Goal: Task Accomplishment & Management: Complete application form

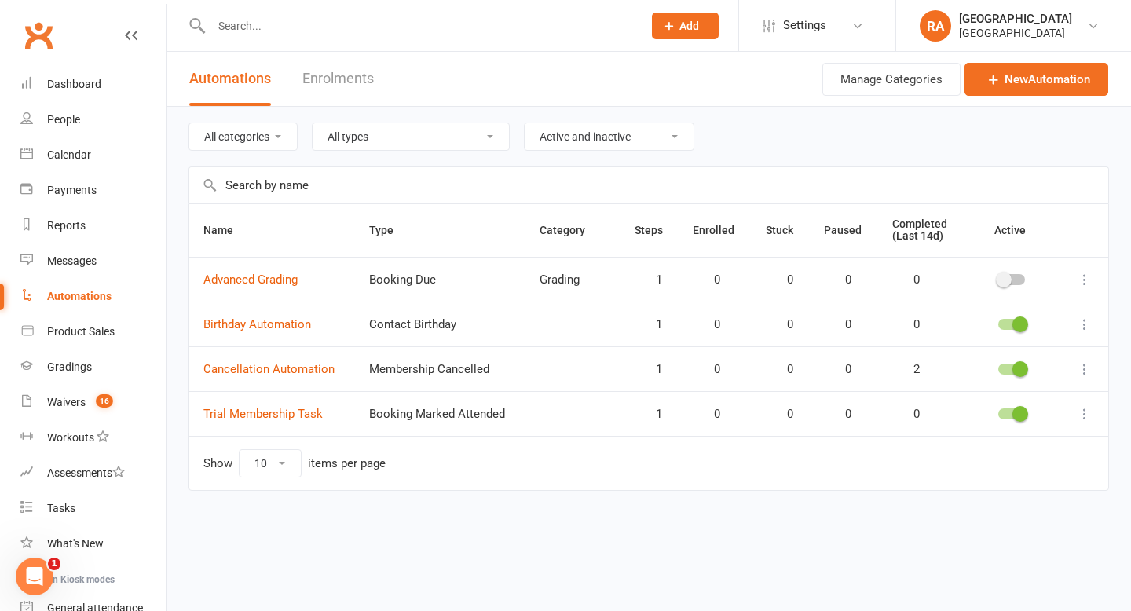
scroll to position [2, 0]
click at [69, 400] on div "Waivers" at bounding box center [66, 402] width 38 height 13
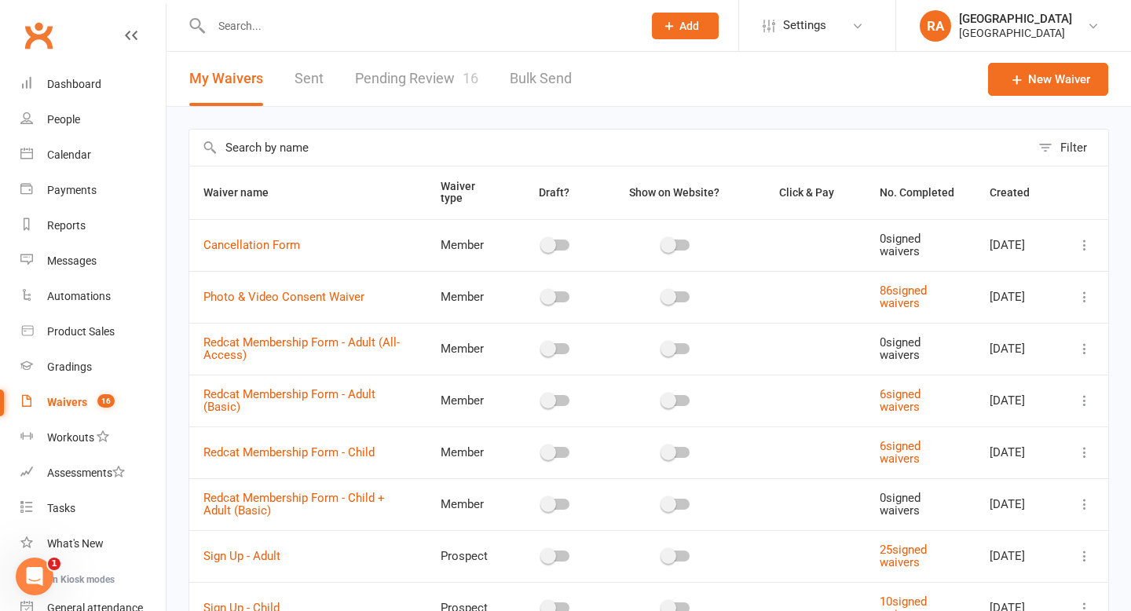
click at [406, 77] on link "Pending Review 16" at bounding box center [416, 79] width 123 height 54
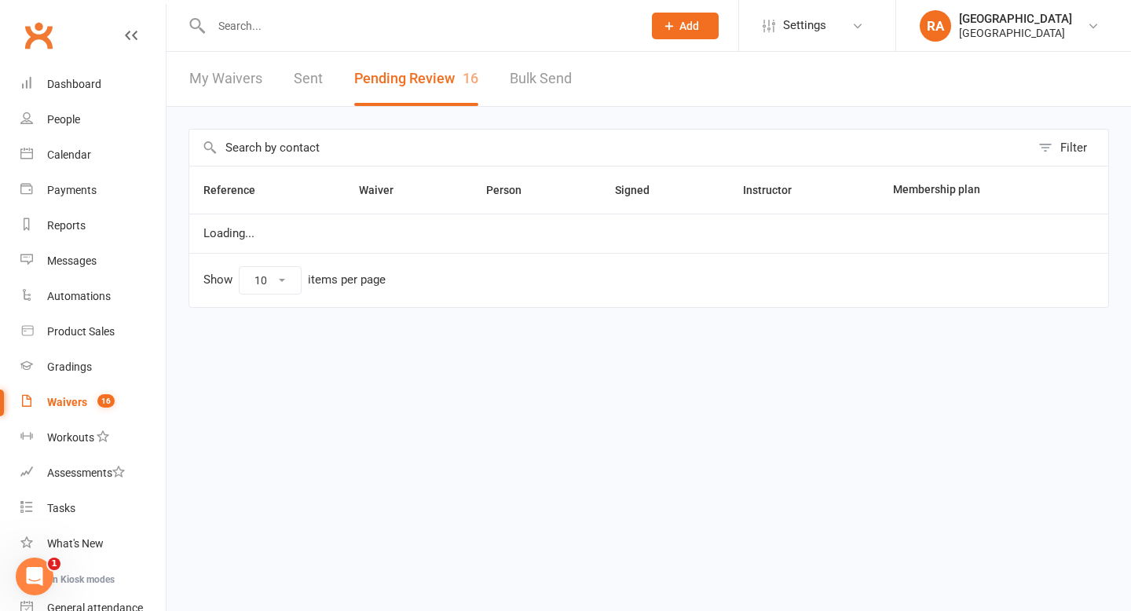
select select "100"
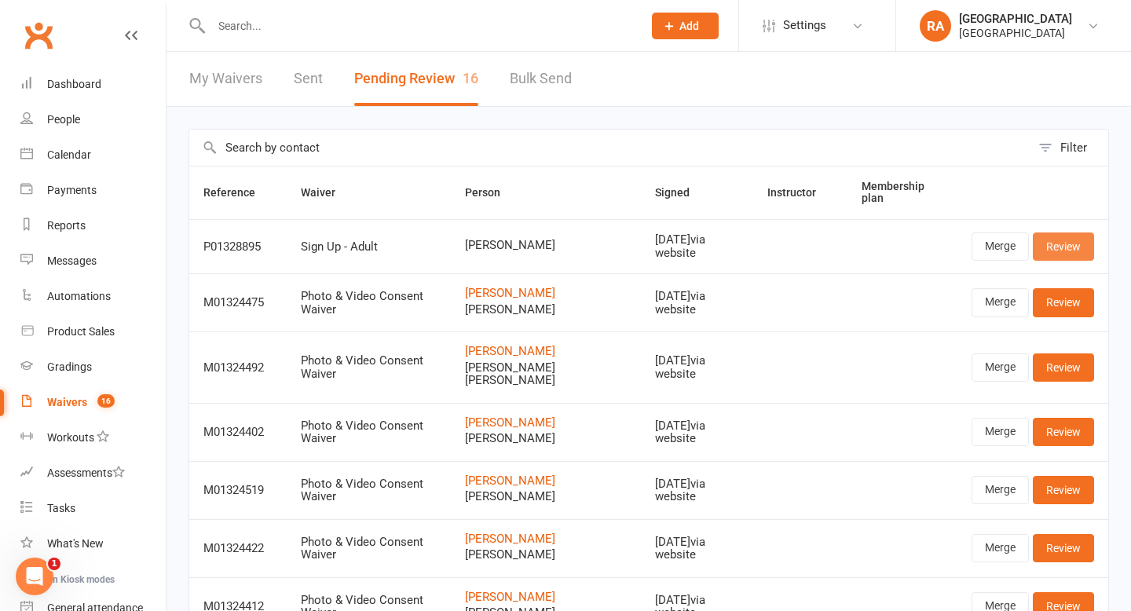
click at [1074, 254] on link "Review" at bounding box center [1063, 246] width 61 height 28
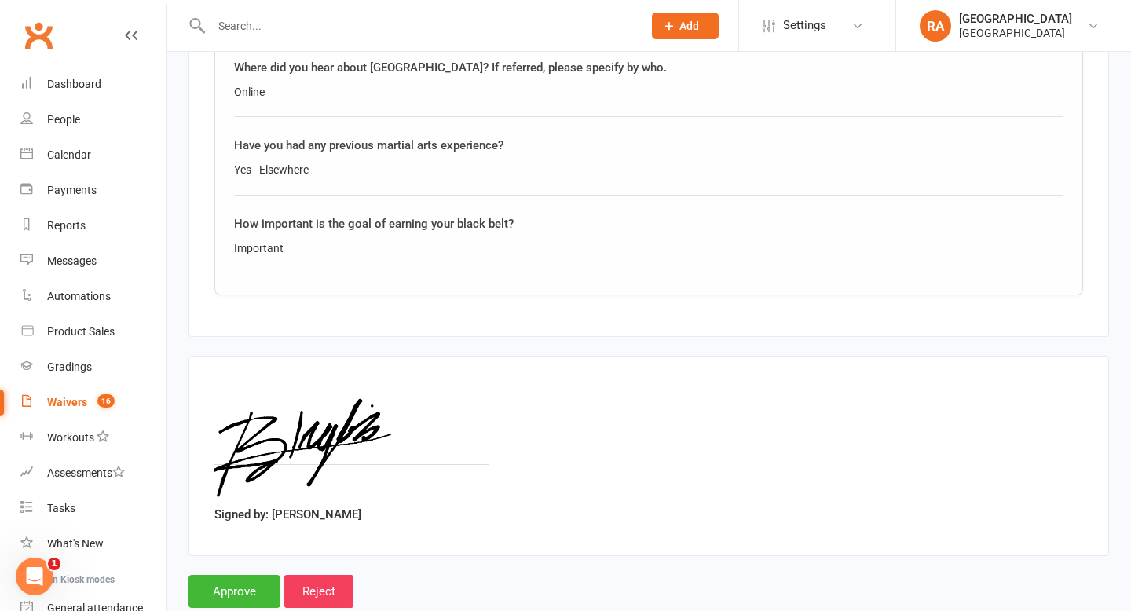
scroll to position [1253, 0]
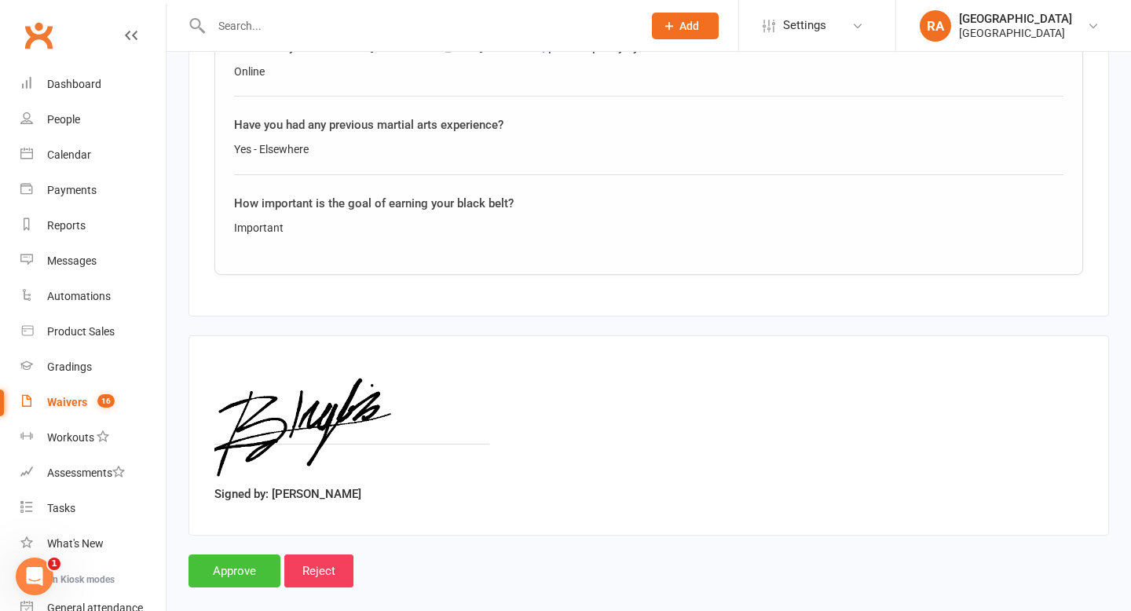
click at [242, 555] on input "Approve" at bounding box center [234, 570] width 92 height 33
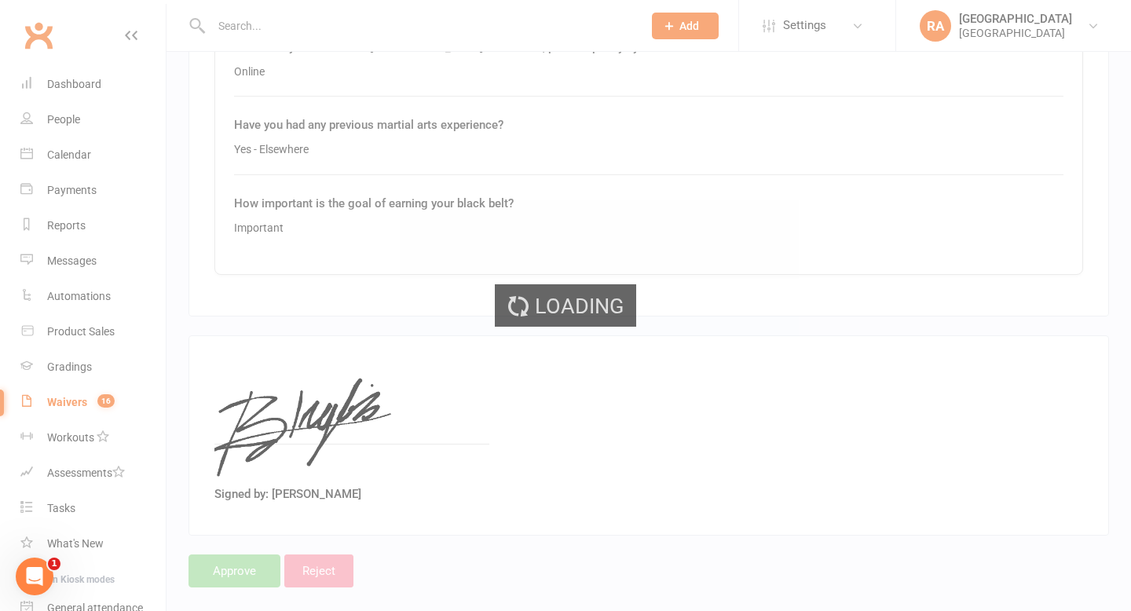
select select "100"
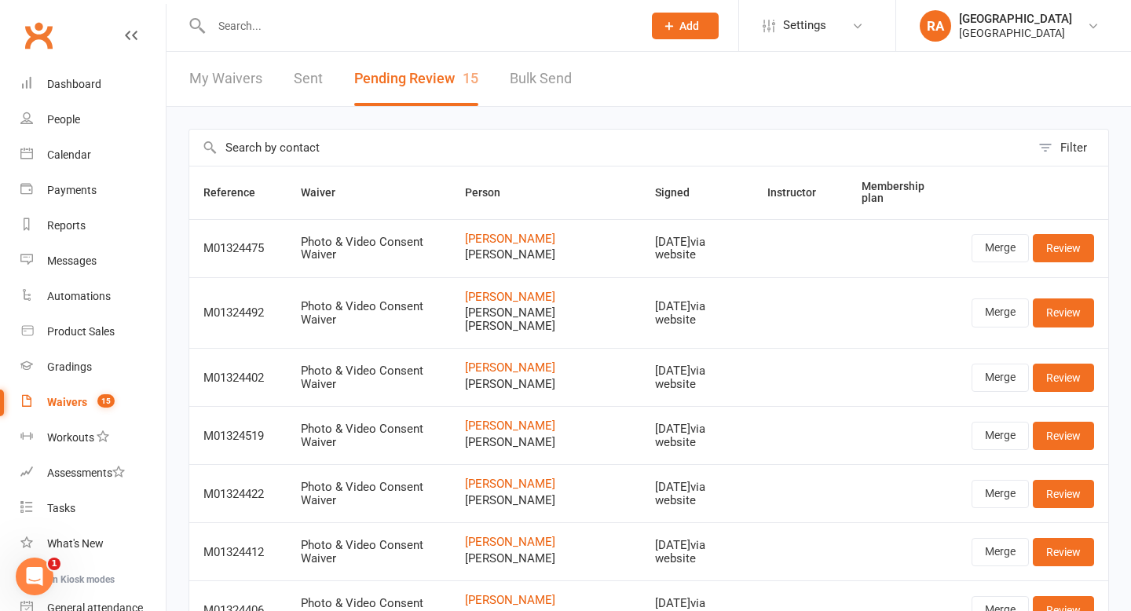
click at [298, 24] on input "text" at bounding box center [419, 26] width 425 height 22
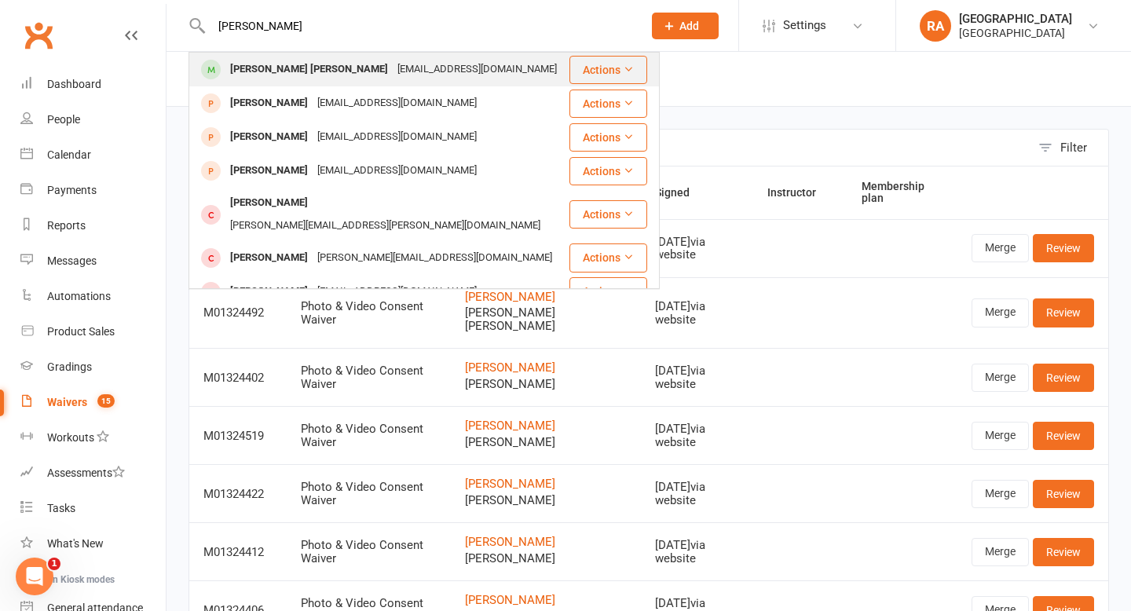
type input "[PERSON_NAME]"
click at [393, 70] on div "[EMAIL_ADDRESS][DOMAIN_NAME]" at bounding box center [477, 69] width 169 height 23
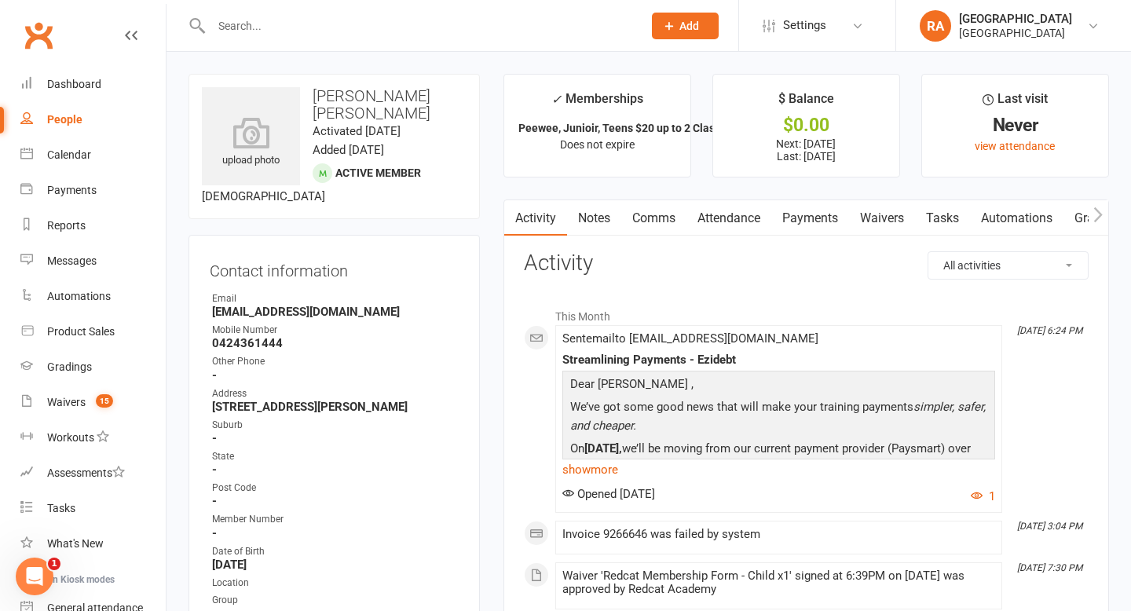
click at [259, 24] on input "text" at bounding box center [419, 26] width 425 height 22
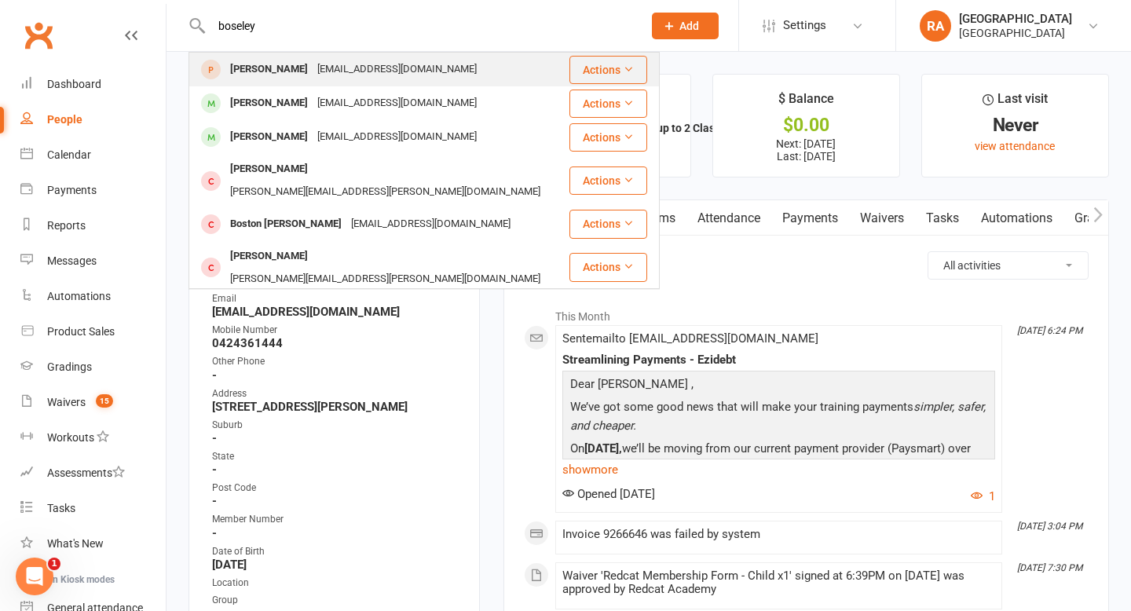
type input "boseley"
click at [323, 69] on div "[EMAIL_ADDRESS][DOMAIN_NAME]" at bounding box center [397, 69] width 169 height 23
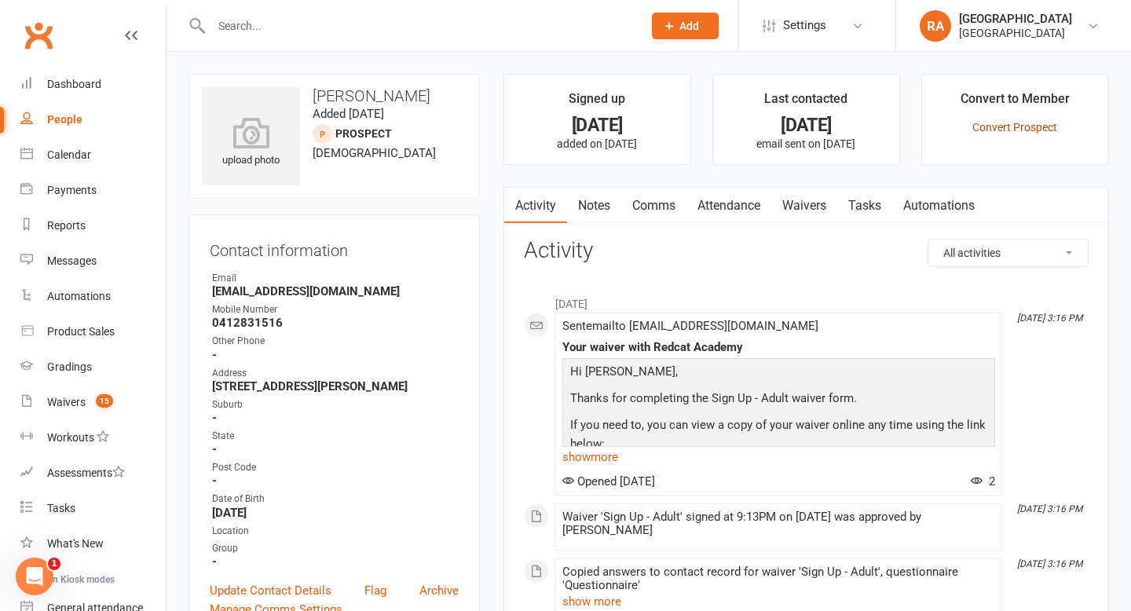
click at [1009, 127] on link "Convert Prospect" at bounding box center [1014, 127] width 85 height 13
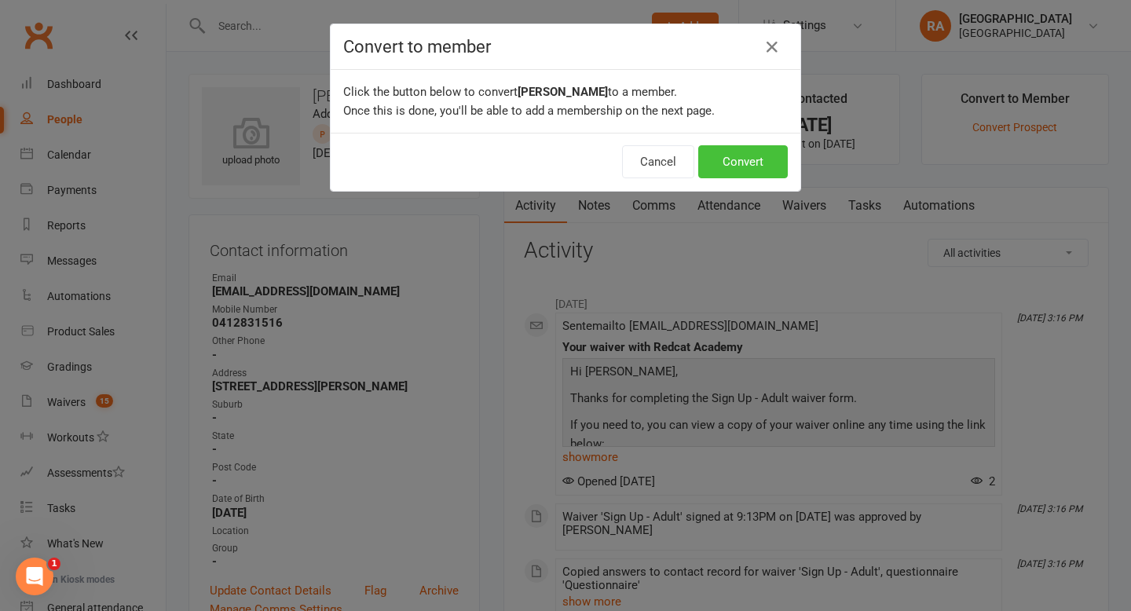
click at [749, 168] on button "Convert" at bounding box center [743, 161] width 90 height 33
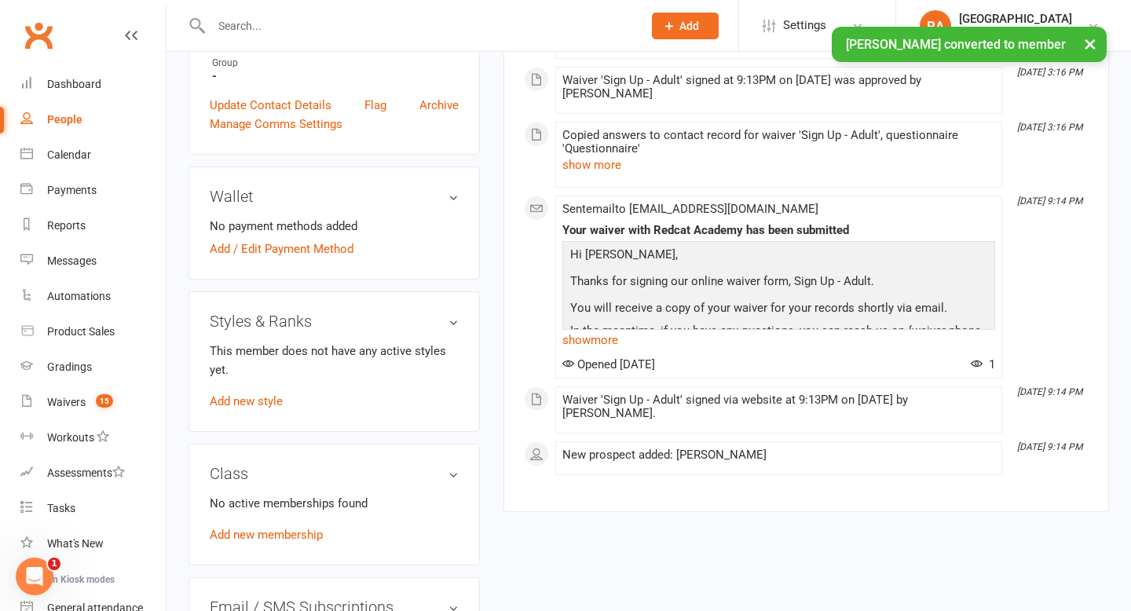
scroll to position [530, 0]
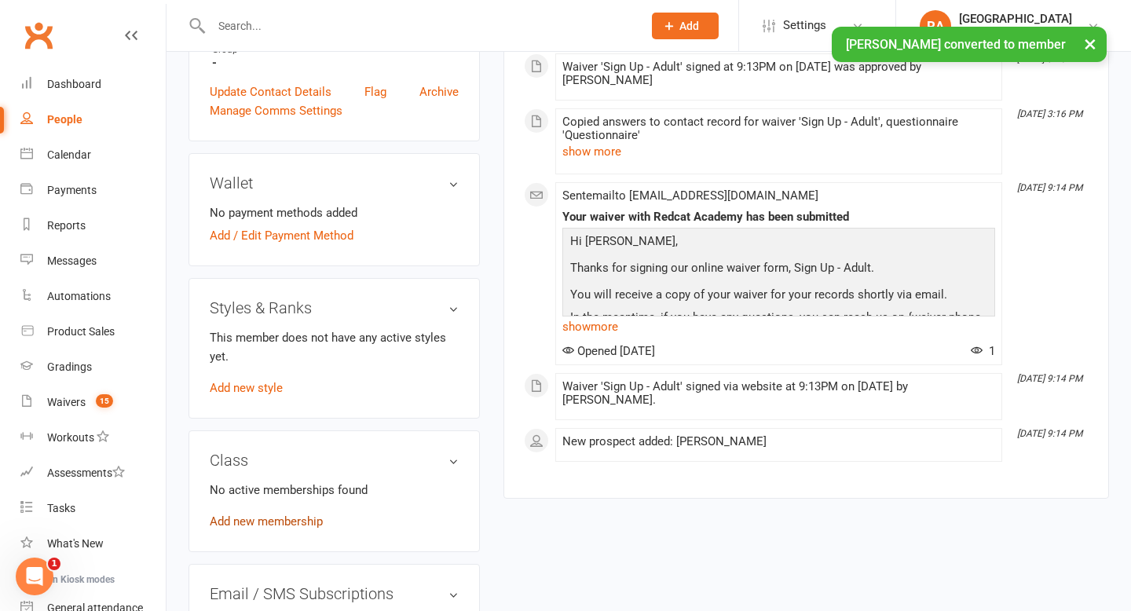
click at [247, 514] on link "Add new membership" at bounding box center [266, 521] width 113 height 14
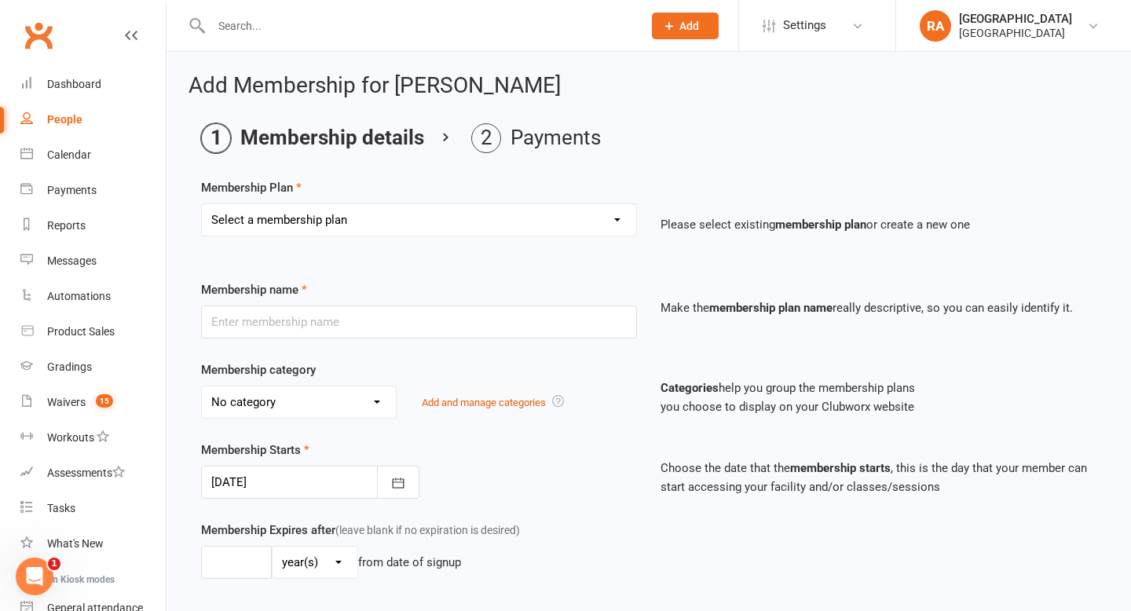
click at [423, 223] on select "Select a membership plan Create new Membership Plan Basic Adult $29 x2 Classes …" at bounding box center [419, 219] width 434 height 31
select select "4"
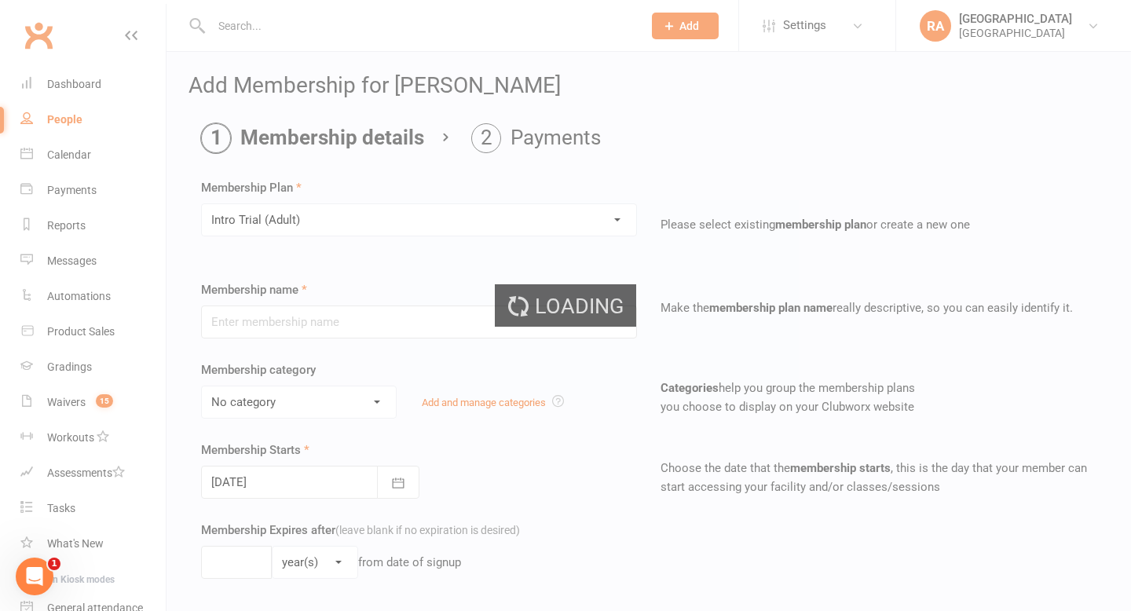
type input "Intro Trial (Adult)"
select select "3"
type input "0"
type input "4"
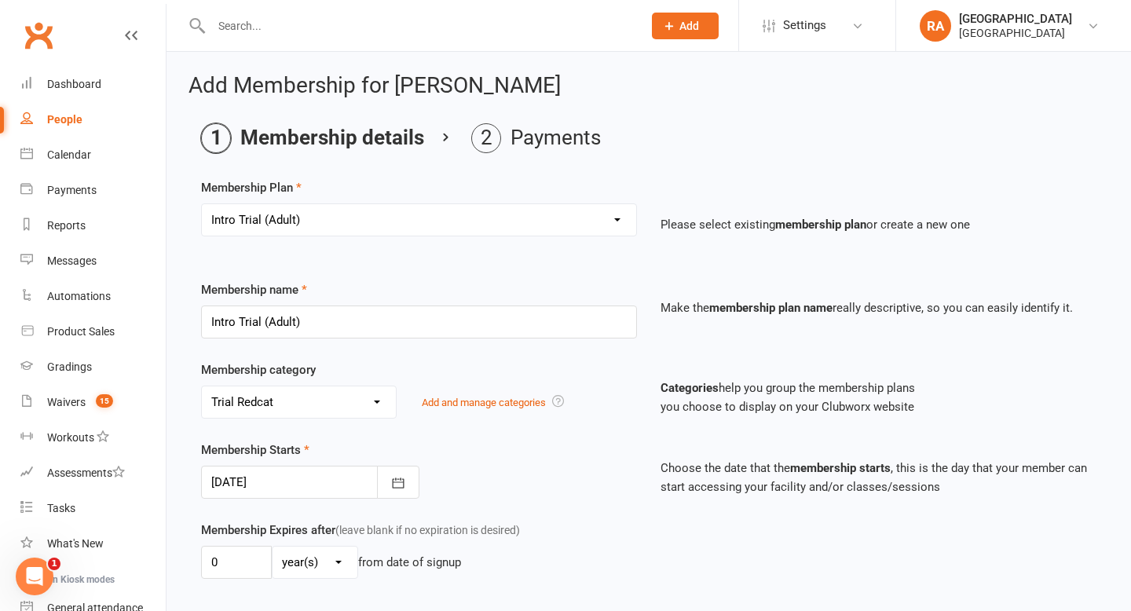
type input "[DATE]"
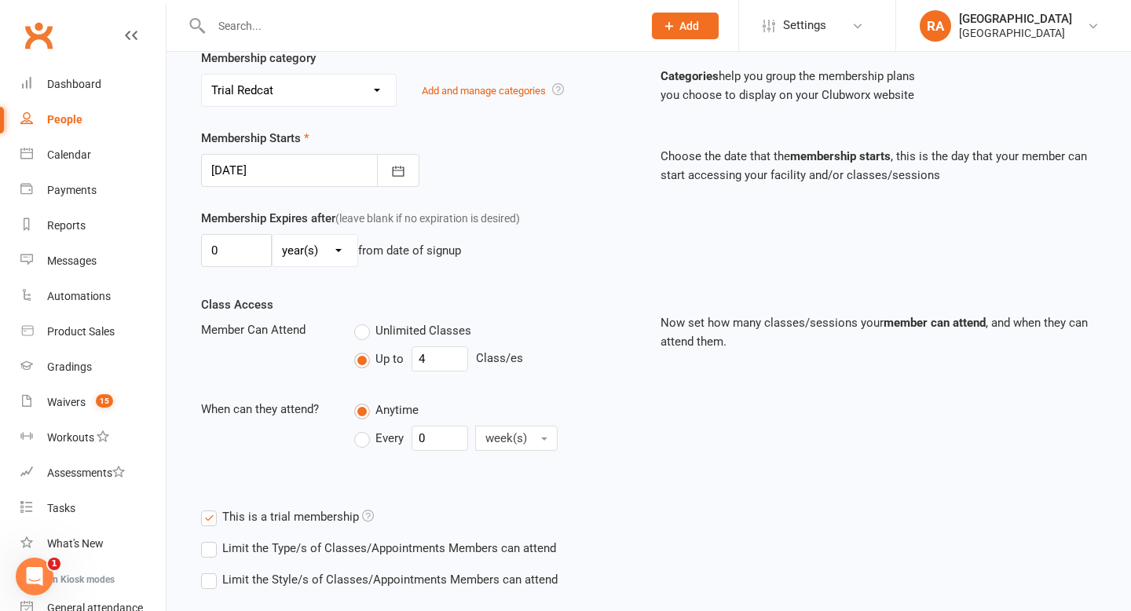
scroll to position [362, 0]
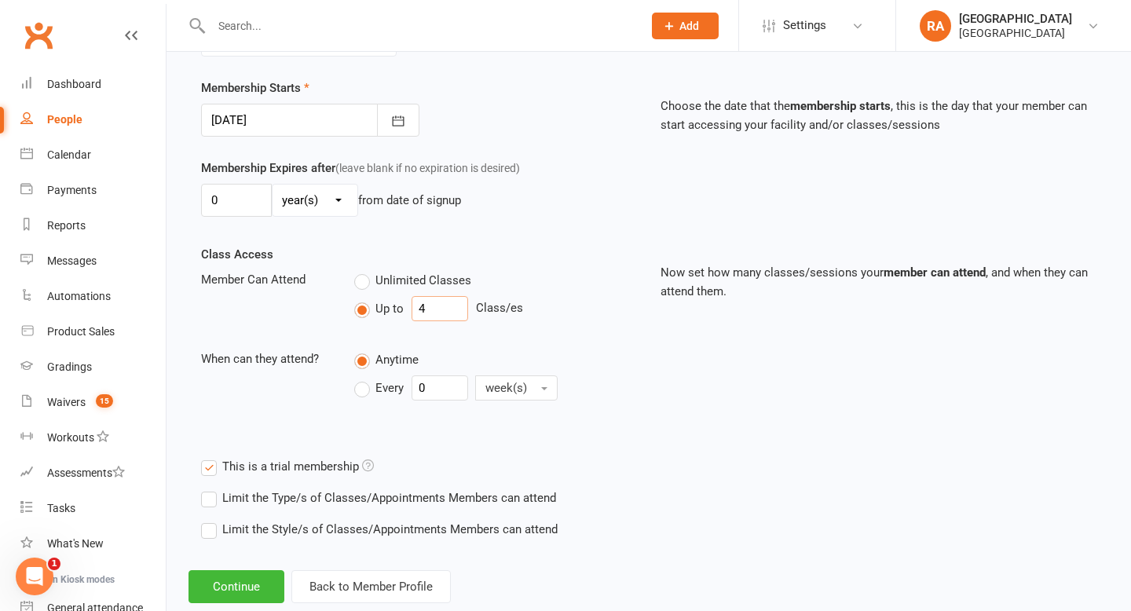
click at [430, 316] on input "4" at bounding box center [439, 308] width 57 height 25
type input "3"
click at [585, 348] on div "Class Access Member Can Attend Unlimited Classes Up to 3 Class/es When can they…" at bounding box center [418, 337] width 459 height 184
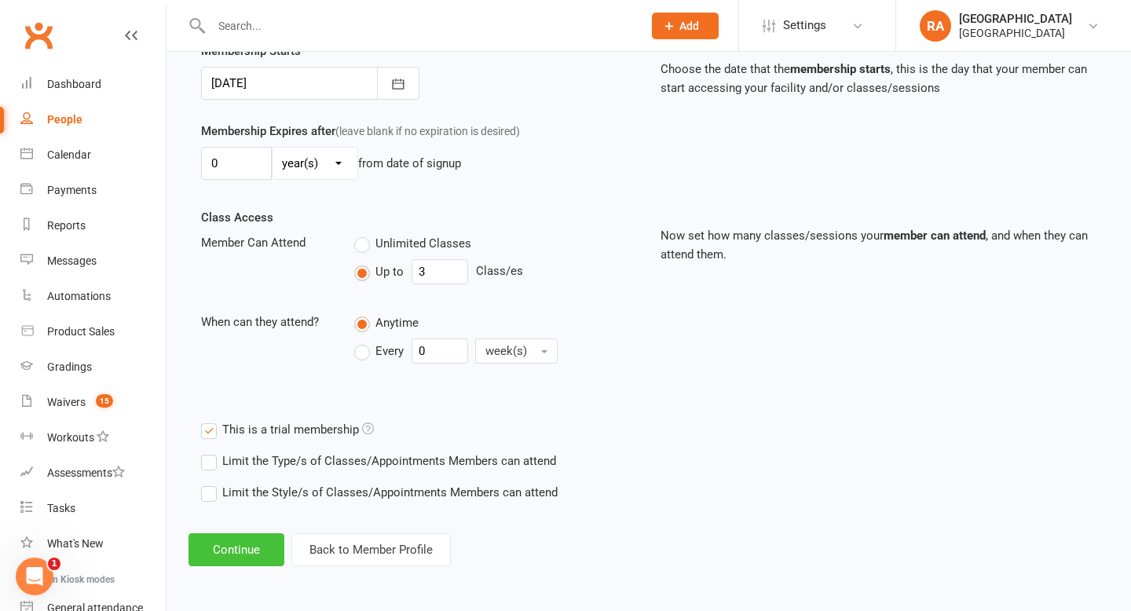
click at [220, 550] on button "Continue" at bounding box center [236, 549] width 96 height 33
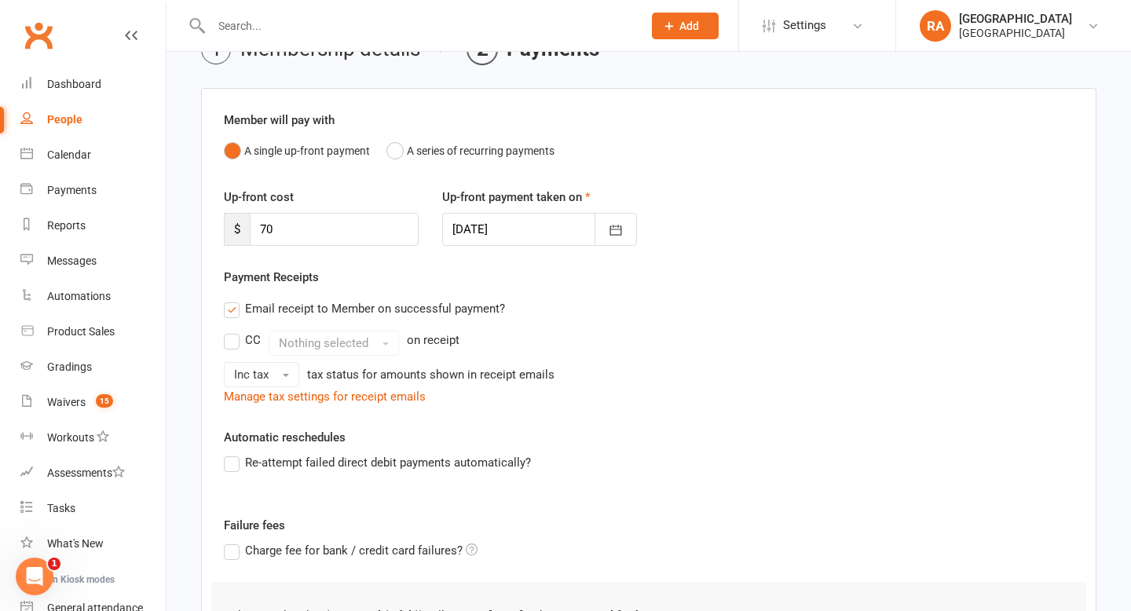
scroll to position [90, 0]
click at [236, 313] on label "Email receipt to Member on successful payment?" at bounding box center [364, 307] width 281 height 19
click at [234, 298] on input "Email receipt to Member on successful payment?" at bounding box center [229, 298] width 10 height 0
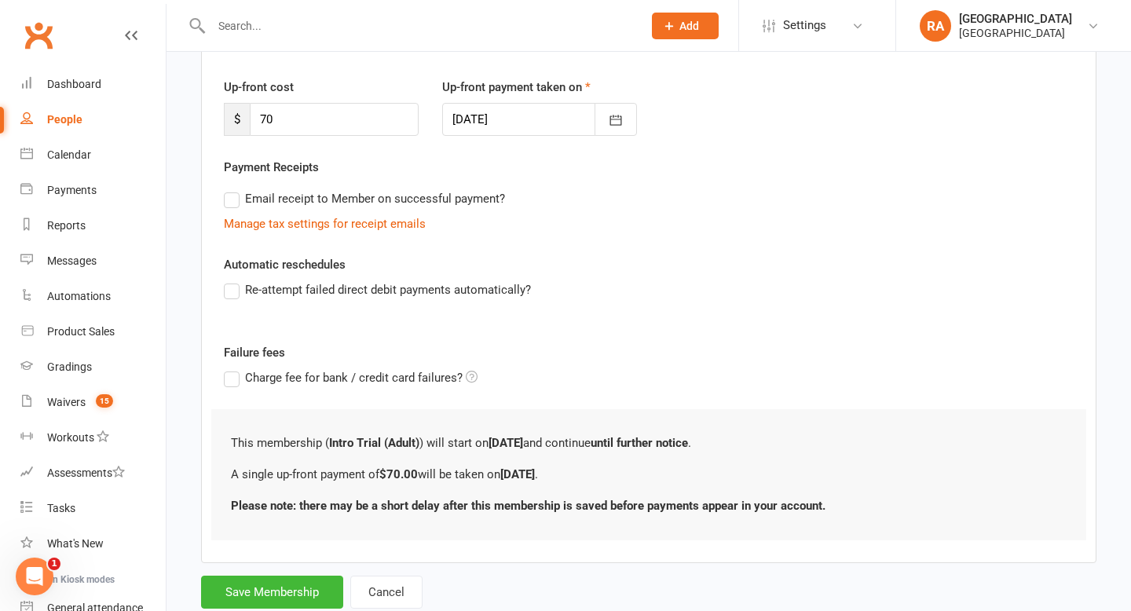
scroll to position [244, 0]
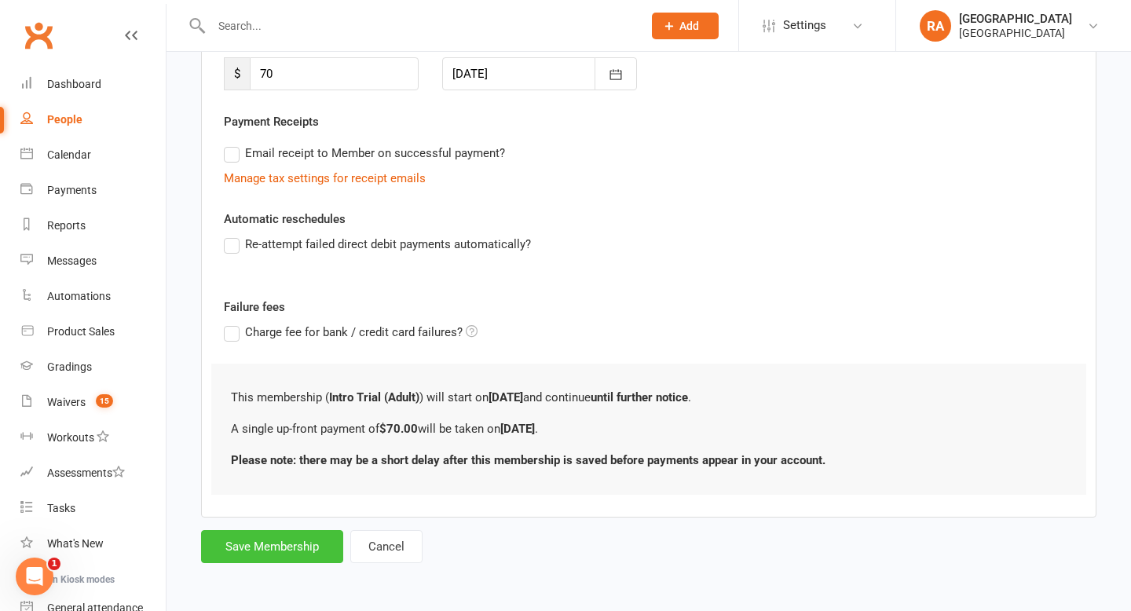
click at [260, 546] on button "Save Membership" at bounding box center [272, 546] width 142 height 33
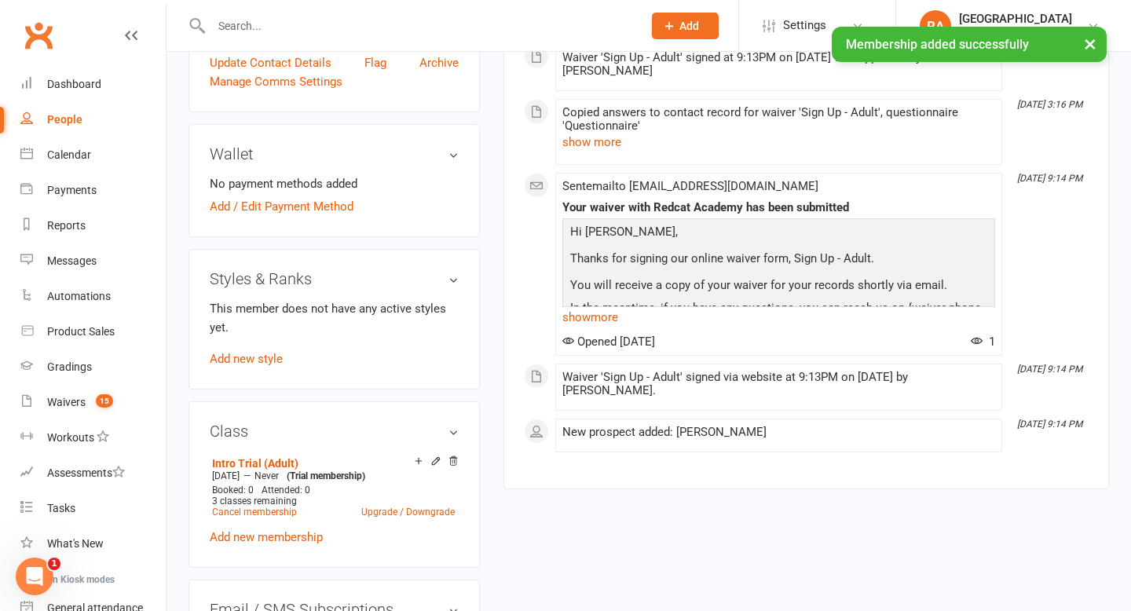
scroll to position [584, 0]
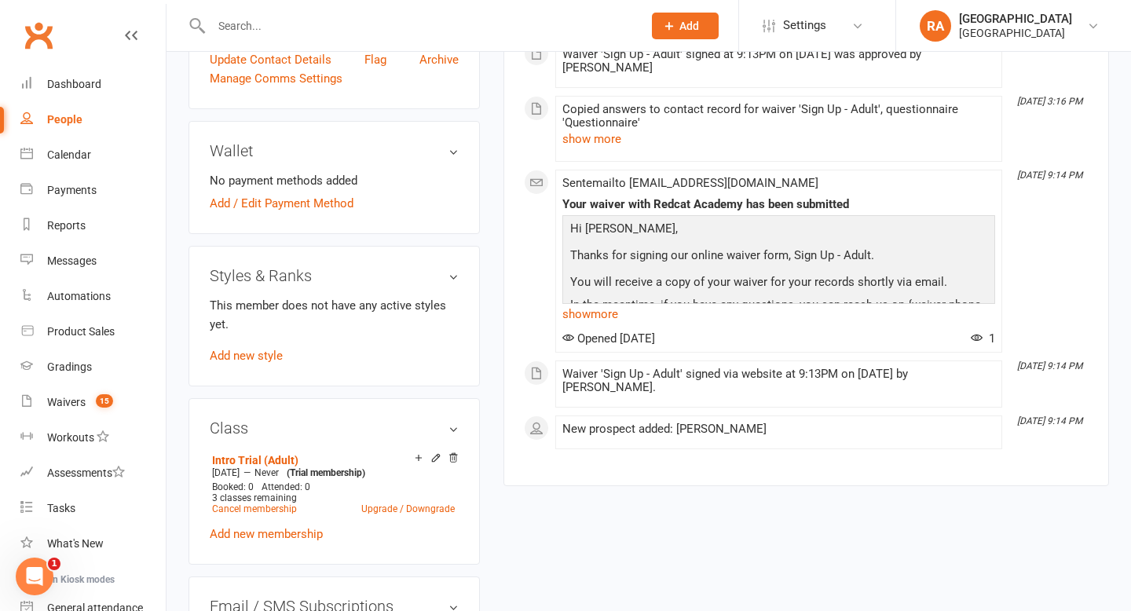
click at [338, 23] on input "text" at bounding box center [419, 26] width 425 height 22
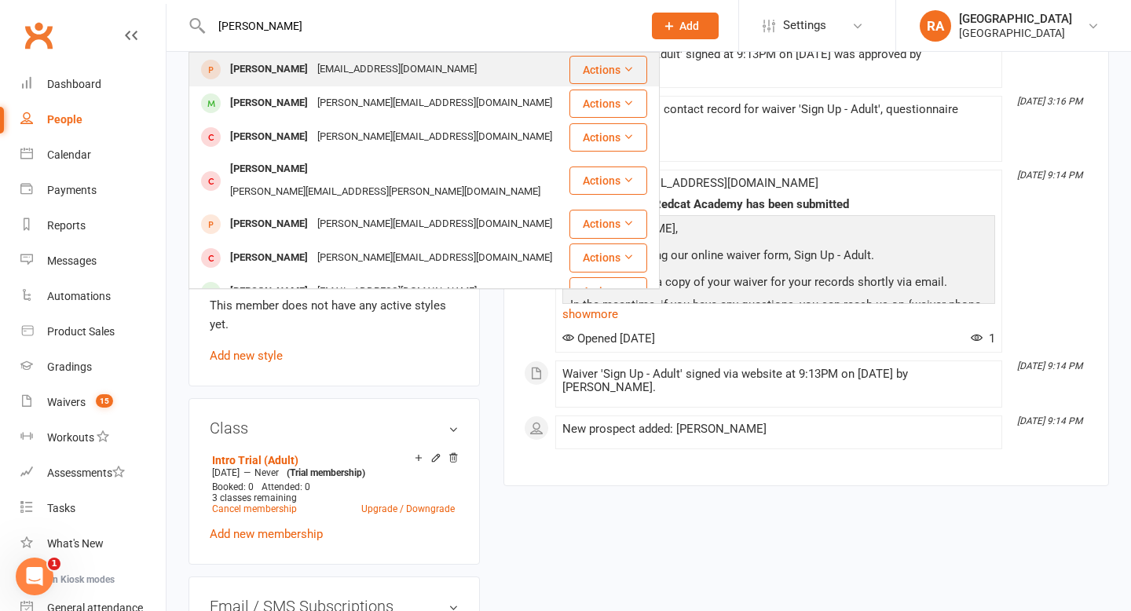
type input "[PERSON_NAME]"
click at [411, 71] on div "[PERSON_NAME] [EMAIL_ADDRESS][DOMAIN_NAME]" at bounding box center [379, 69] width 378 height 32
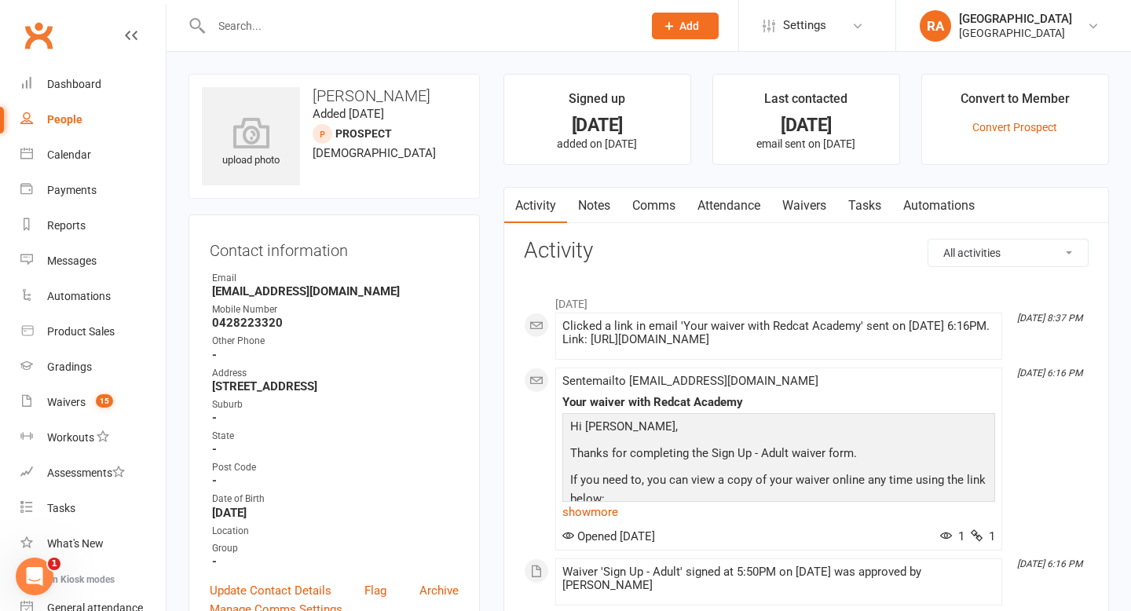
click at [1014, 134] on li "Convert to Member Convert Prospect" at bounding box center [1015, 119] width 188 height 91
click at [1012, 126] on link "Convert Prospect" at bounding box center [1014, 127] width 85 height 13
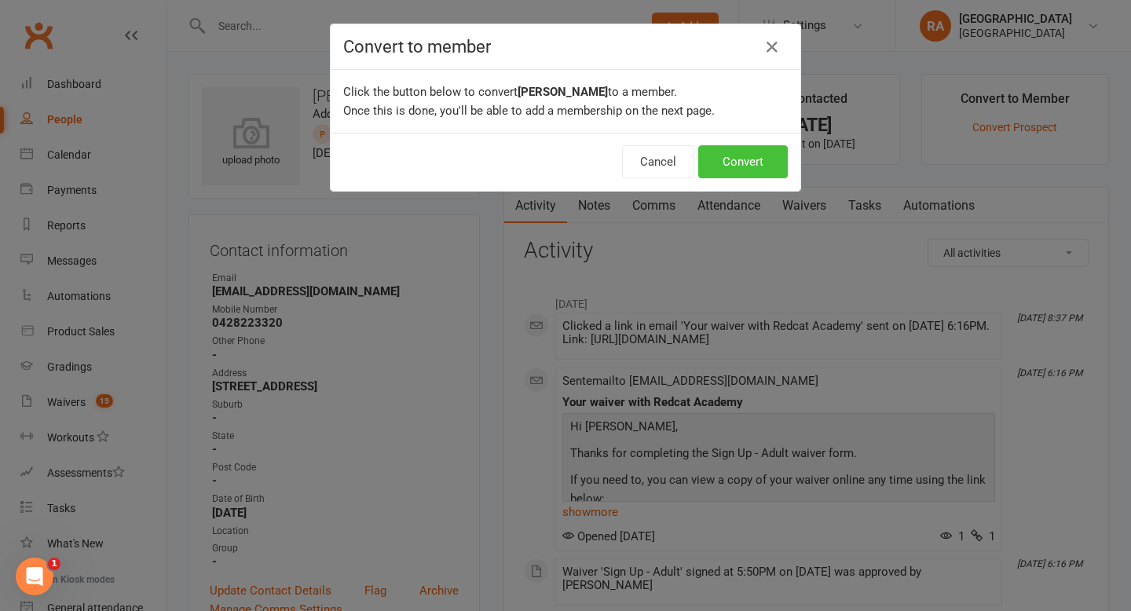
click at [761, 159] on button "Convert" at bounding box center [743, 161] width 90 height 33
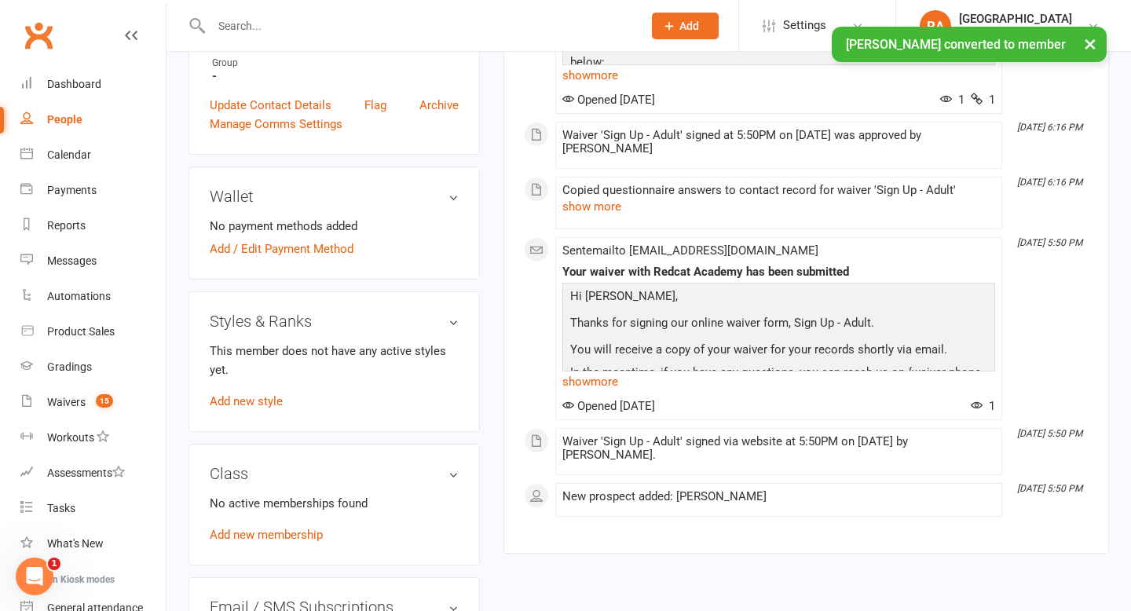
scroll to position [522, 0]
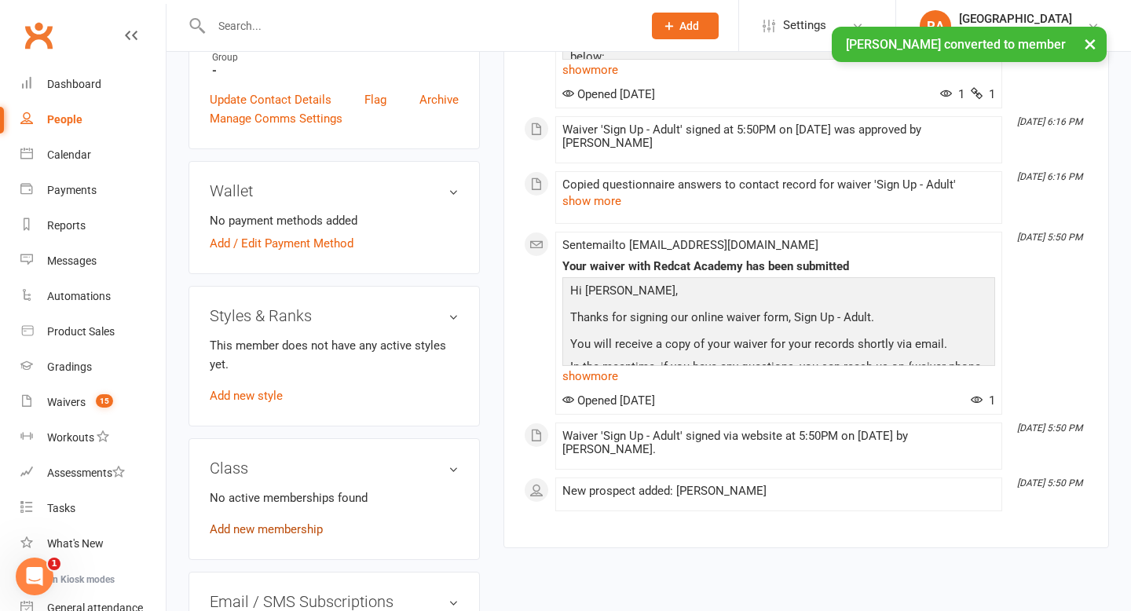
click at [273, 526] on link "Add new membership" at bounding box center [266, 529] width 113 height 14
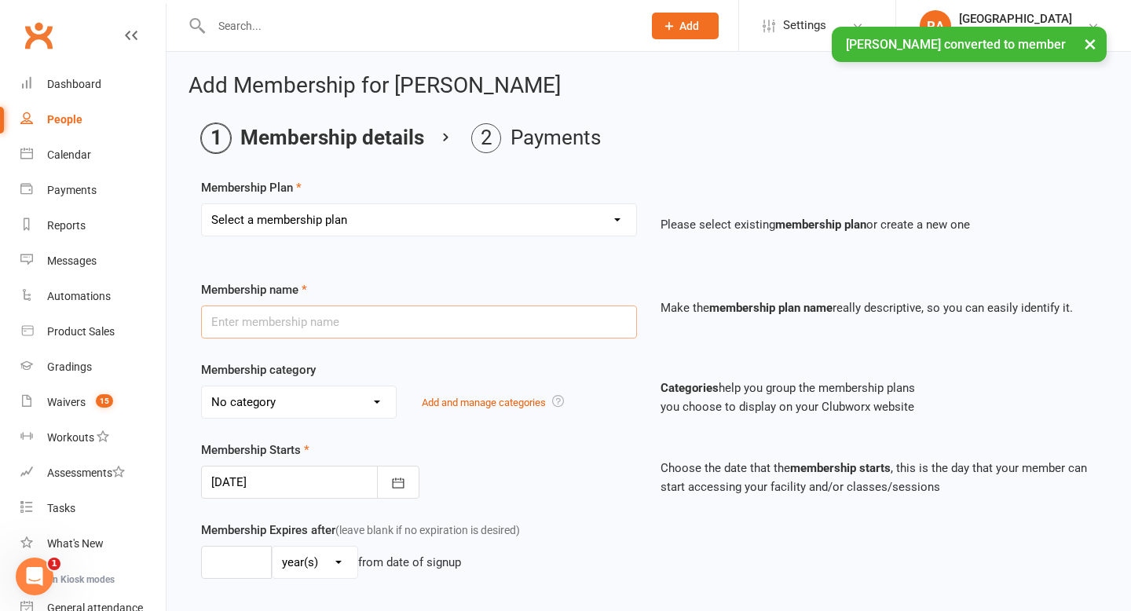
click at [351, 324] on input "text" at bounding box center [419, 321] width 436 height 33
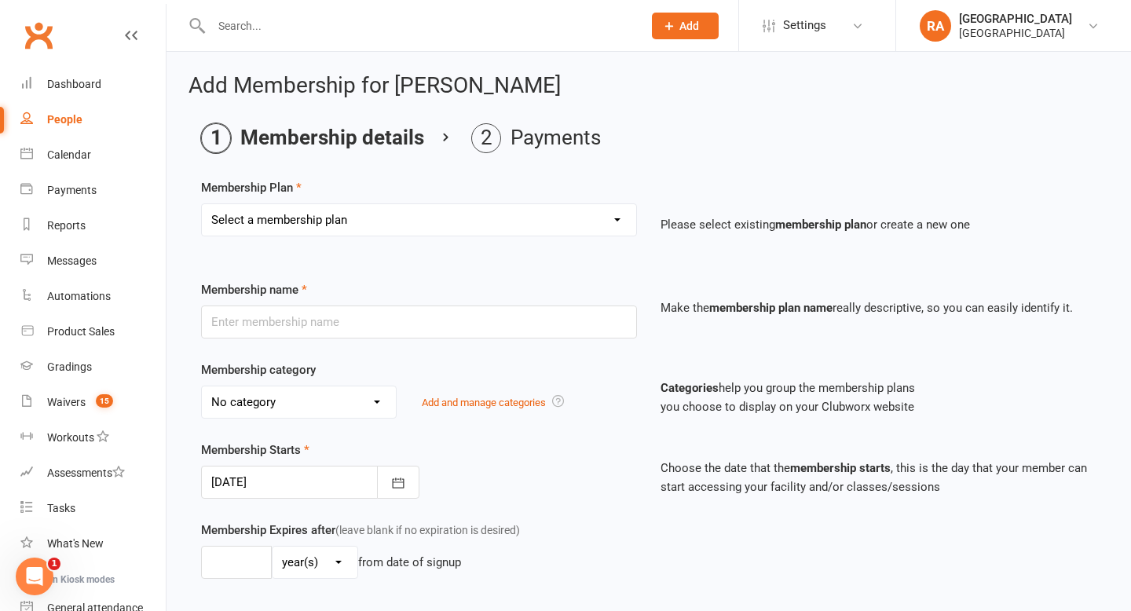
click at [356, 204] on select "Select a membership plan Create new Membership Plan Basic Adult $29 x2 Classes …" at bounding box center [419, 219] width 434 height 31
select select "4"
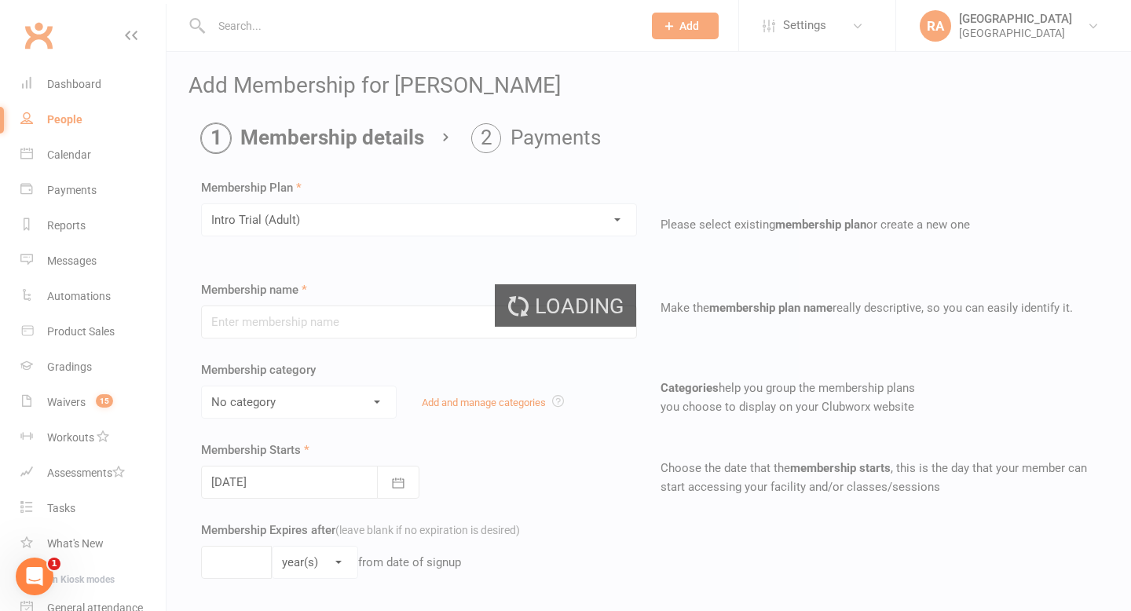
type input "Intro Trial (Adult)"
select select "3"
type input "0"
type input "4"
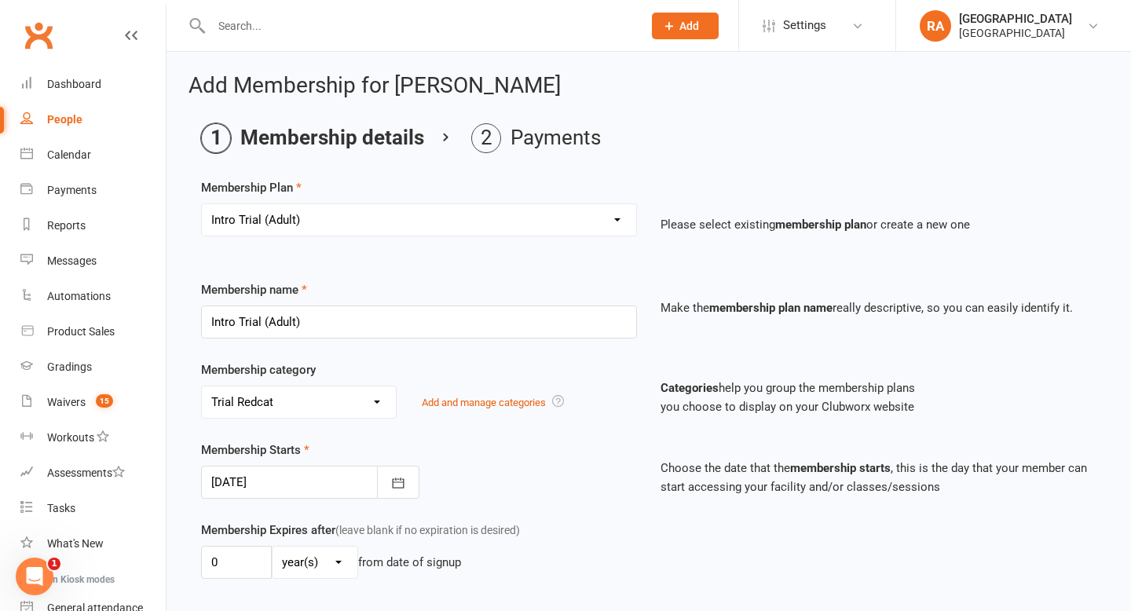
type input "[DATE]"
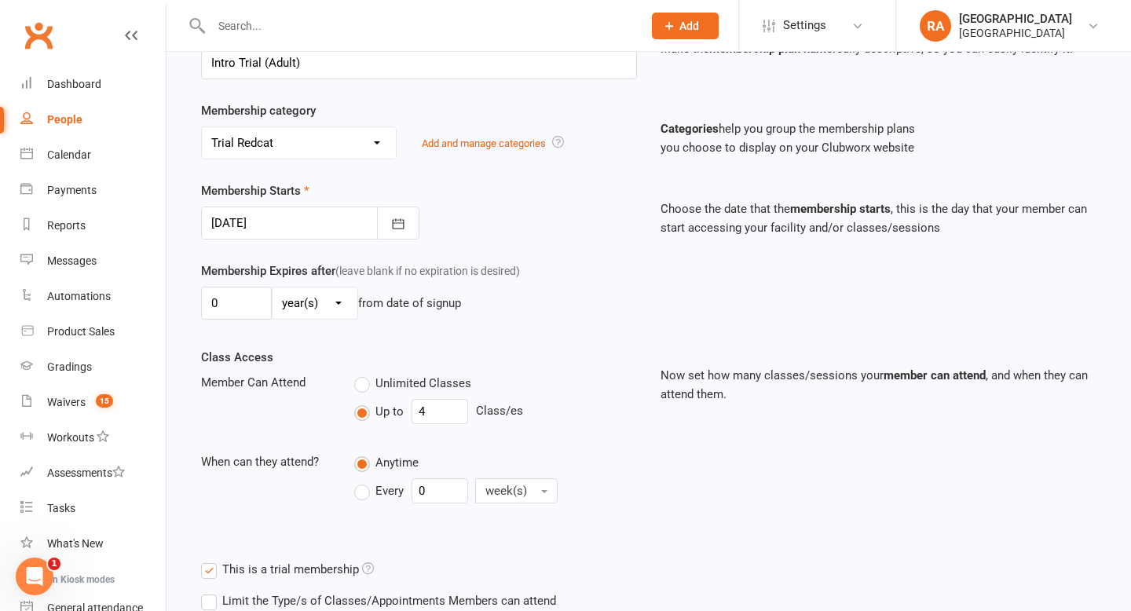
scroll to position [264, 0]
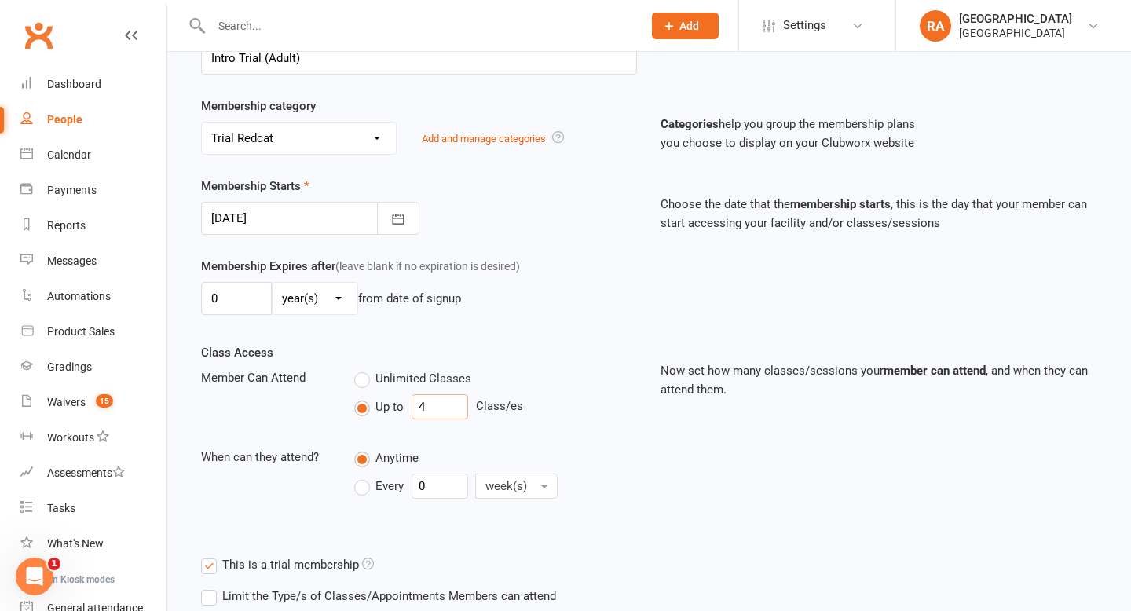
click at [444, 411] on input "4" at bounding box center [439, 406] width 57 height 25
type input "2"
click at [623, 411] on div "Up to 2 Class/es" at bounding box center [495, 406] width 283 height 25
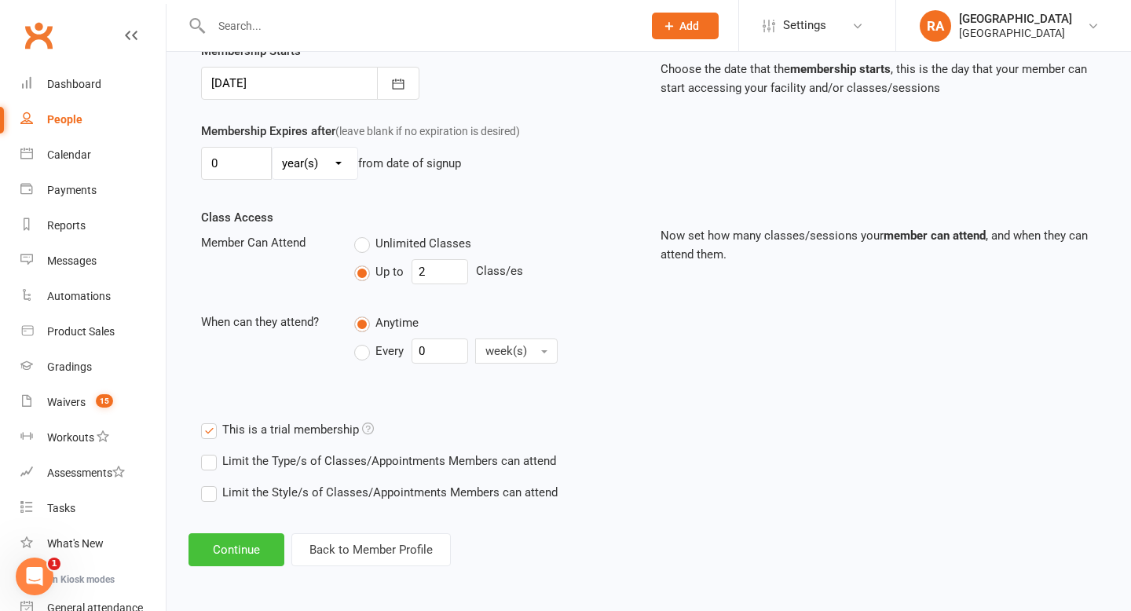
click at [213, 541] on button "Continue" at bounding box center [236, 549] width 96 height 33
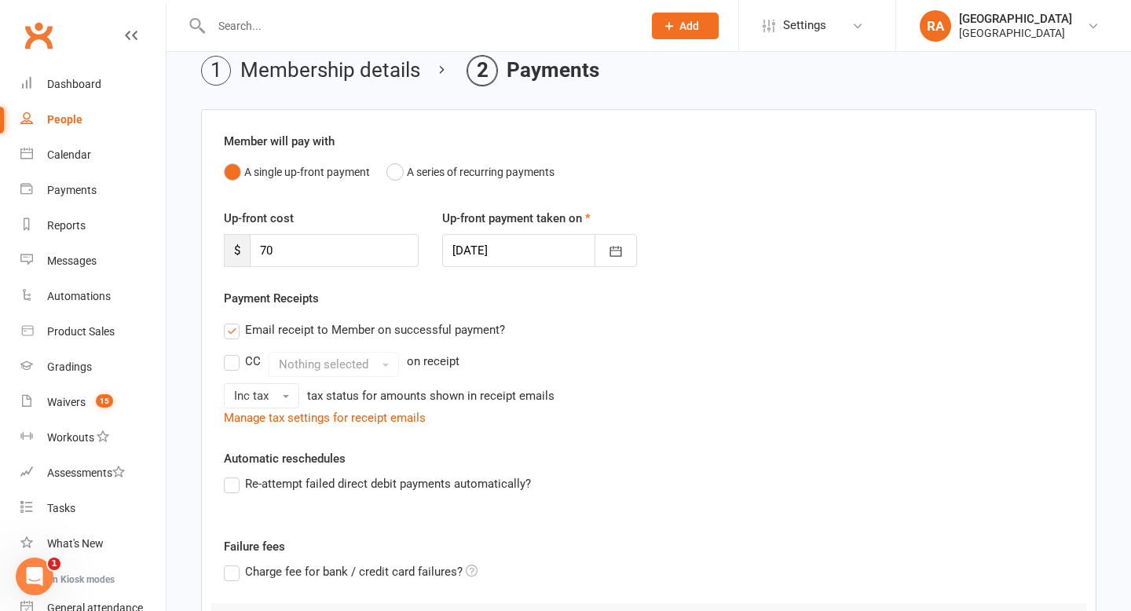
scroll to position [74, 0]
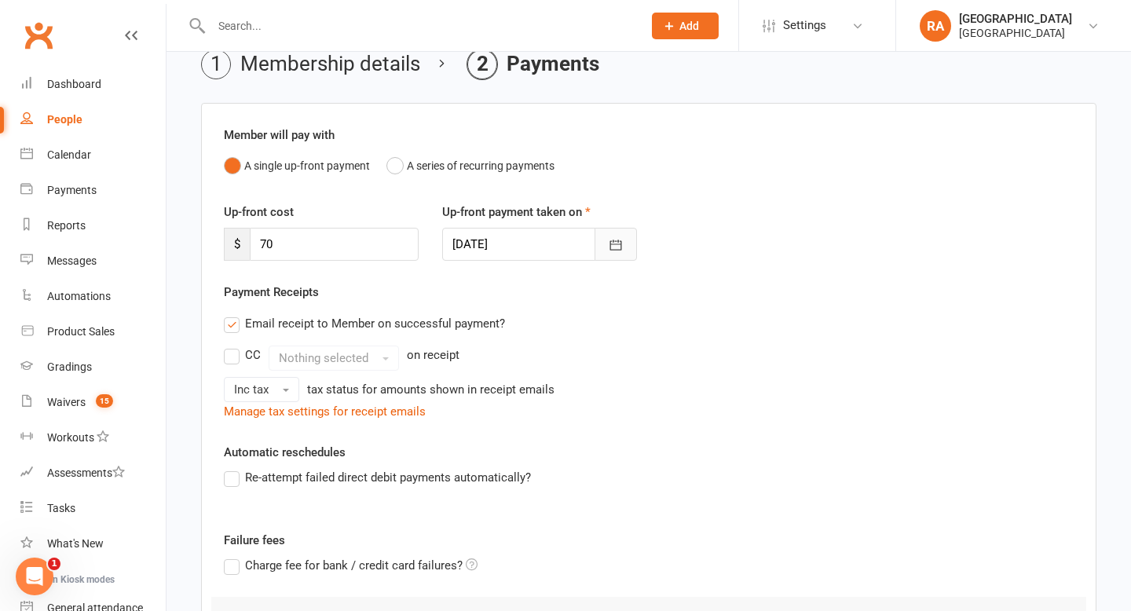
click at [601, 242] on button "button" at bounding box center [615, 244] width 42 height 33
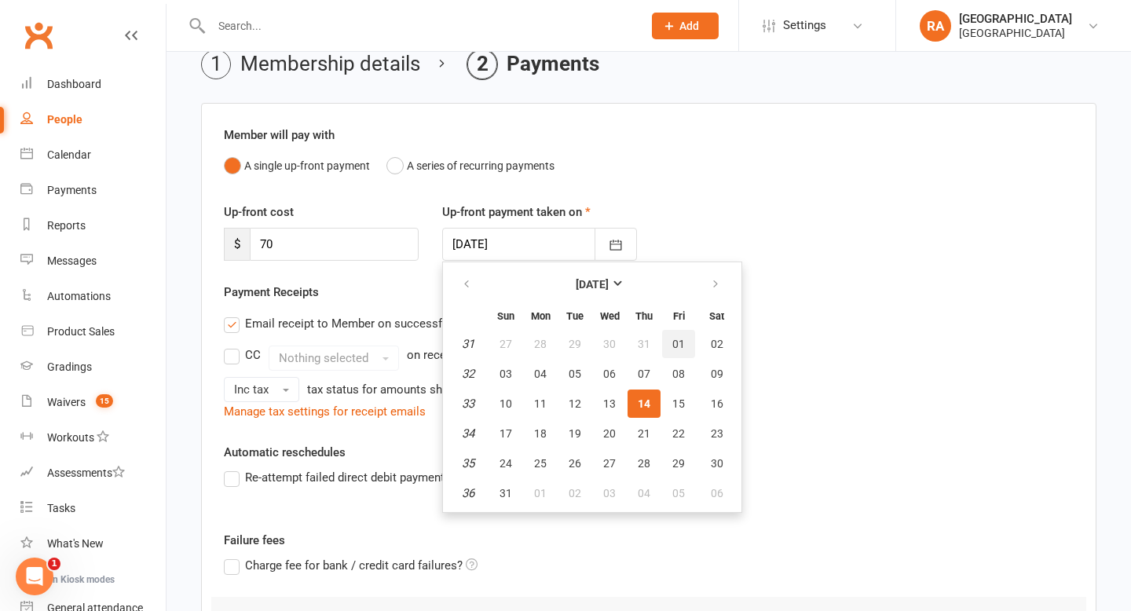
click at [673, 350] on button "01" at bounding box center [678, 344] width 33 height 28
type input "[DATE]"
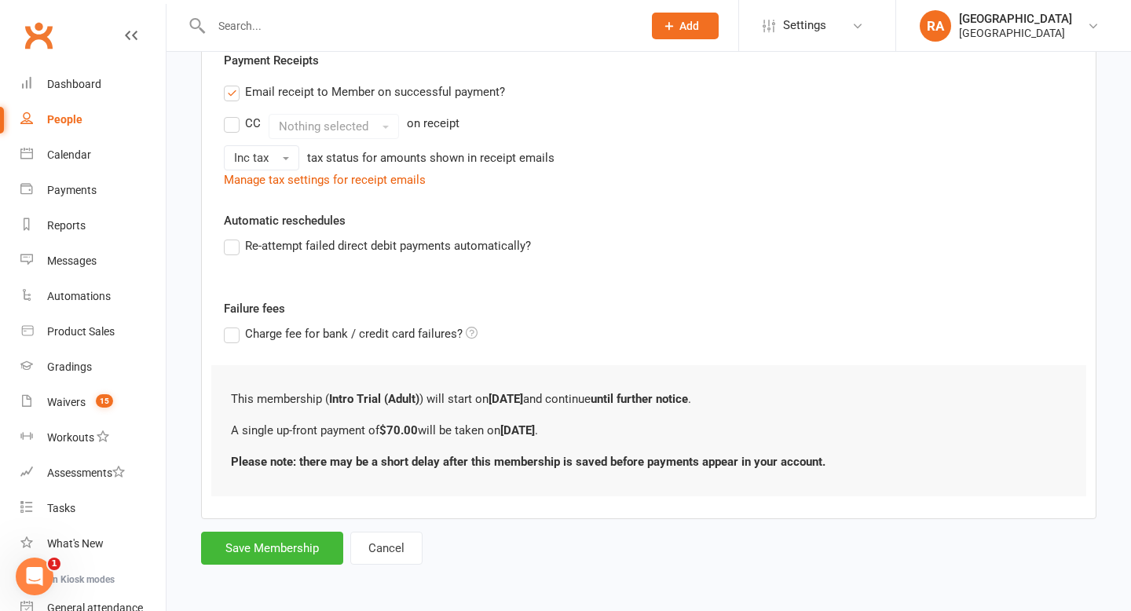
click at [230, 91] on label "Email receipt to Member on successful payment?" at bounding box center [364, 91] width 281 height 19
click at [230, 82] on input "Email receipt to Member on successful payment?" at bounding box center [229, 82] width 10 height 0
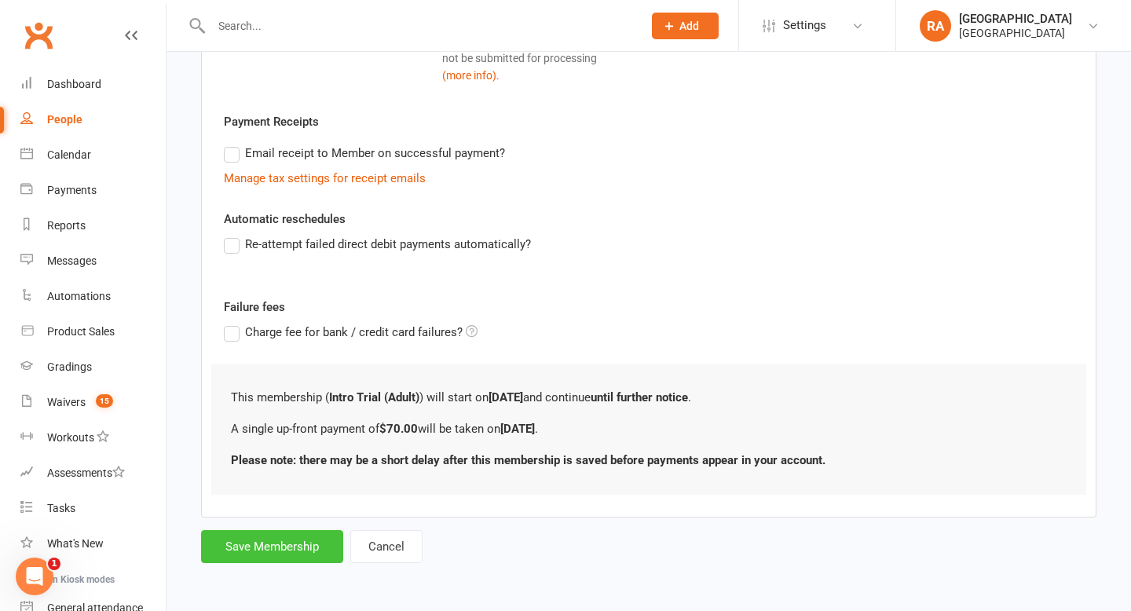
click at [276, 533] on button "Save Membership" at bounding box center [272, 546] width 142 height 33
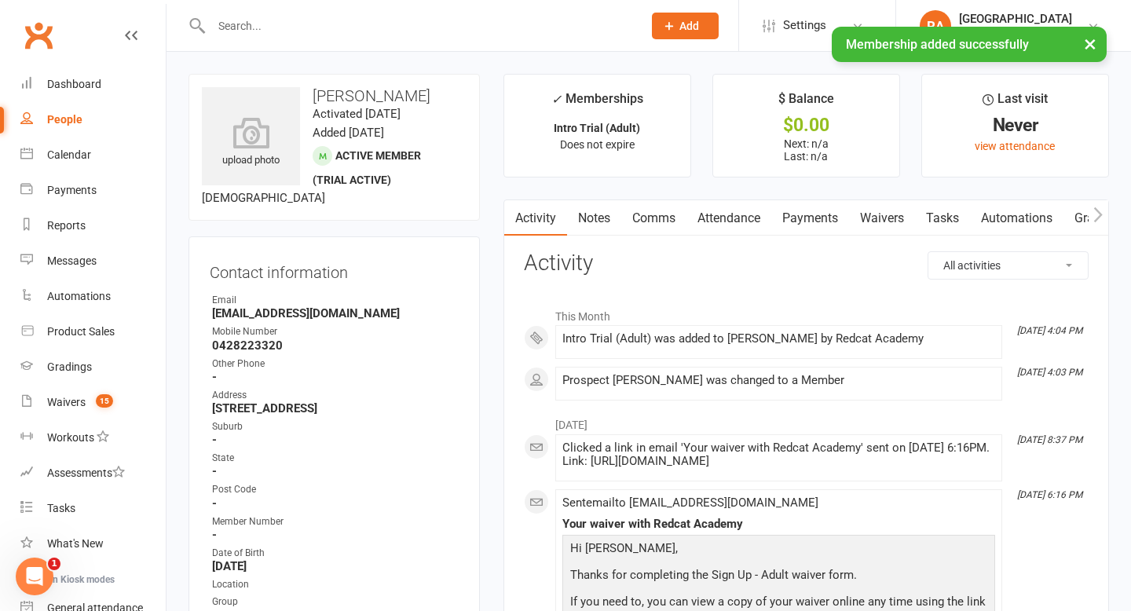
click at [279, 20] on input "text" at bounding box center [419, 26] width 425 height 22
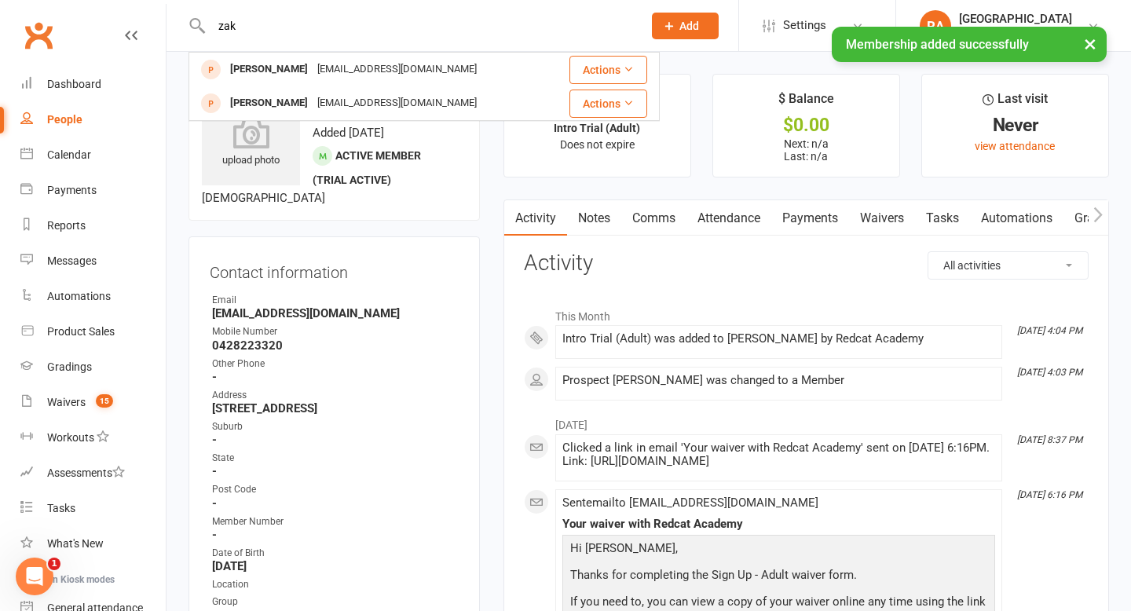
type input "zak"
click at [321, 27] on div "× Membership added successfully" at bounding box center [555, 27] width 1110 height 0
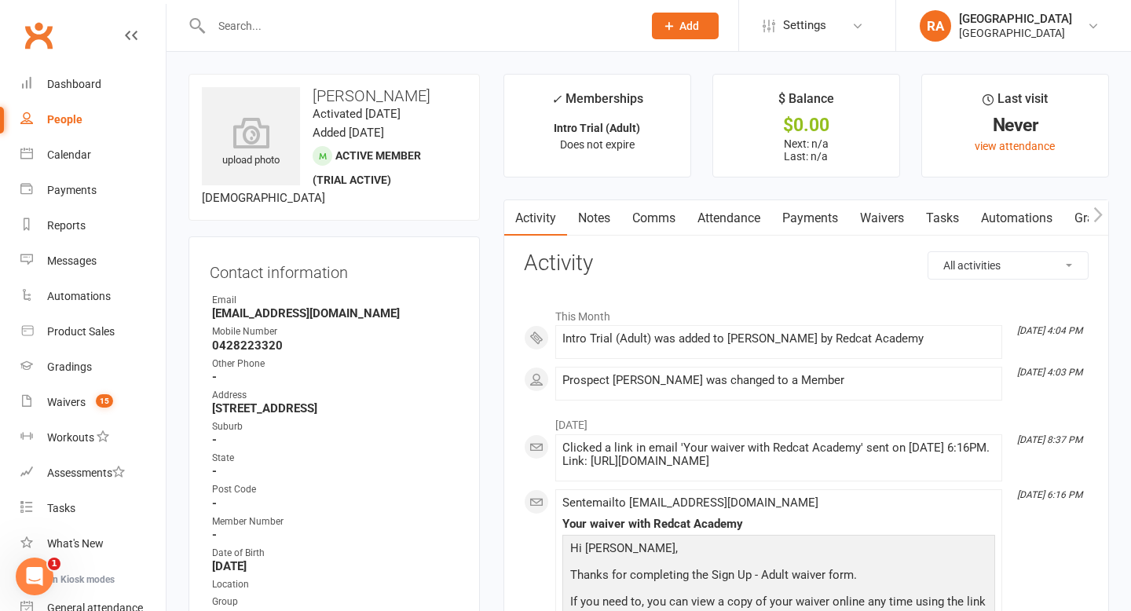
click at [294, 32] on input "text" at bounding box center [419, 26] width 425 height 22
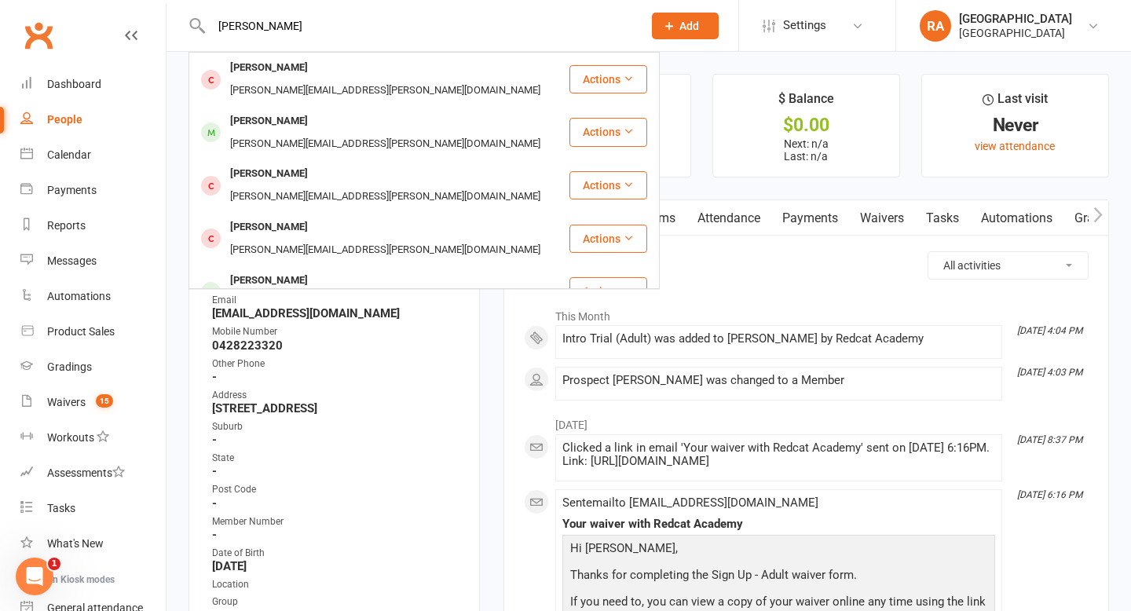
type input "[PERSON_NAME]"
click at [269, 324] on div "[PERSON_NAME]" at bounding box center [268, 335] width 87 height 23
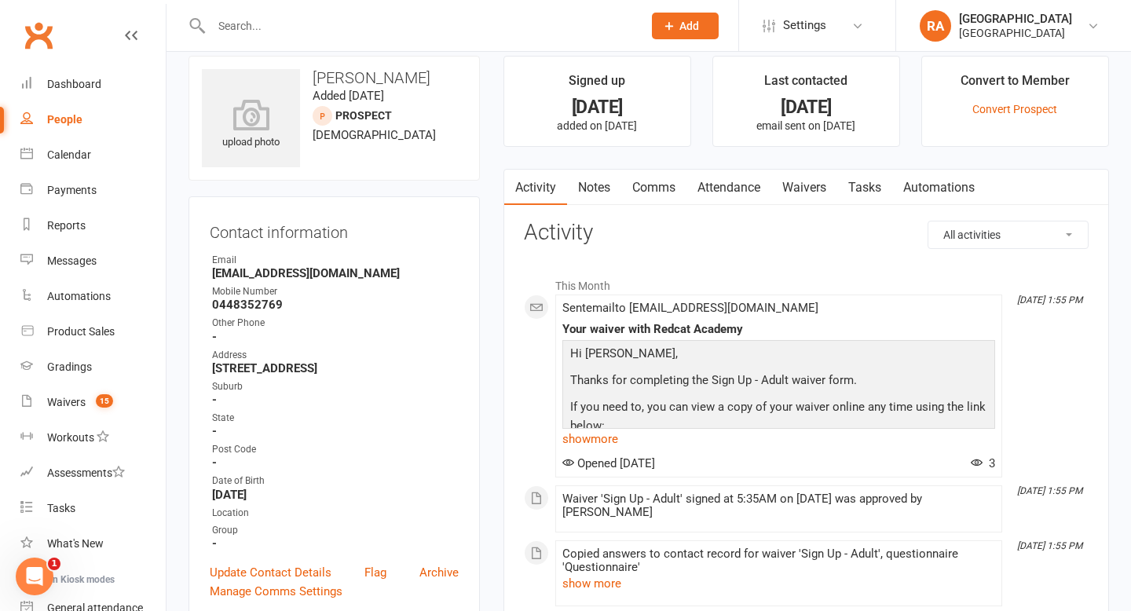
scroll to position [21, 0]
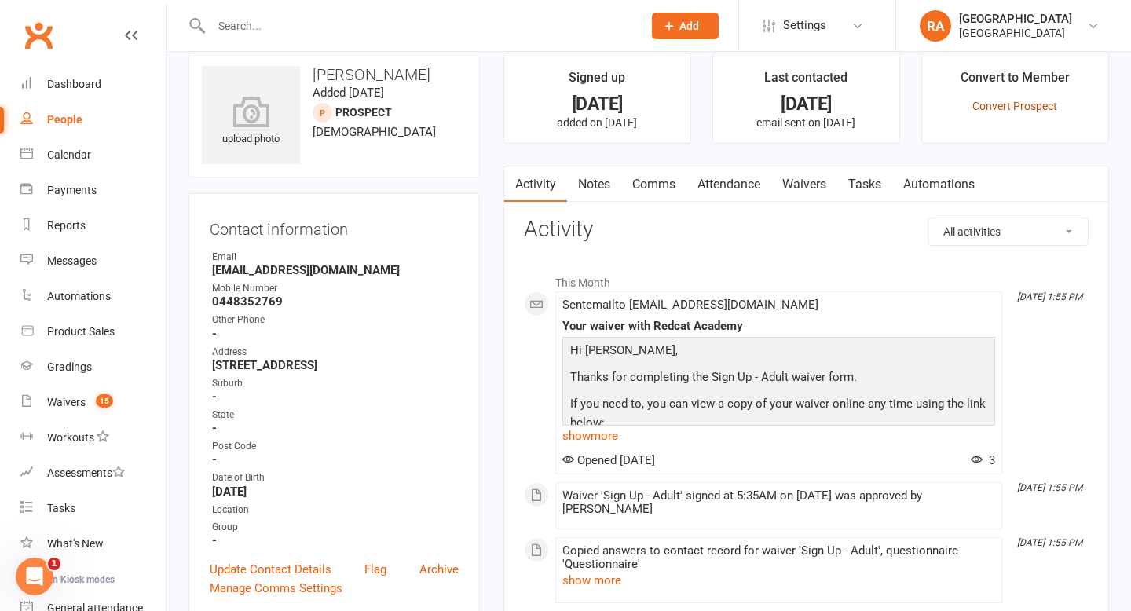
click at [1000, 104] on link "Convert Prospect" at bounding box center [1014, 106] width 85 height 13
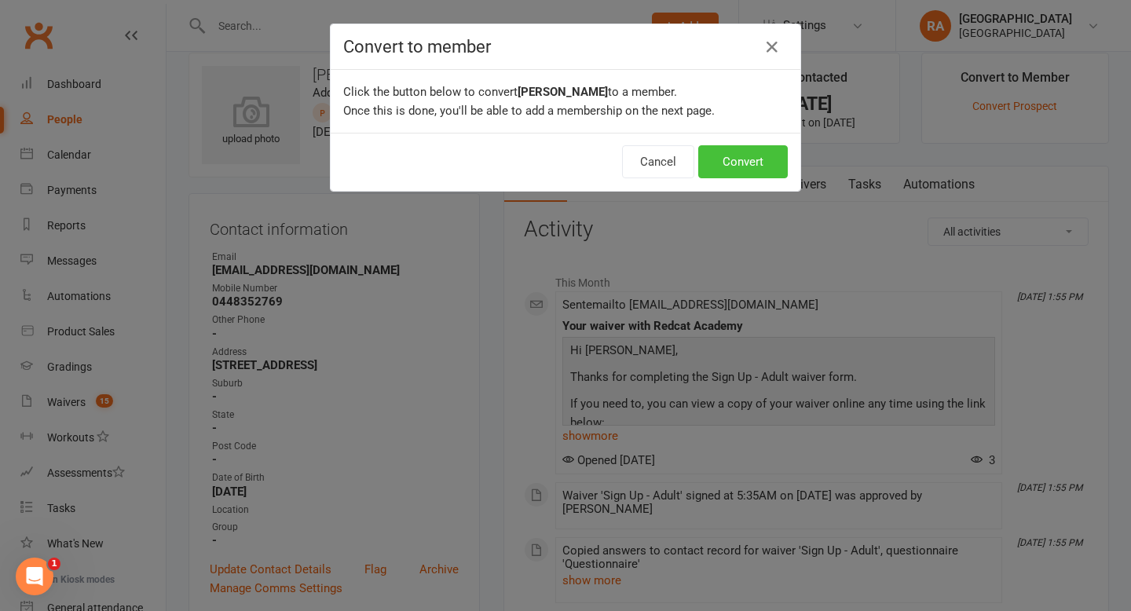
click at [736, 170] on button "Convert" at bounding box center [743, 161] width 90 height 33
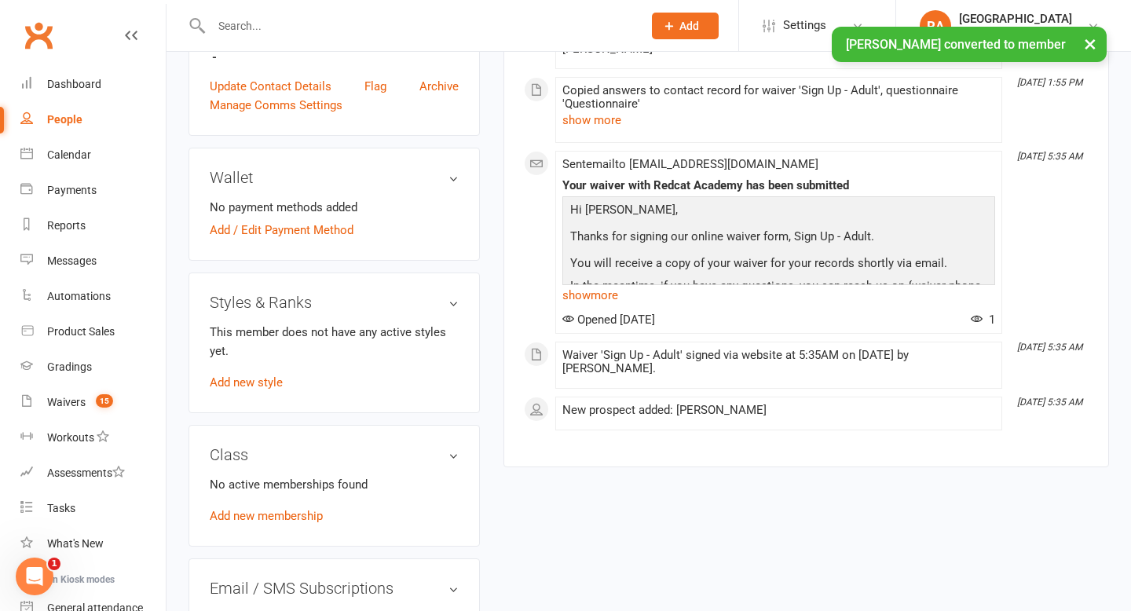
scroll to position [572, 0]
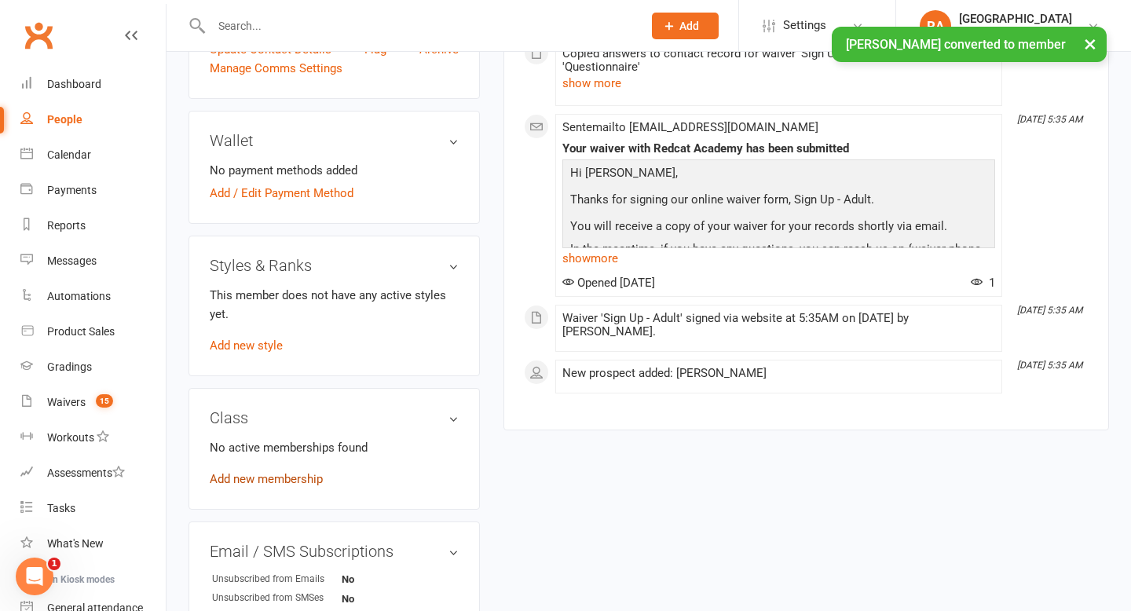
click at [246, 475] on link "Add new membership" at bounding box center [266, 479] width 113 height 14
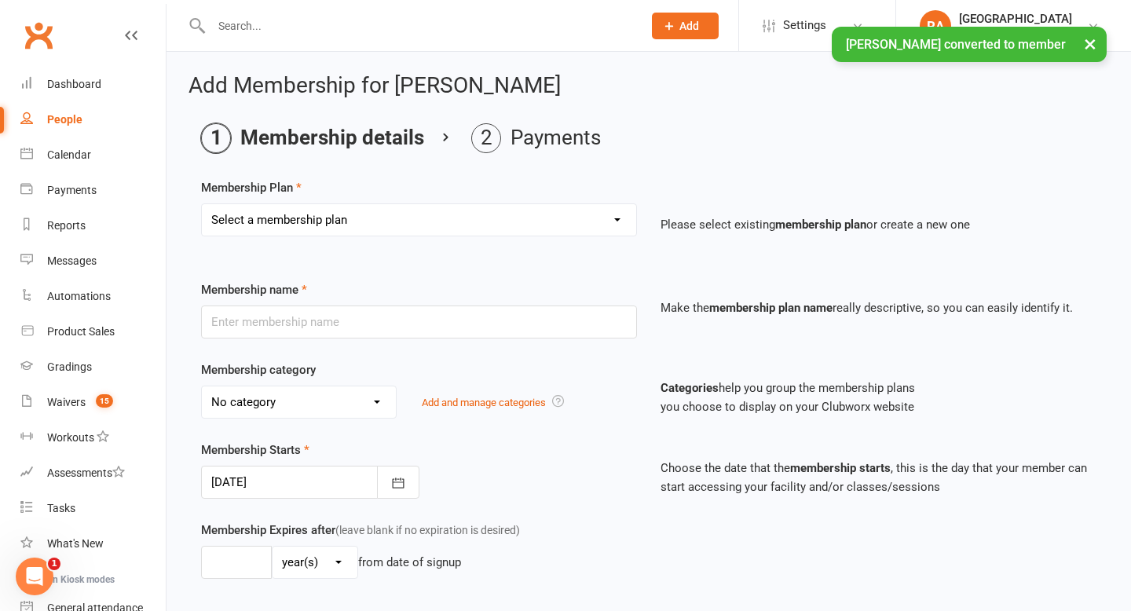
click at [395, 219] on select "Select a membership plan Create new Membership Plan Basic Adult $29 x2 Classes …" at bounding box center [419, 219] width 434 height 31
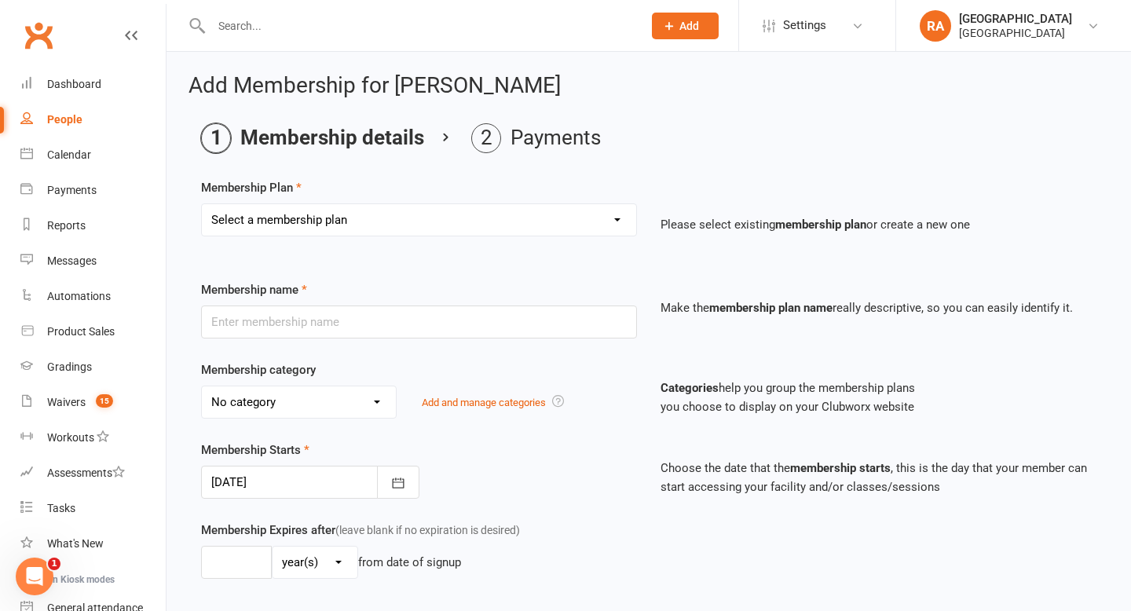
select select "4"
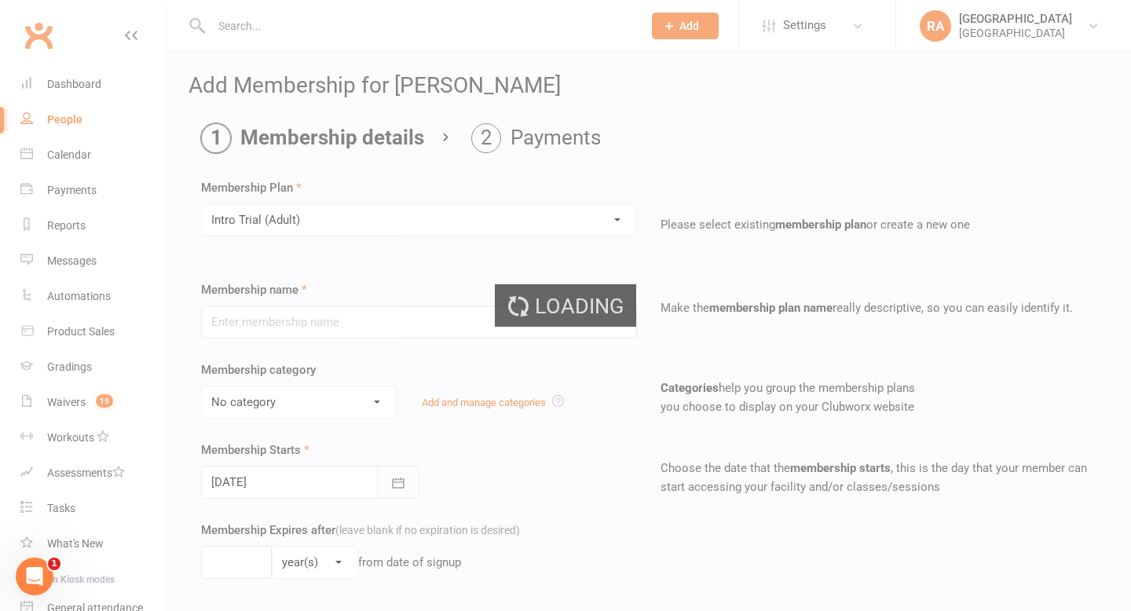
type input "Intro Trial (Adult)"
select select "3"
type input "0"
type input "4"
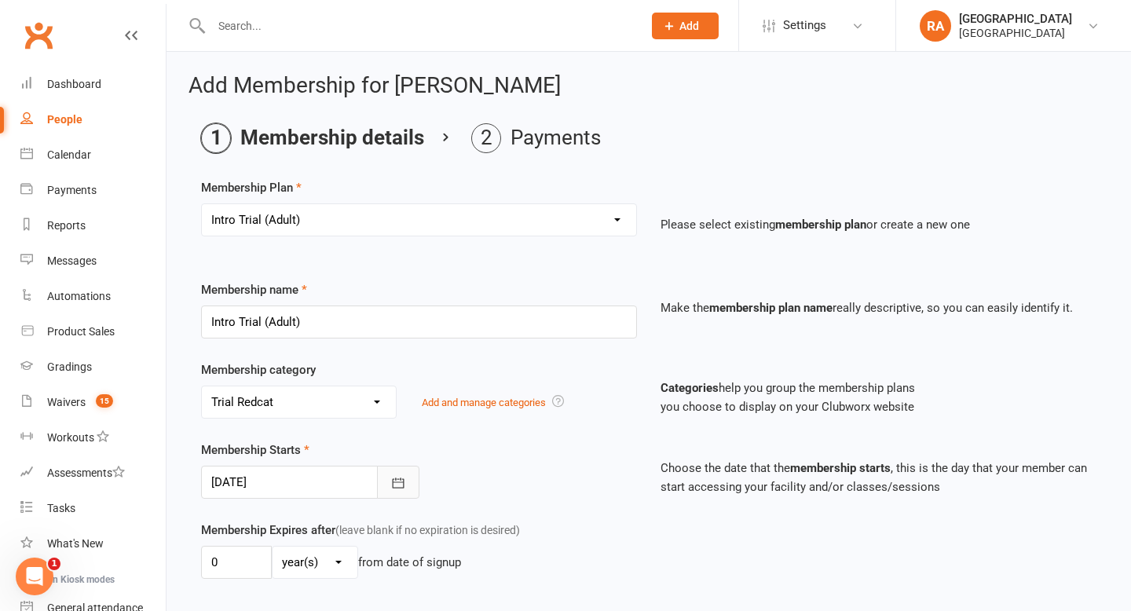
click at [395, 481] on icon "button" at bounding box center [398, 483] width 16 height 16
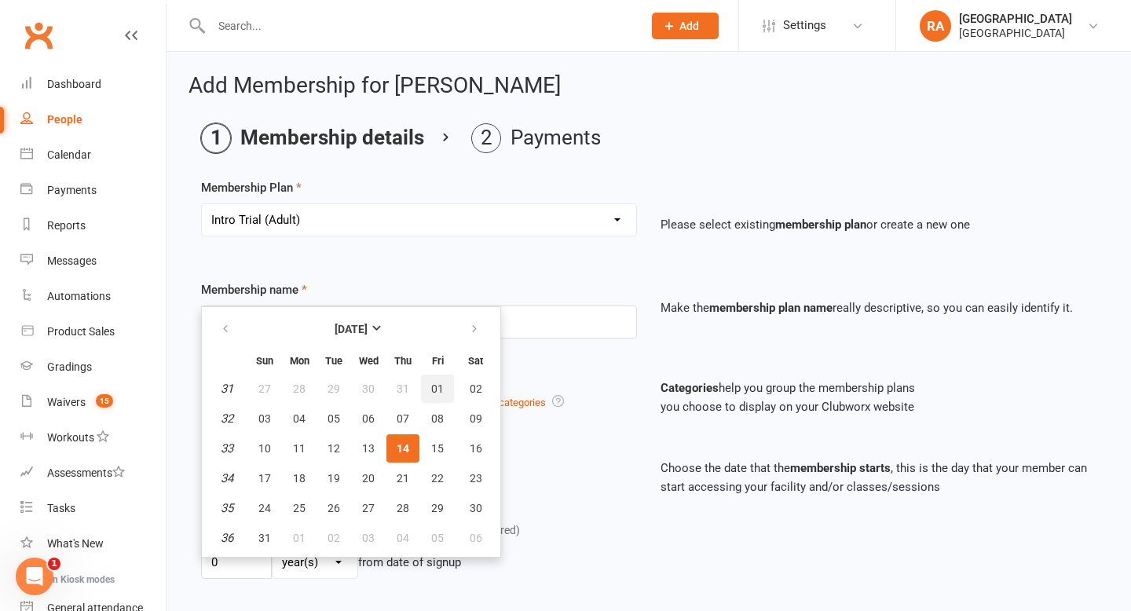
click at [445, 389] on button "01" at bounding box center [437, 389] width 33 height 28
type input "[DATE]"
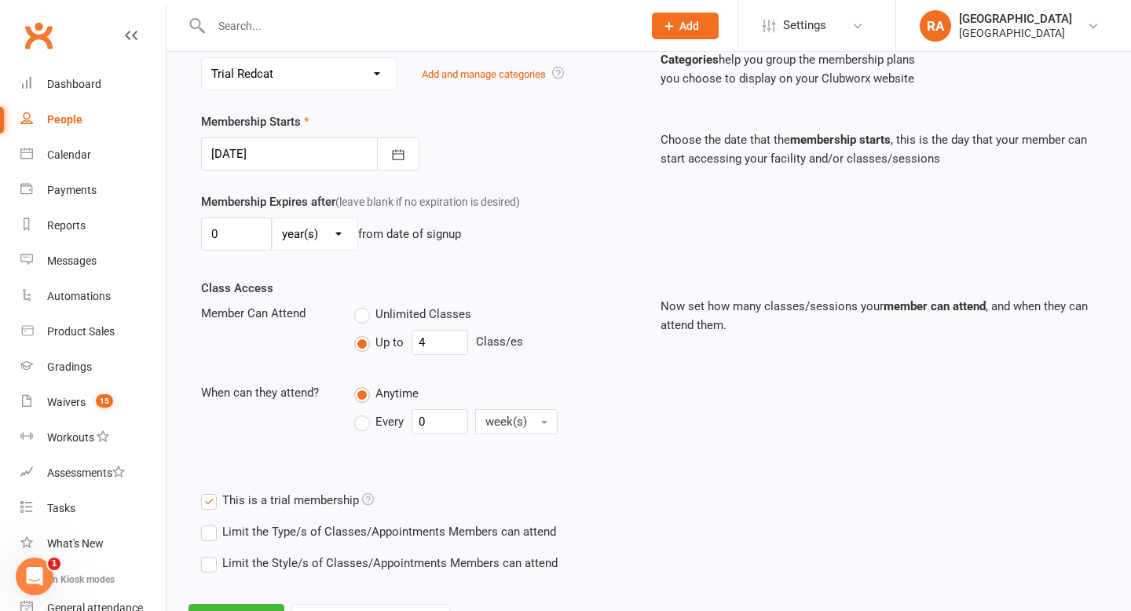
scroll to position [375, 0]
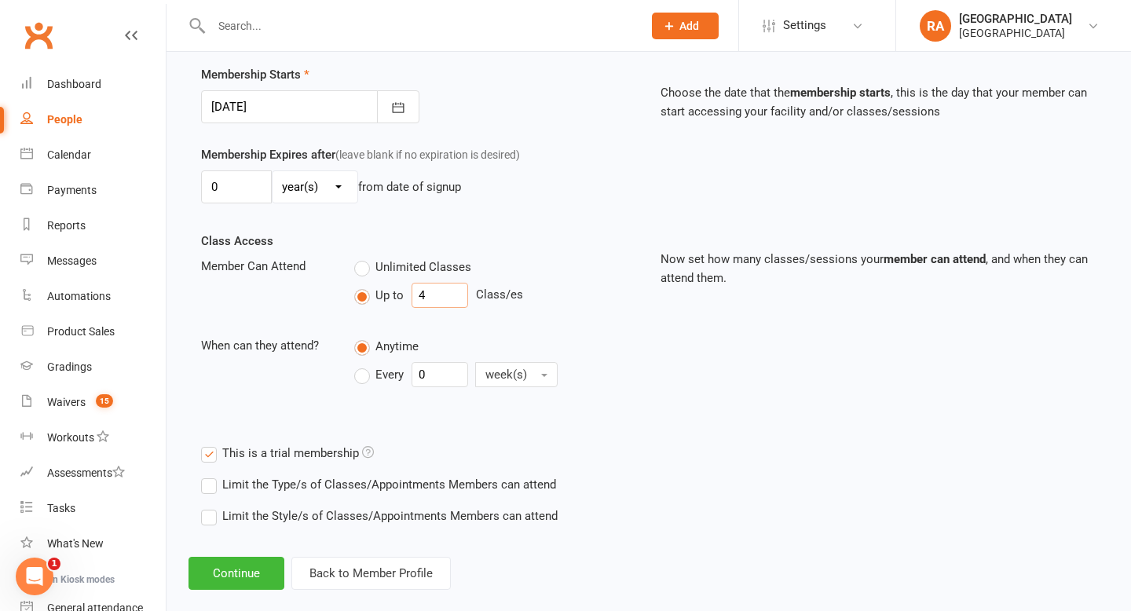
click at [432, 296] on input "4" at bounding box center [439, 295] width 57 height 25
type input "2"
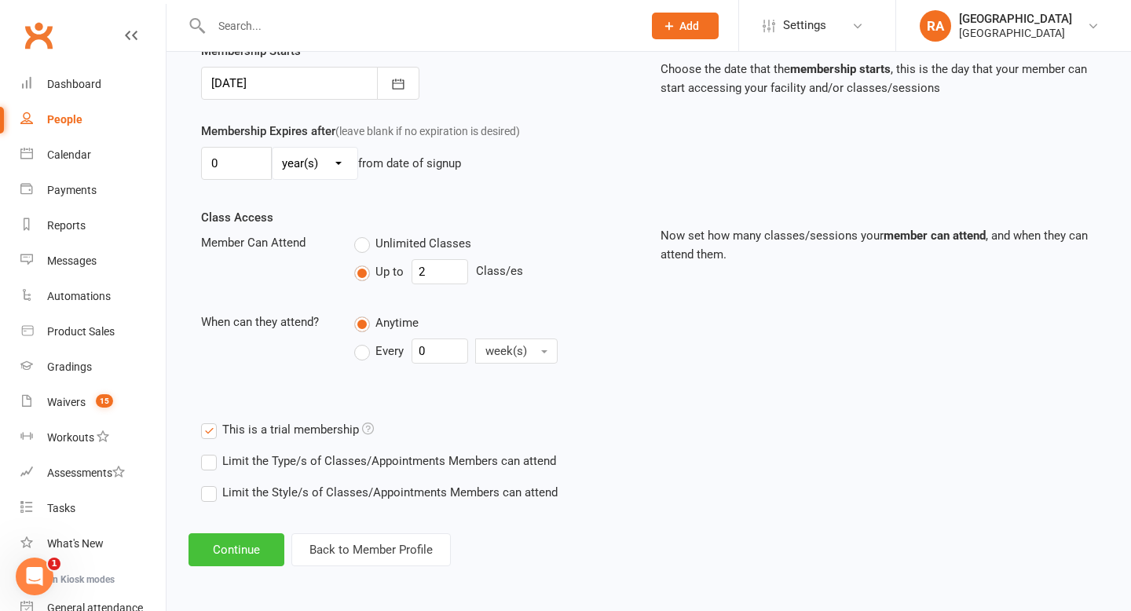
click at [246, 533] on button "Continue" at bounding box center [236, 549] width 96 height 33
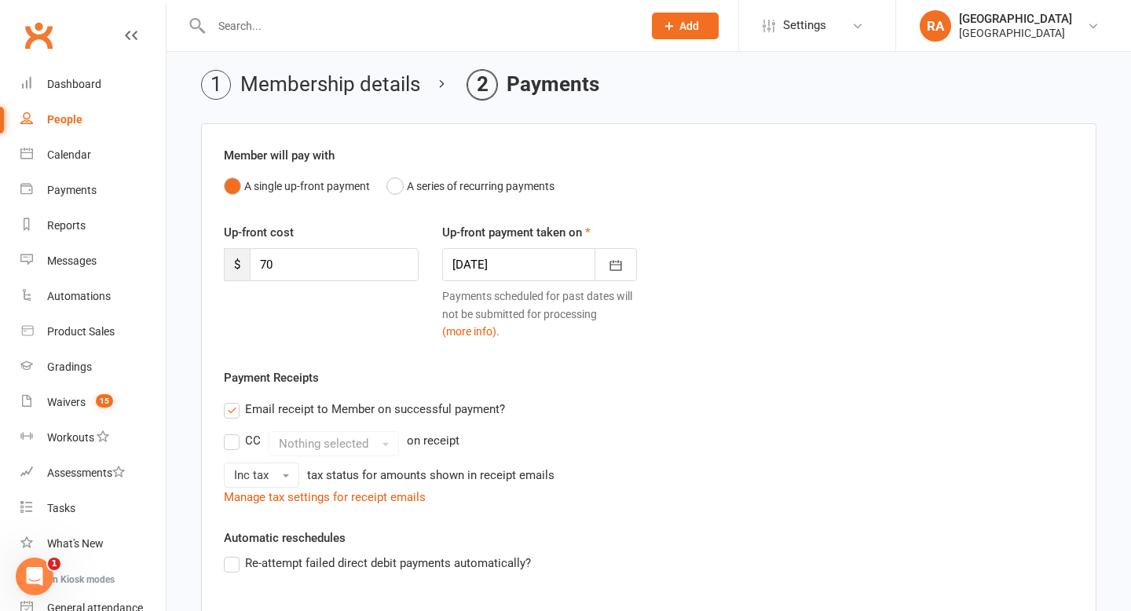
scroll to position [63, 0]
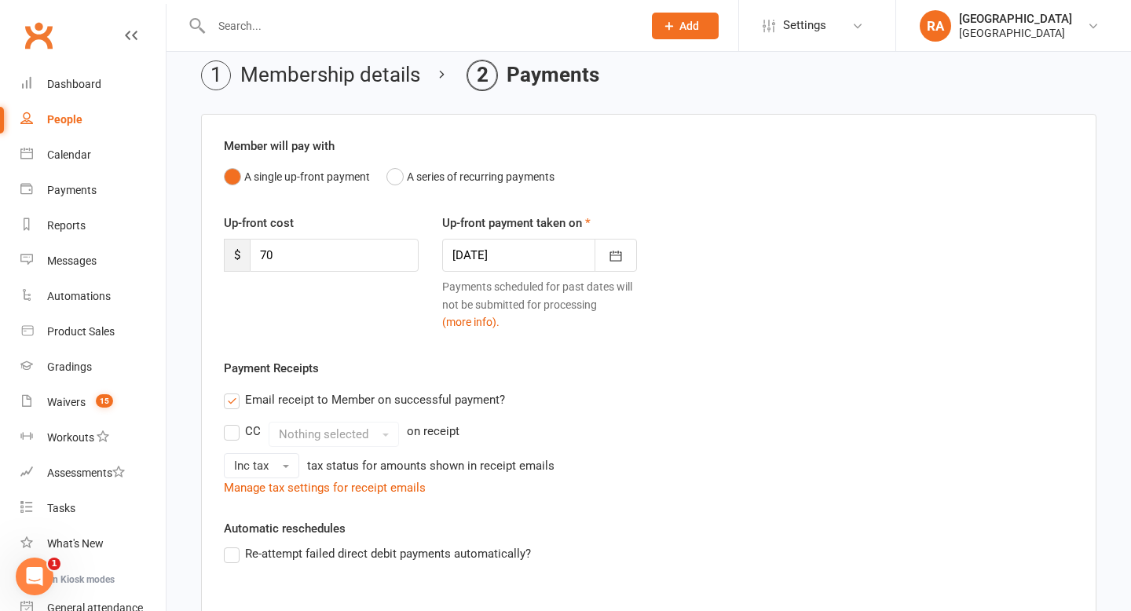
click at [234, 400] on label "Email receipt to Member on successful payment?" at bounding box center [364, 399] width 281 height 19
click at [234, 390] on input "Email receipt to Member on successful payment?" at bounding box center [229, 390] width 10 height 0
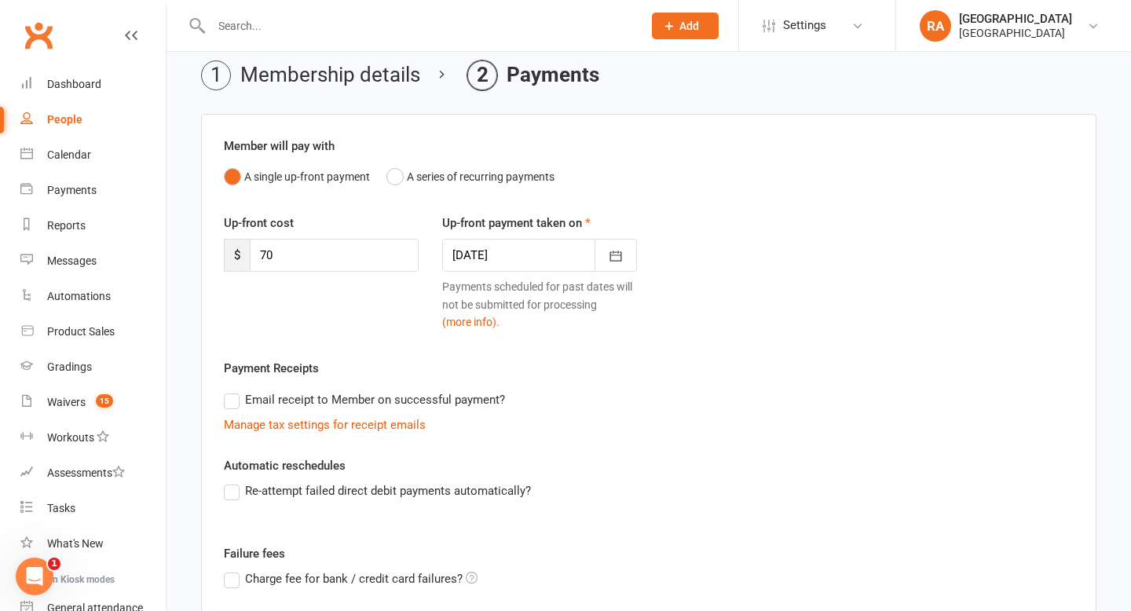
scroll to position [309, 0]
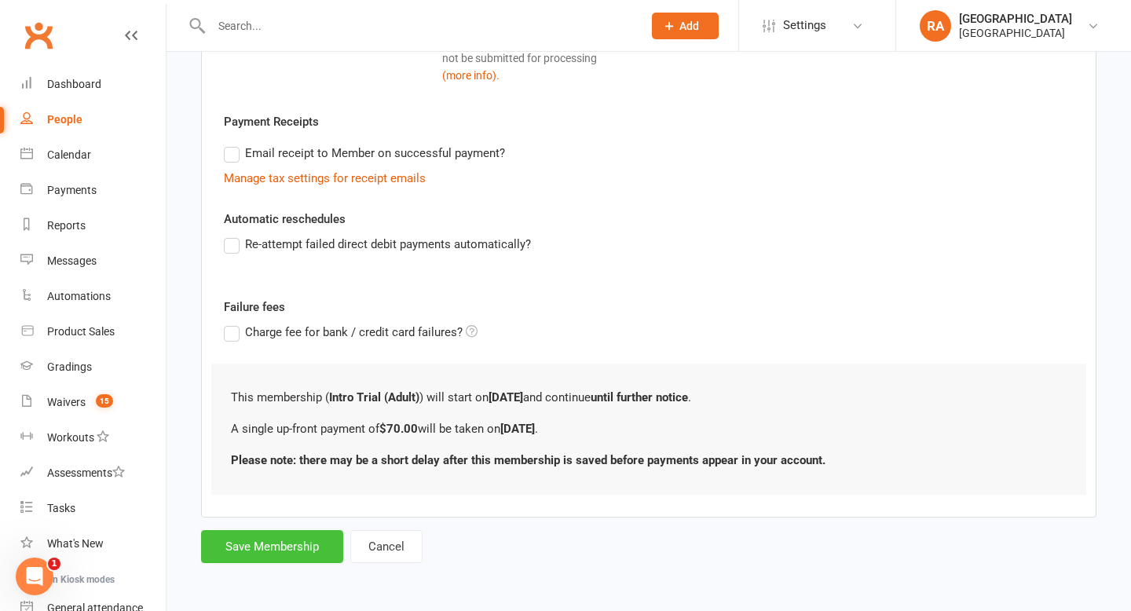
click at [250, 543] on button "Save Membership" at bounding box center [272, 546] width 142 height 33
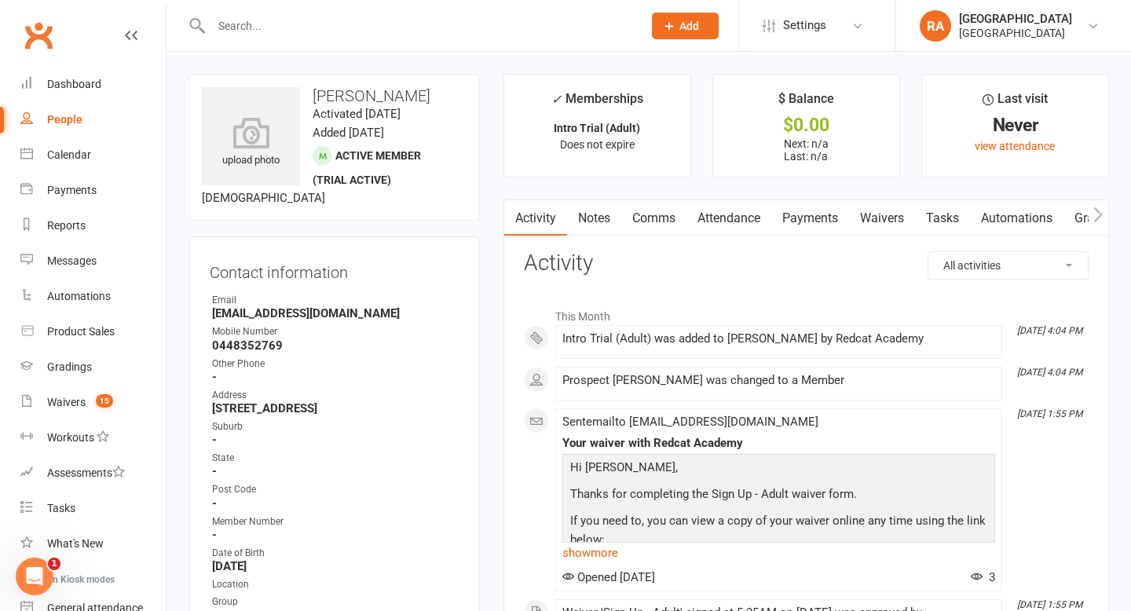
click at [294, 22] on input "text" at bounding box center [419, 26] width 425 height 22
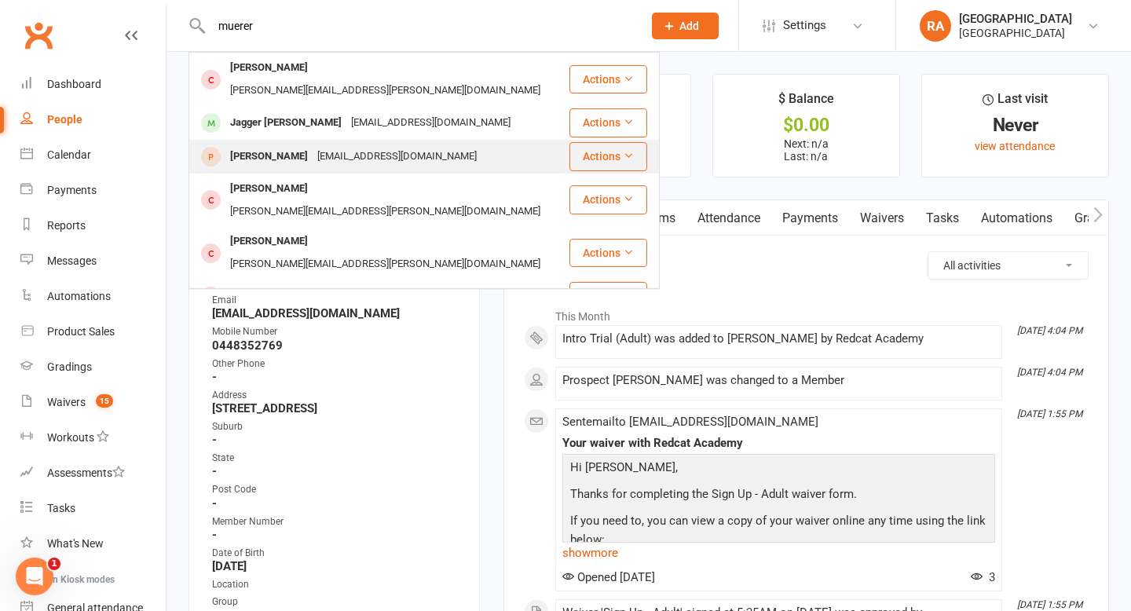
type input "muerer"
click at [303, 145] on div "[PERSON_NAME]" at bounding box center [268, 156] width 87 height 23
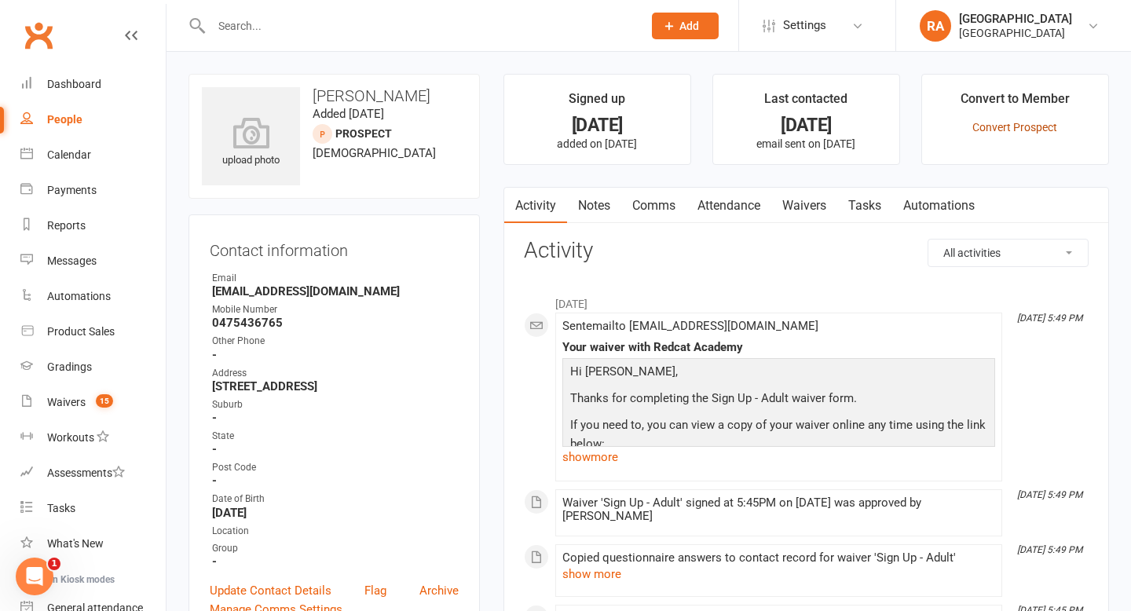
click at [1011, 123] on link "Convert Prospect" at bounding box center [1014, 127] width 85 height 13
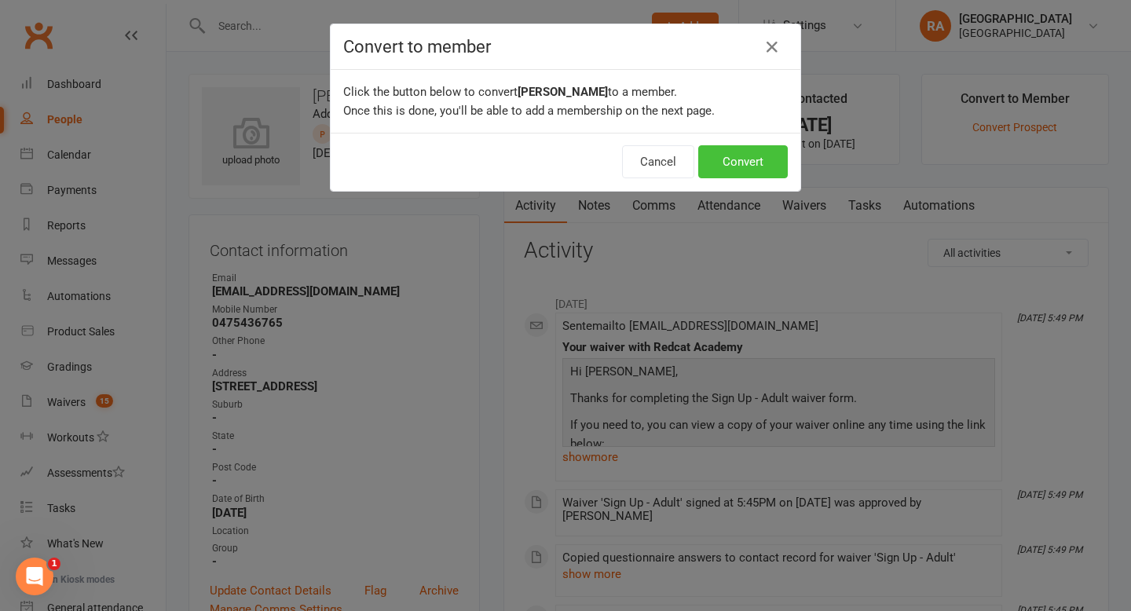
click at [718, 159] on button "Convert" at bounding box center [743, 161] width 90 height 33
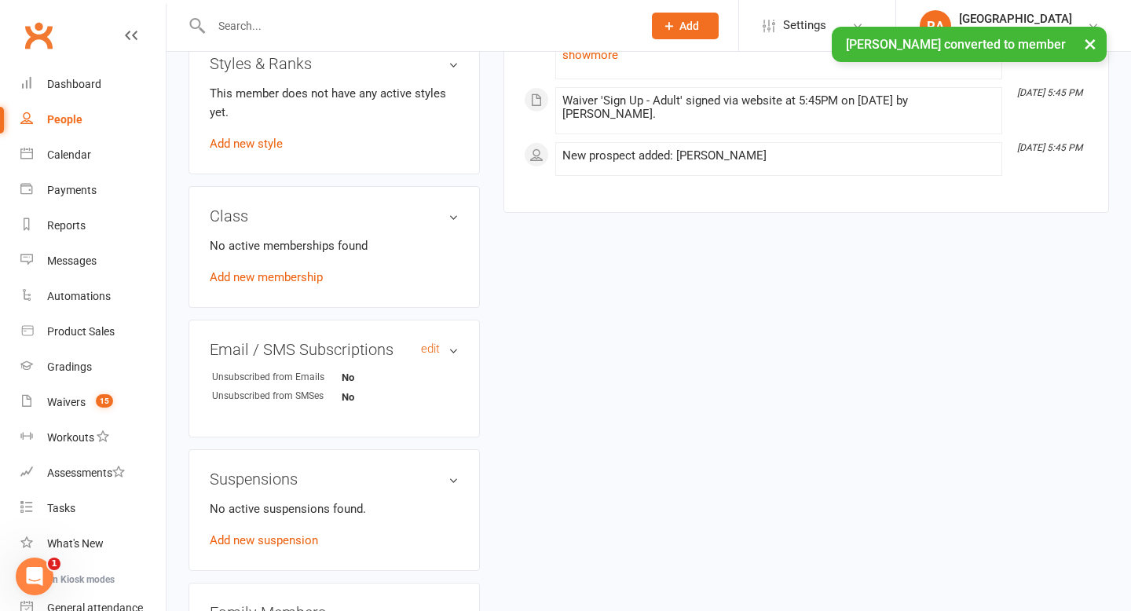
scroll to position [784, 0]
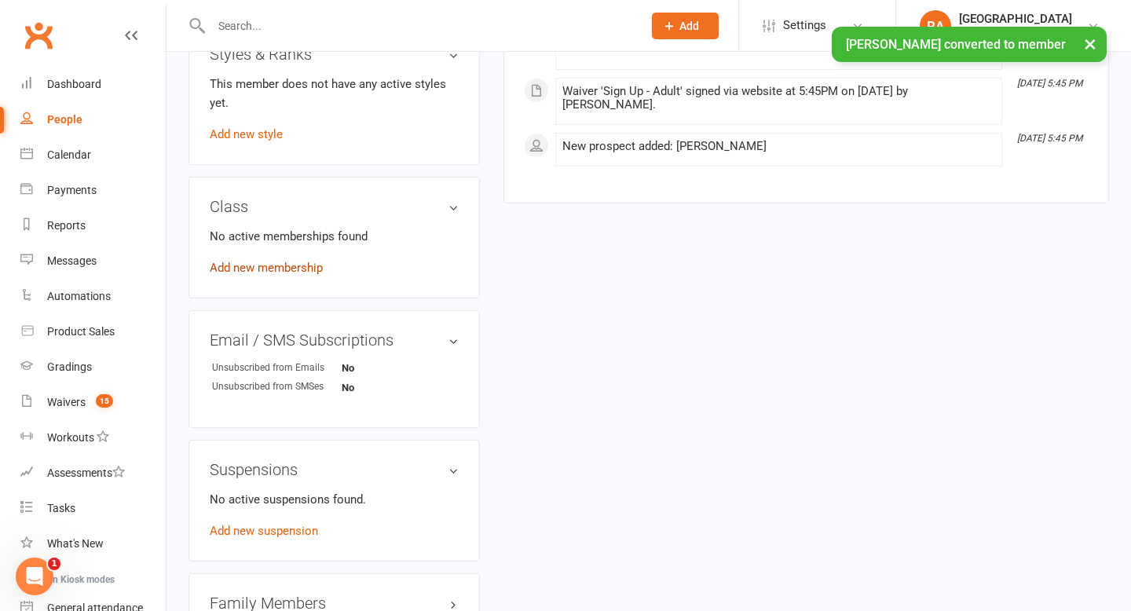
click at [289, 275] on link "Add new membership" at bounding box center [266, 268] width 113 height 14
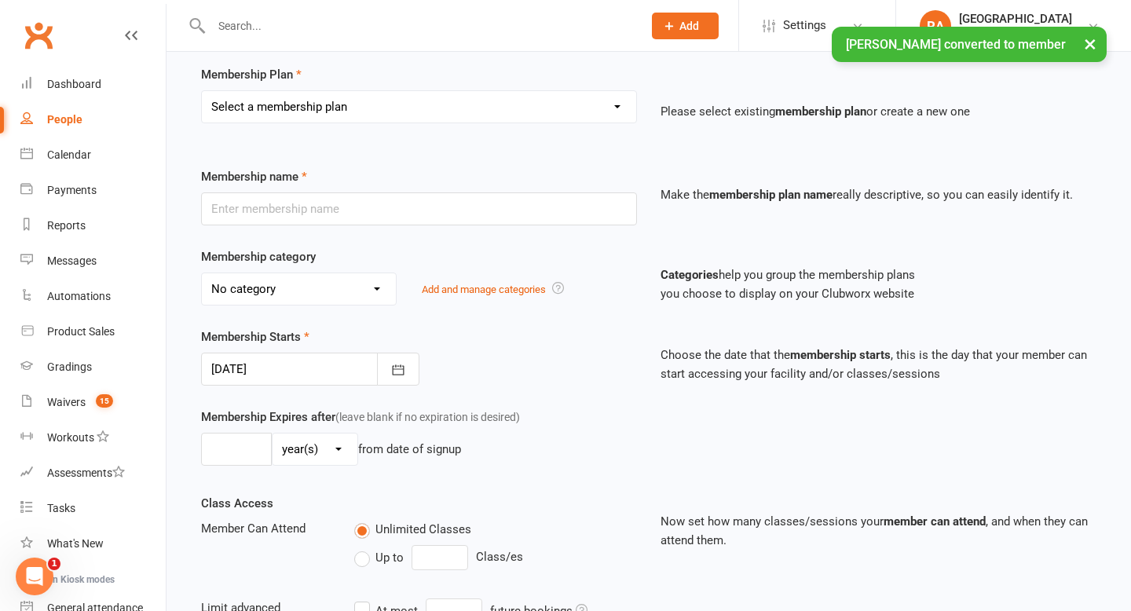
scroll to position [134, 0]
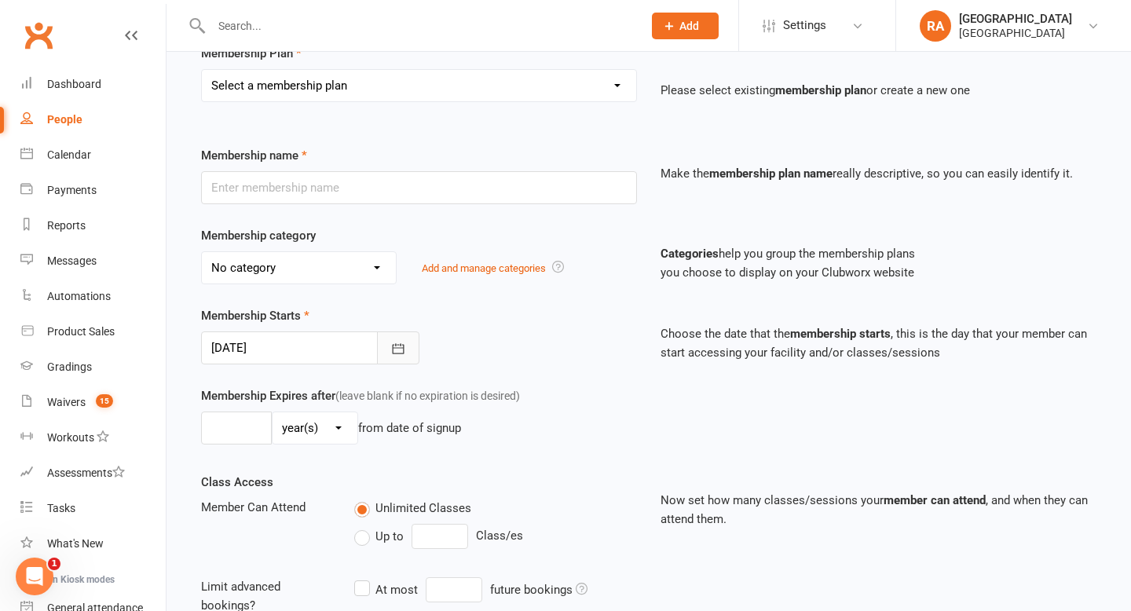
click at [410, 349] on button "button" at bounding box center [398, 347] width 42 height 33
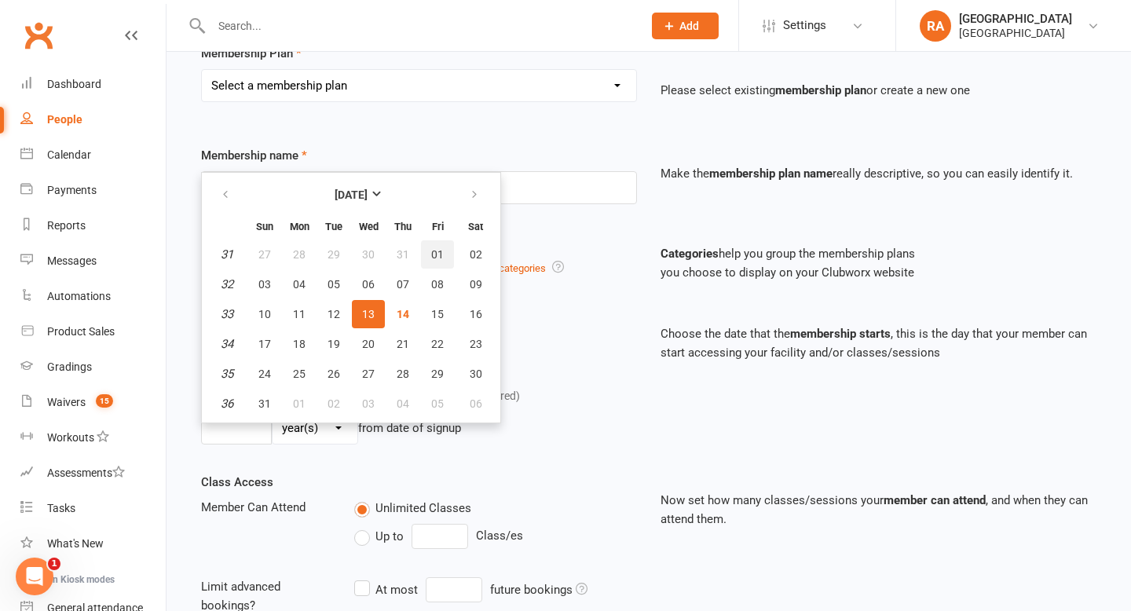
click at [441, 254] on span "01" at bounding box center [437, 254] width 13 height 13
type input "[DATE]"
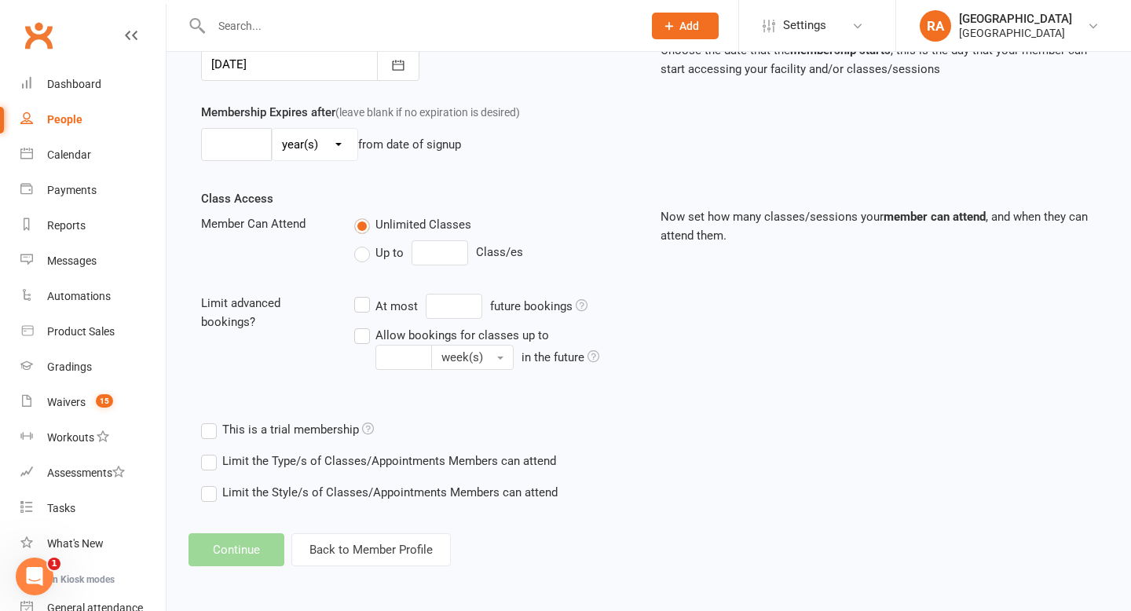
scroll to position [0, 0]
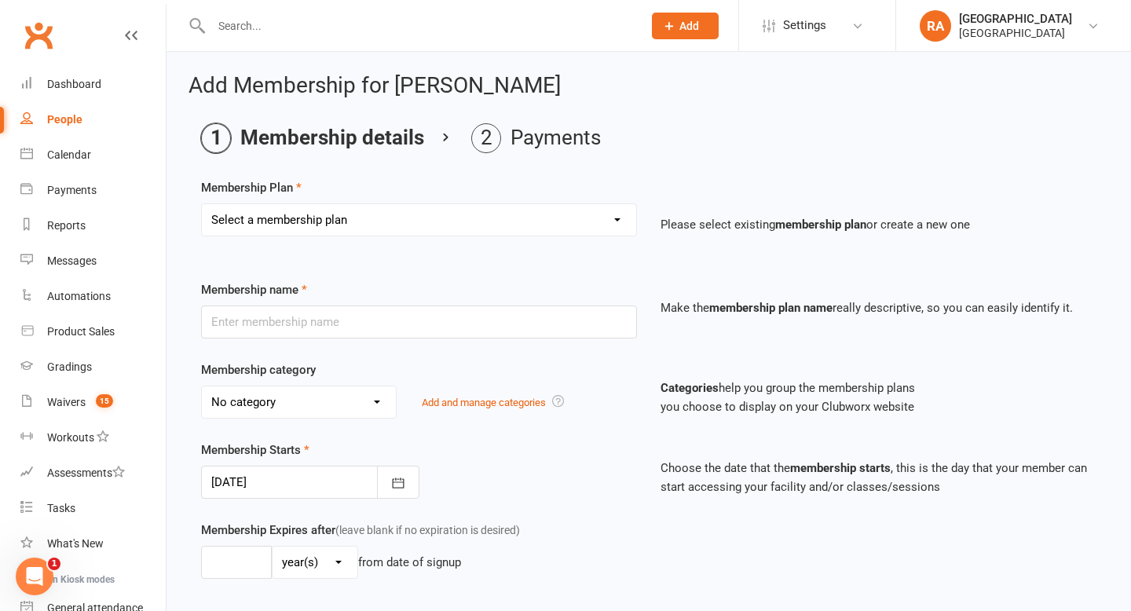
click at [393, 226] on select "Select a membership plan Create new Membership Plan Basic Adult $29 x2 Classes …" at bounding box center [419, 219] width 434 height 31
select select "4"
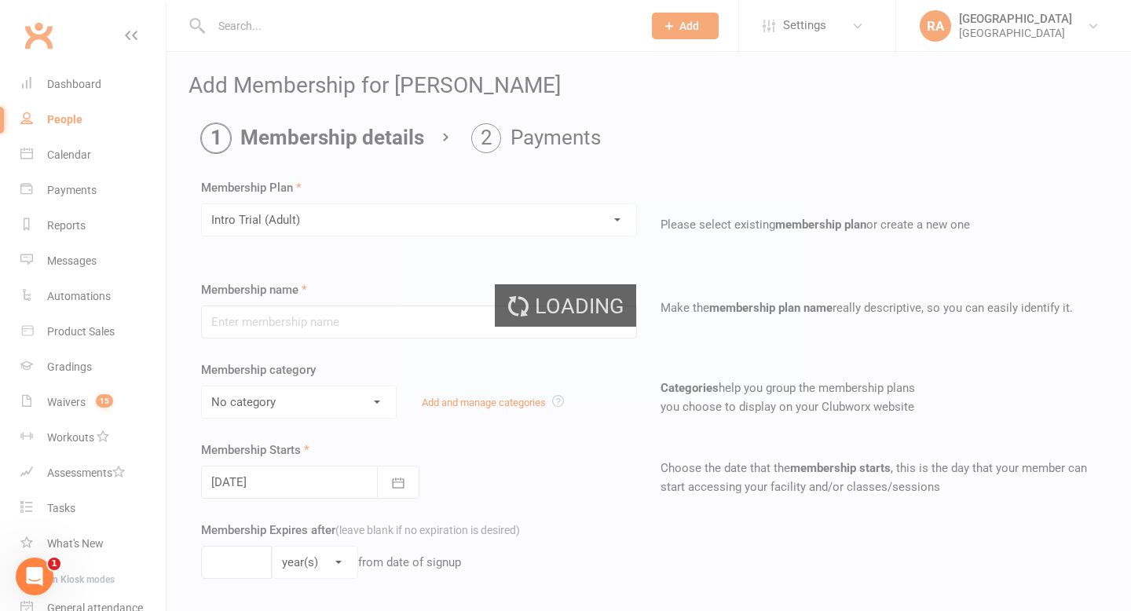
type input "Intro Trial (Adult)"
select select "3"
type input "0"
type input "4"
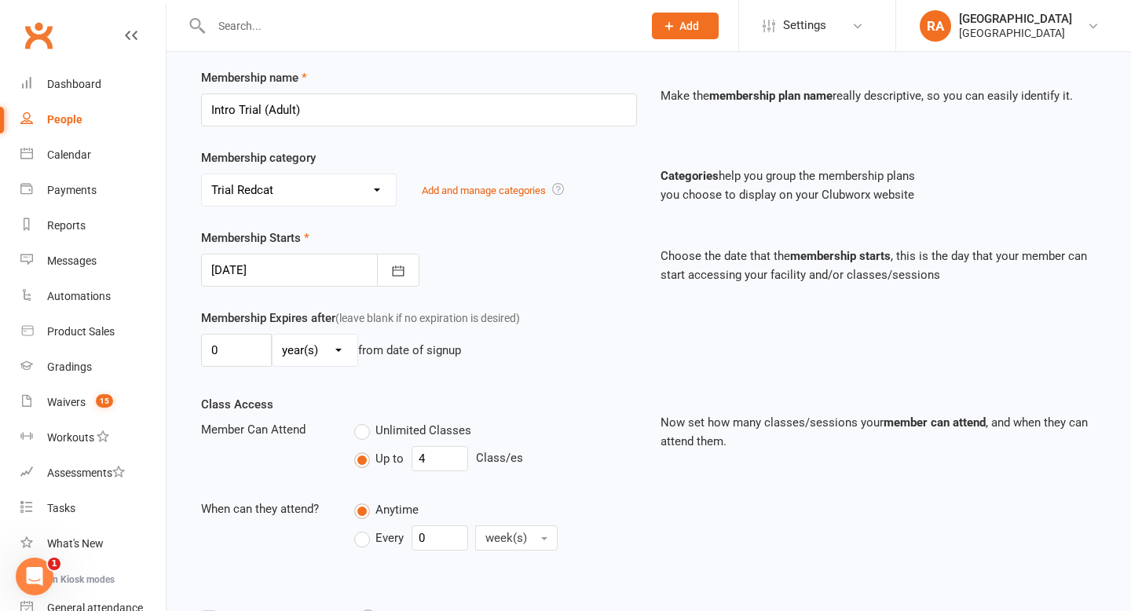
scroll to position [231, 0]
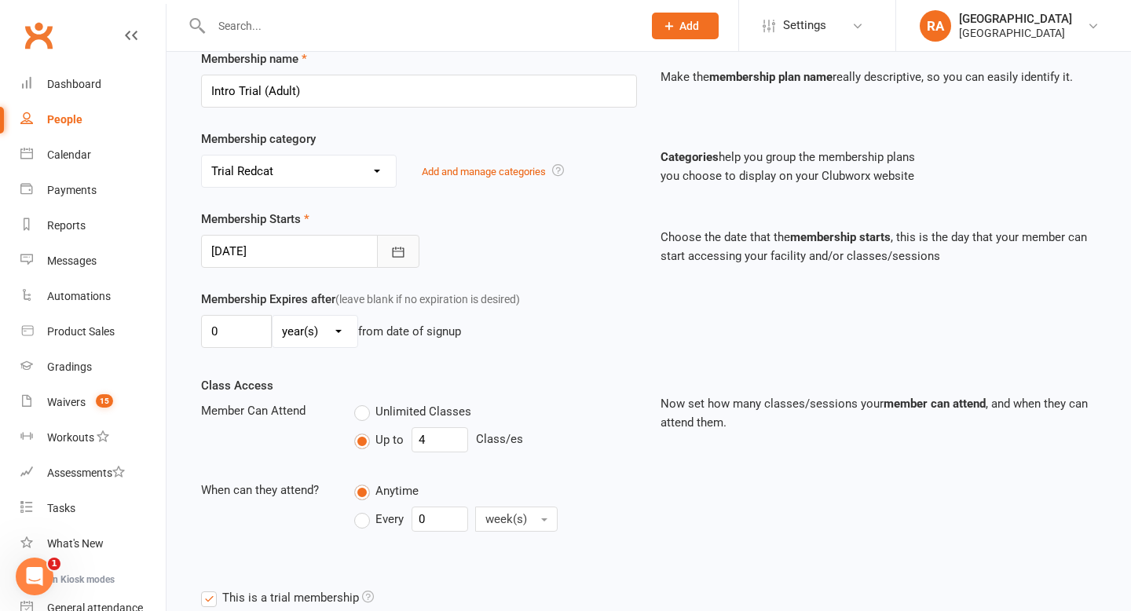
click at [390, 248] on icon "button" at bounding box center [398, 252] width 16 height 16
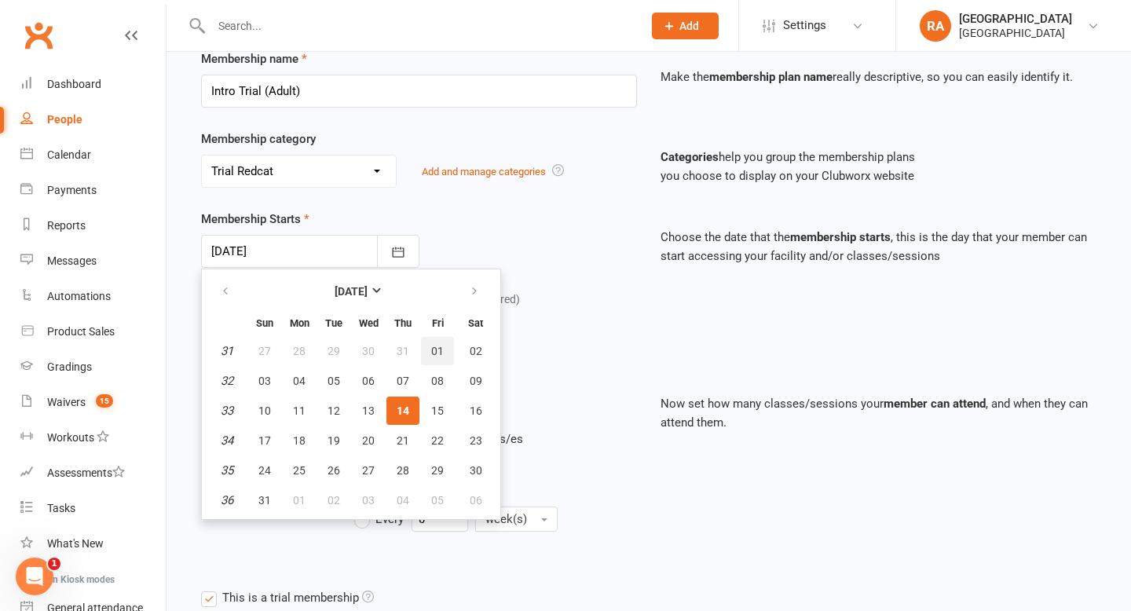
click at [428, 352] on button "01" at bounding box center [437, 351] width 33 height 28
type input "[DATE]"
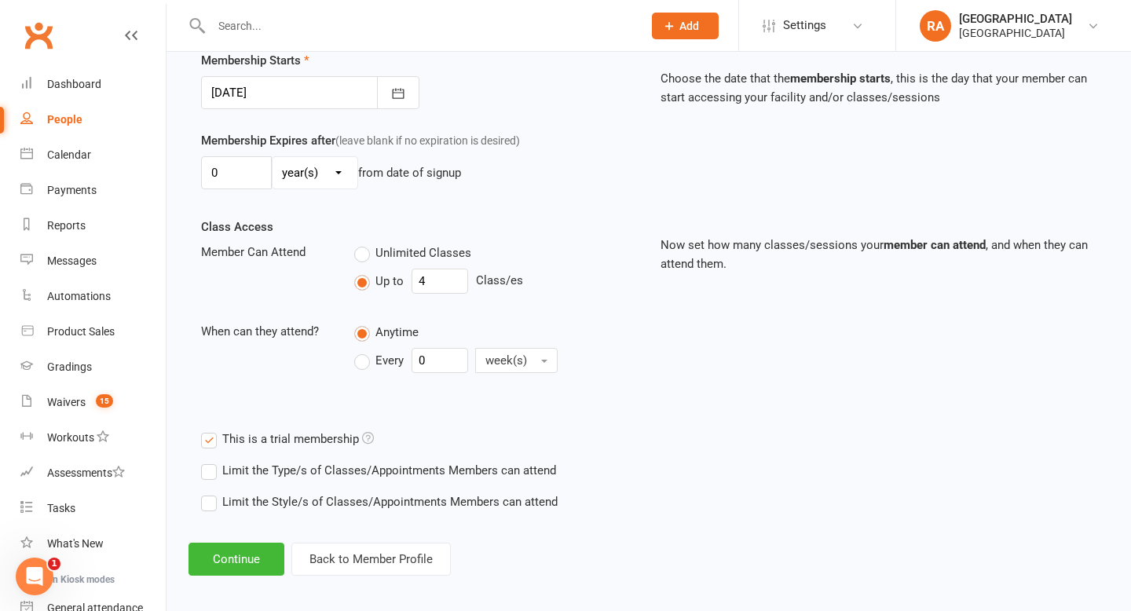
scroll to position [399, 0]
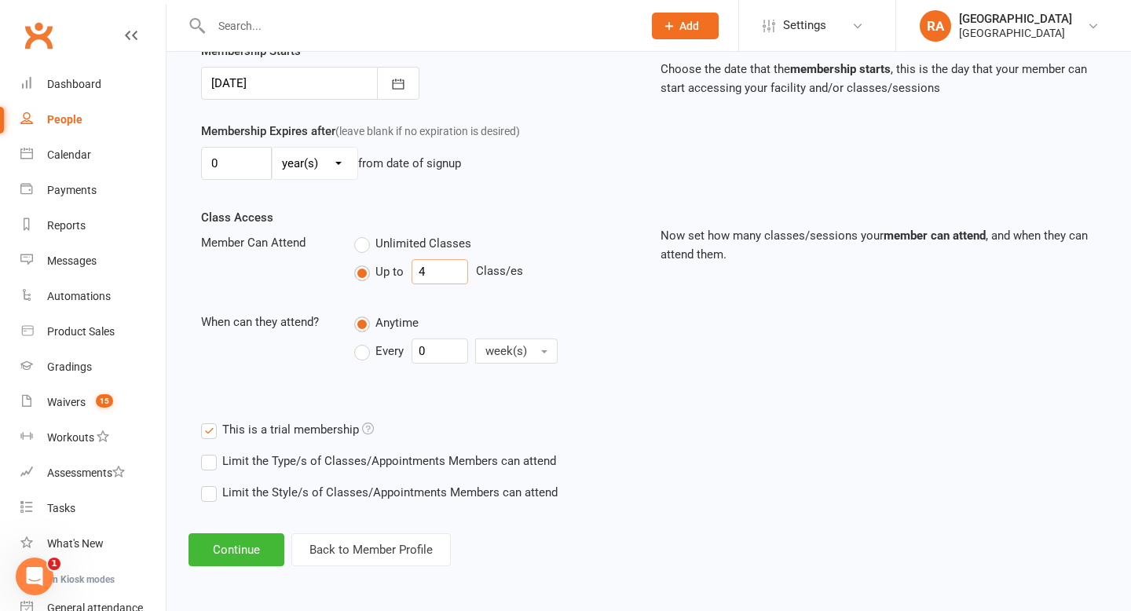
click at [438, 282] on input "4" at bounding box center [439, 271] width 57 height 25
type input "1"
click at [260, 550] on button "Continue" at bounding box center [236, 549] width 96 height 33
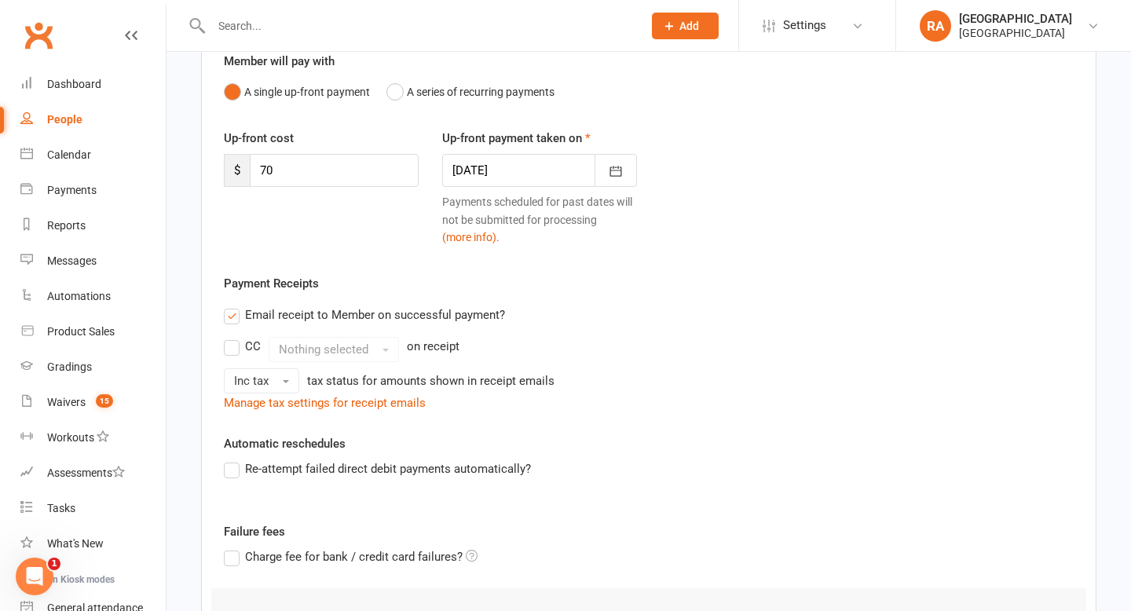
scroll to position [372, 0]
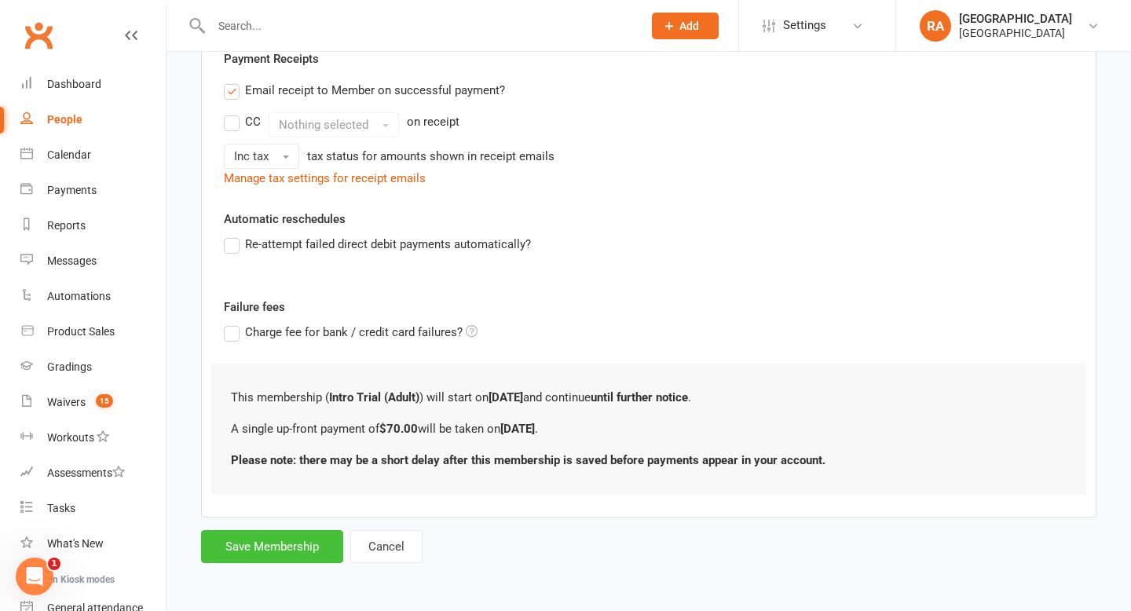
click at [280, 550] on button "Save Membership" at bounding box center [272, 546] width 142 height 33
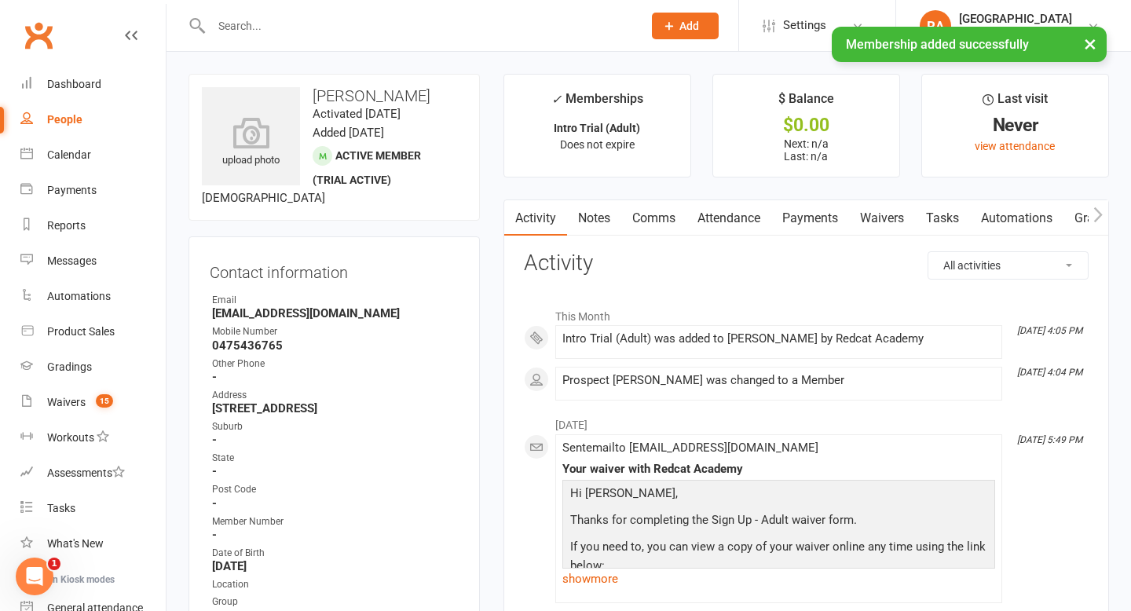
click at [266, 27] on div "× Membership added successfully" at bounding box center [555, 27] width 1110 height 0
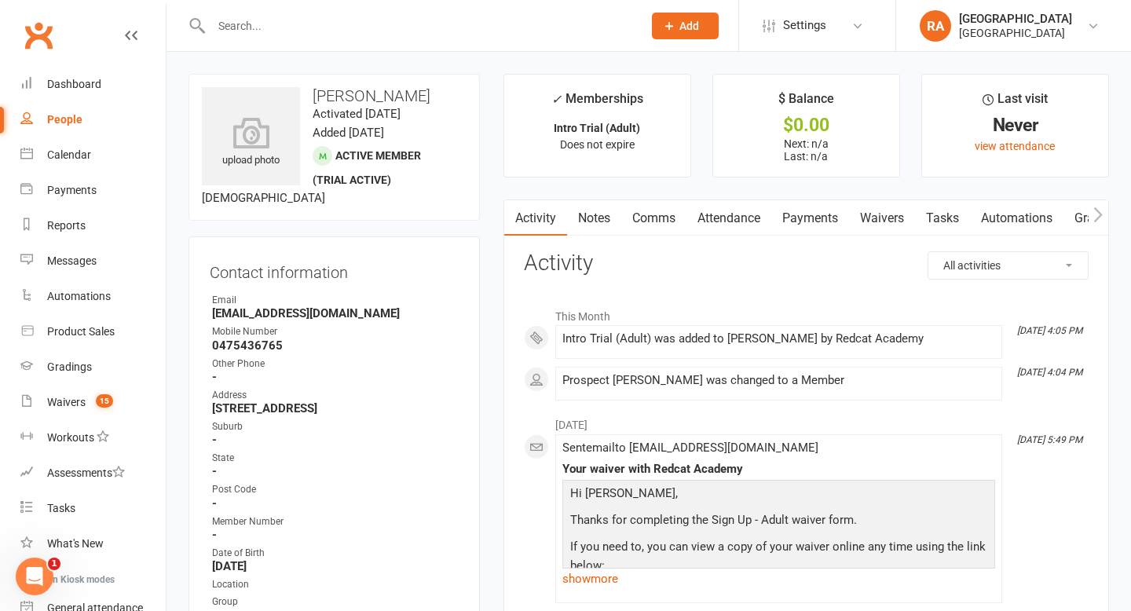
click at [261, 31] on input "text" at bounding box center [419, 26] width 425 height 22
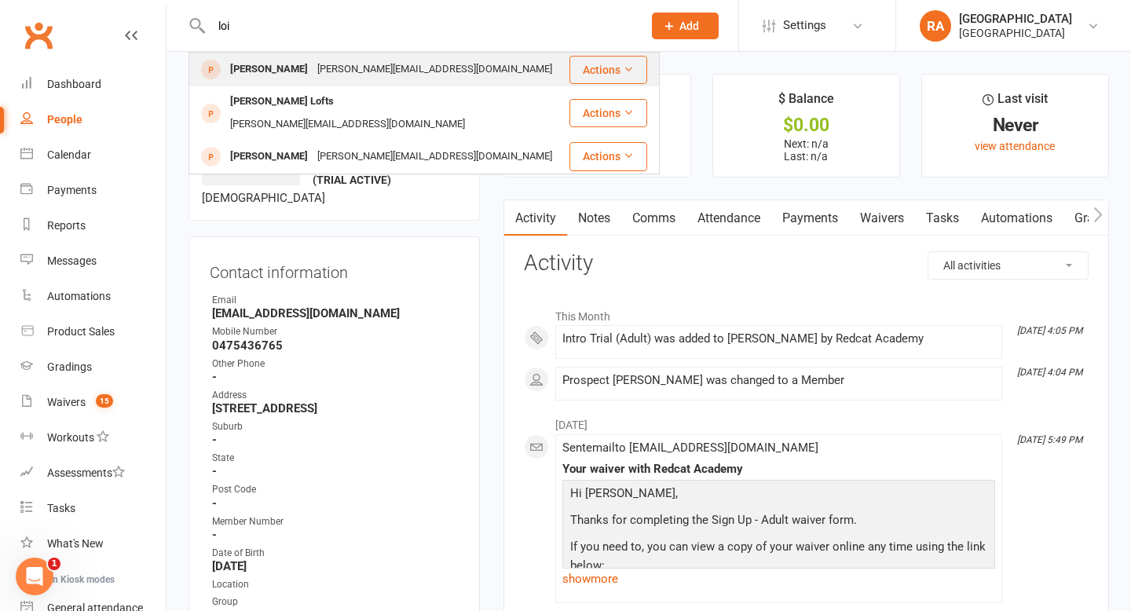
type input "loi"
click at [320, 73] on div "[PERSON_NAME][EMAIL_ADDRESS][DOMAIN_NAME]" at bounding box center [435, 69] width 244 height 23
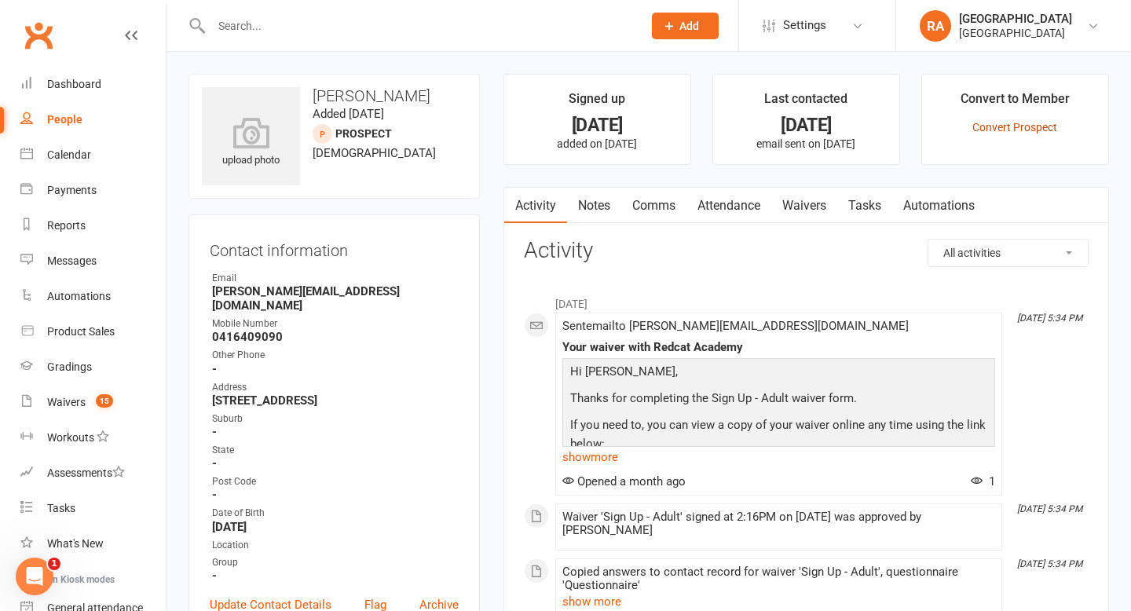
click at [1012, 123] on link "Convert Prospect" at bounding box center [1014, 127] width 85 height 13
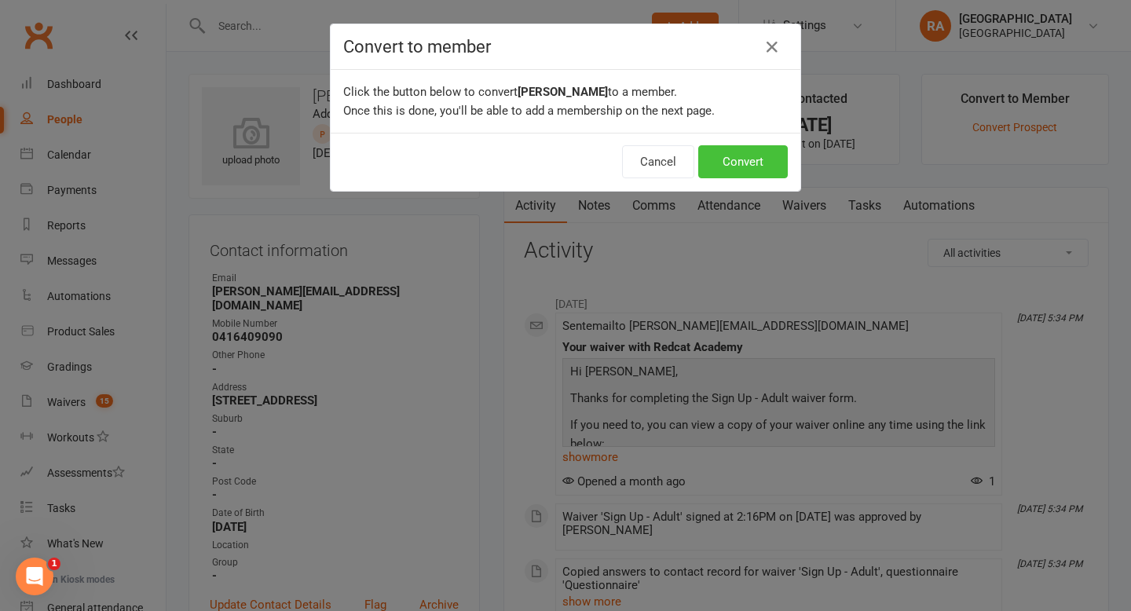
click at [728, 158] on button "Convert" at bounding box center [743, 161] width 90 height 33
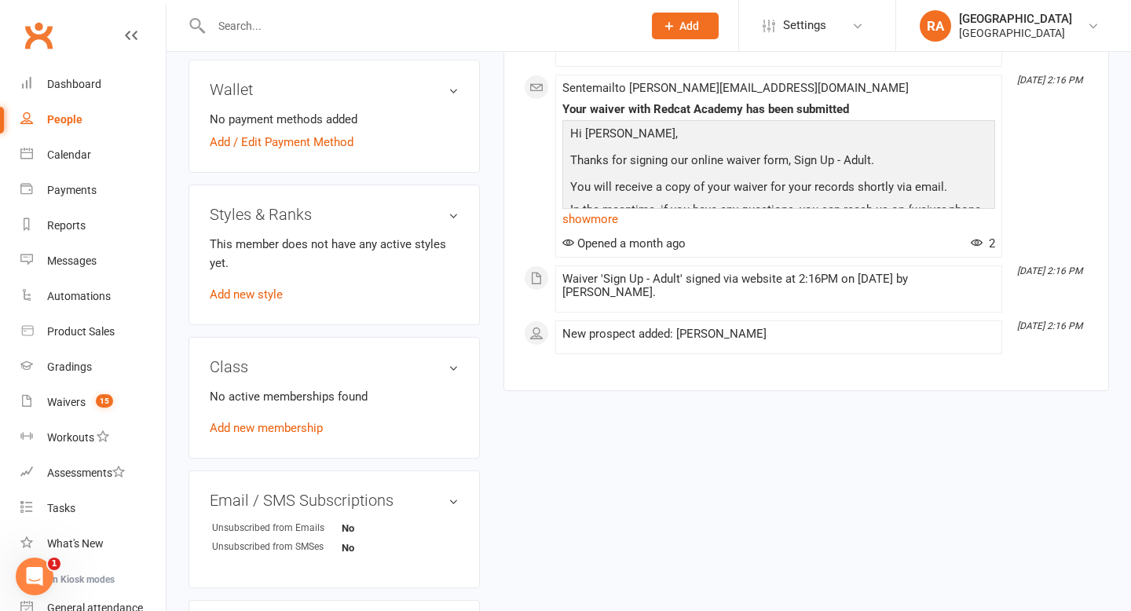
scroll to position [643, 0]
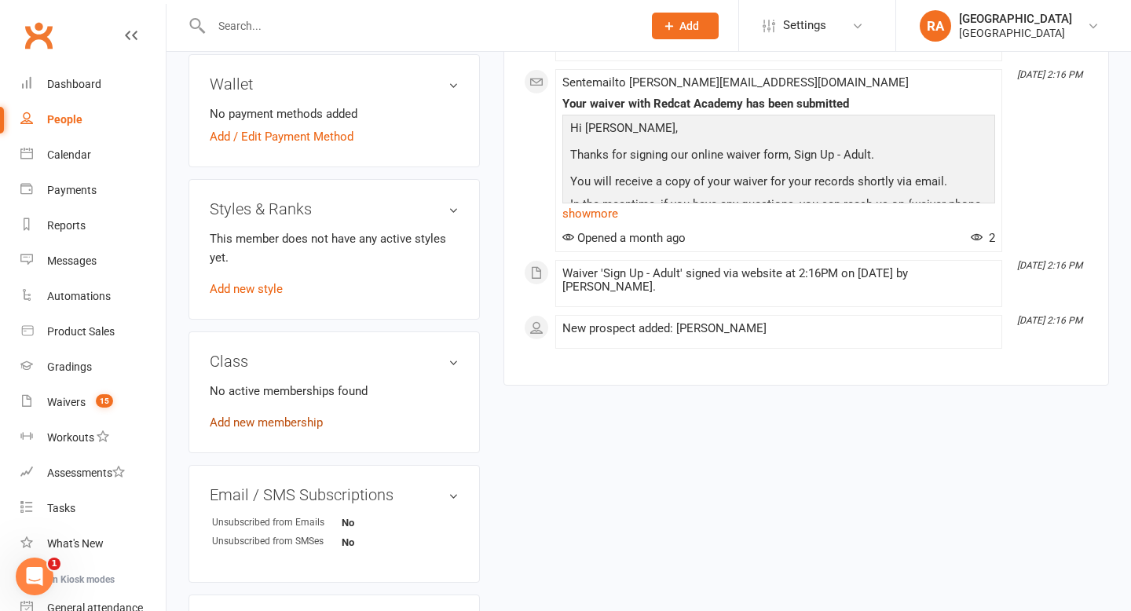
click at [251, 415] on link "Add new membership" at bounding box center [266, 422] width 113 height 14
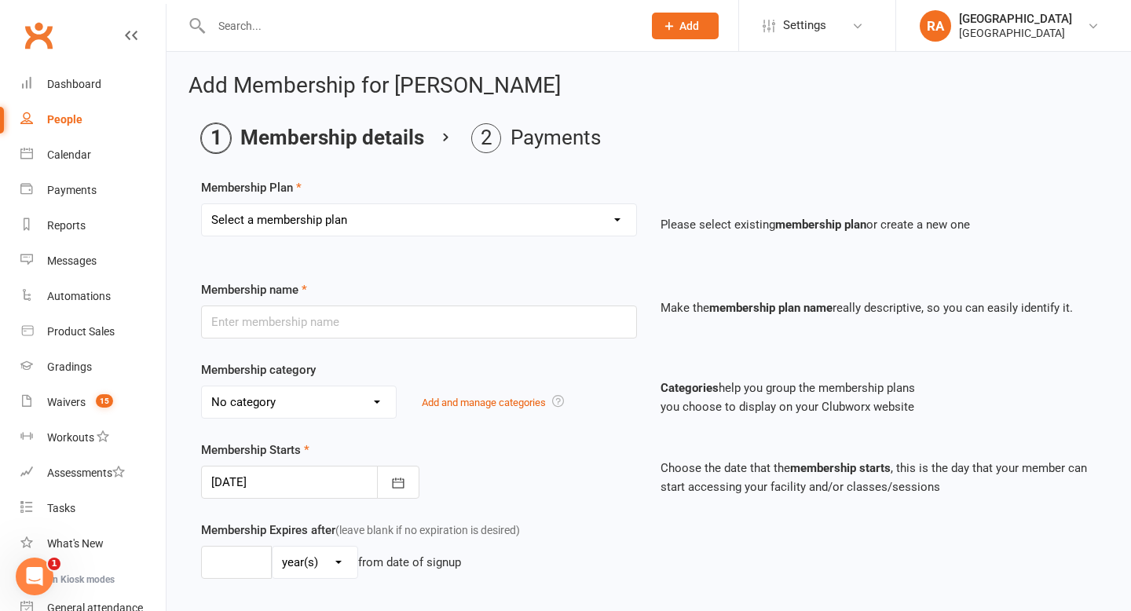
click at [610, 197] on div "Membership Plan Select a membership plan Create new Membership Plan Basic Adult…" at bounding box center [648, 218] width 895 height 80
click at [610, 211] on select "Select a membership plan Create new Membership Plan Basic Adult $29 x2 Classes …" at bounding box center [419, 219] width 434 height 31
select select "4"
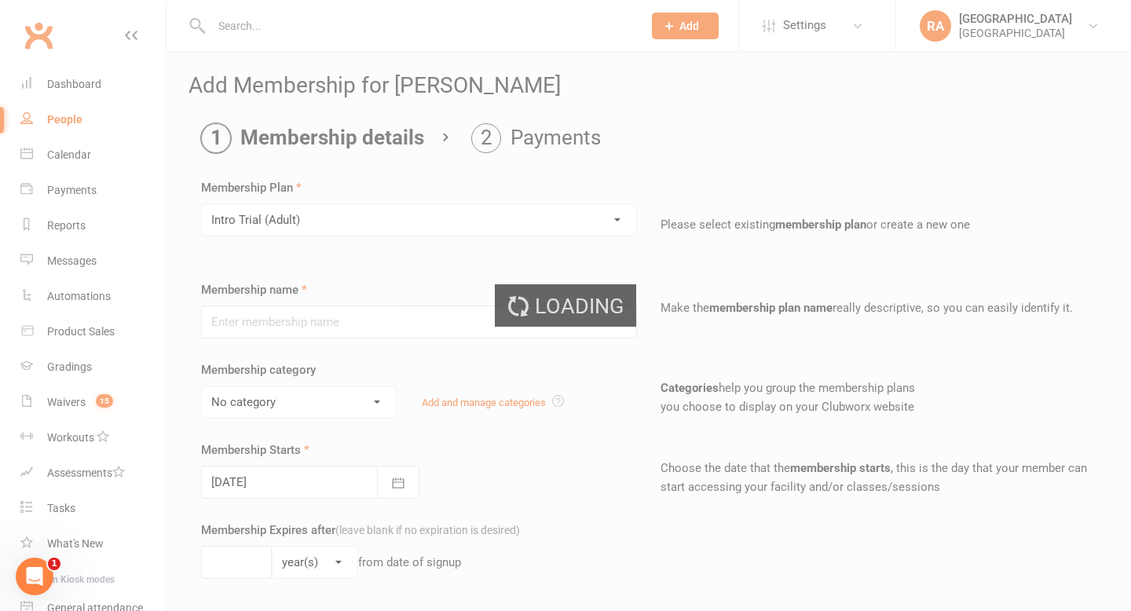
type input "Intro Trial (Adult)"
select select "3"
type input "0"
type input "4"
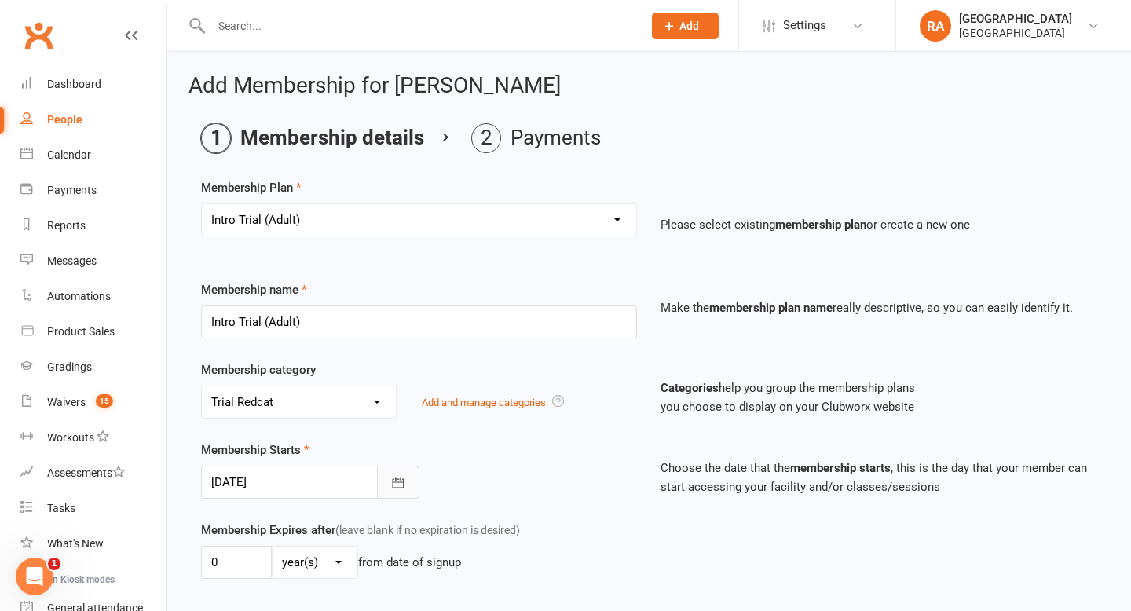
click at [400, 484] on icon "button" at bounding box center [398, 483] width 16 height 16
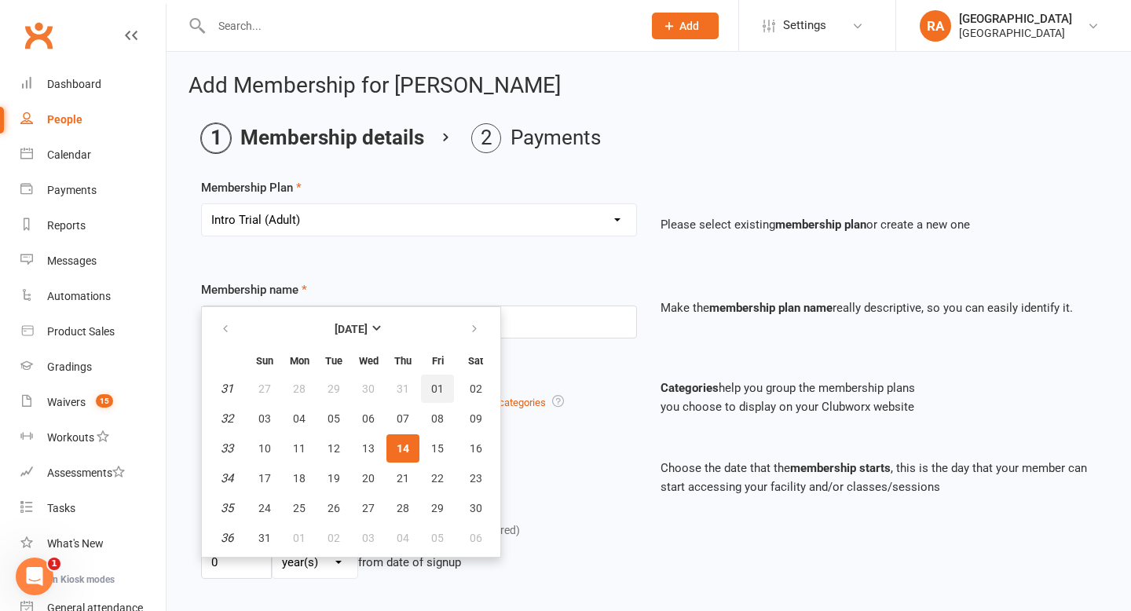
click at [442, 378] on button "01" at bounding box center [437, 389] width 33 height 28
type input "[DATE]"
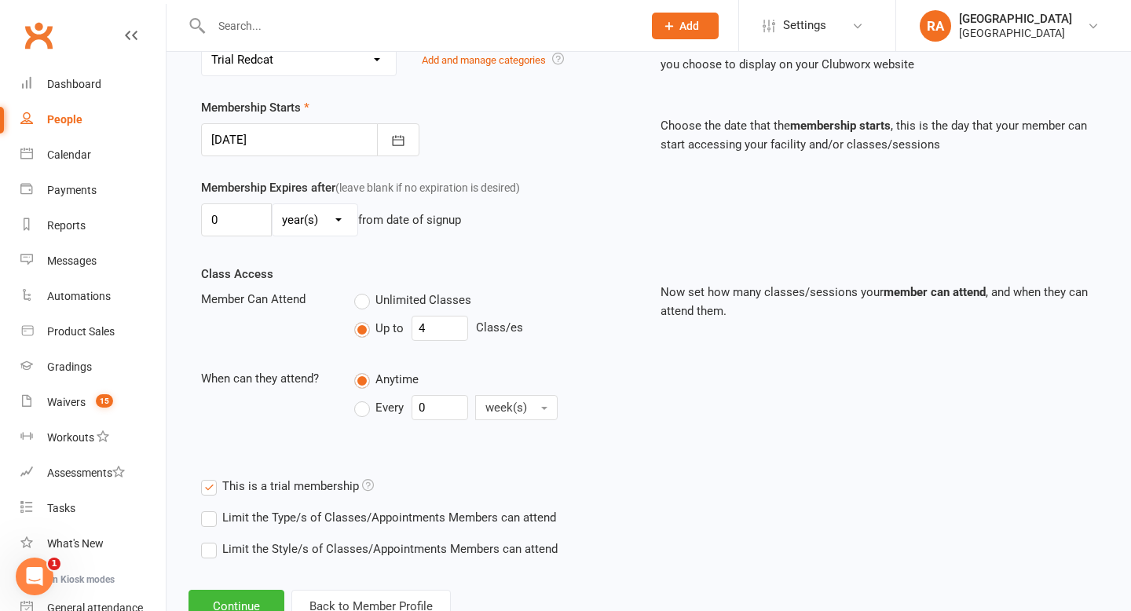
scroll to position [399, 0]
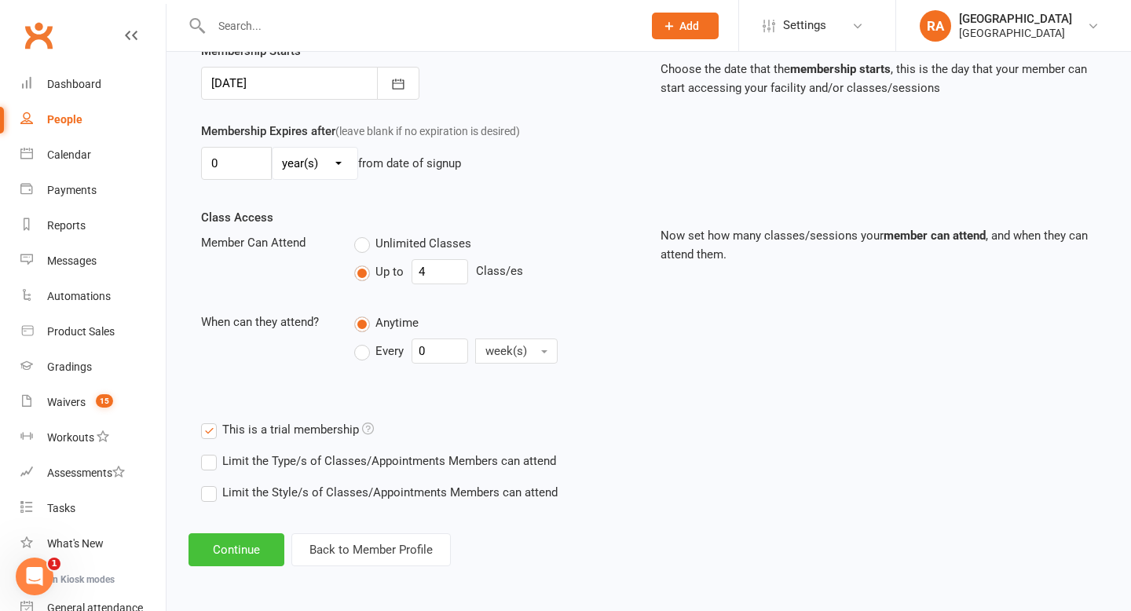
click at [252, 550] on button "Continue" at bounding box center [236, 549] width 96 height 33
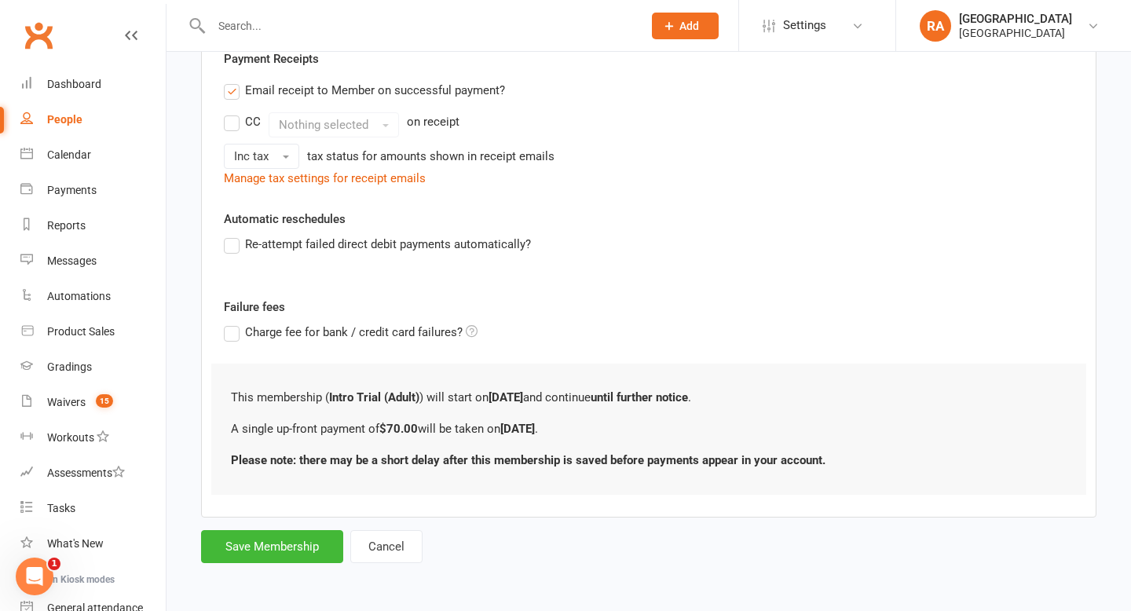
scroll to position [0, 0]
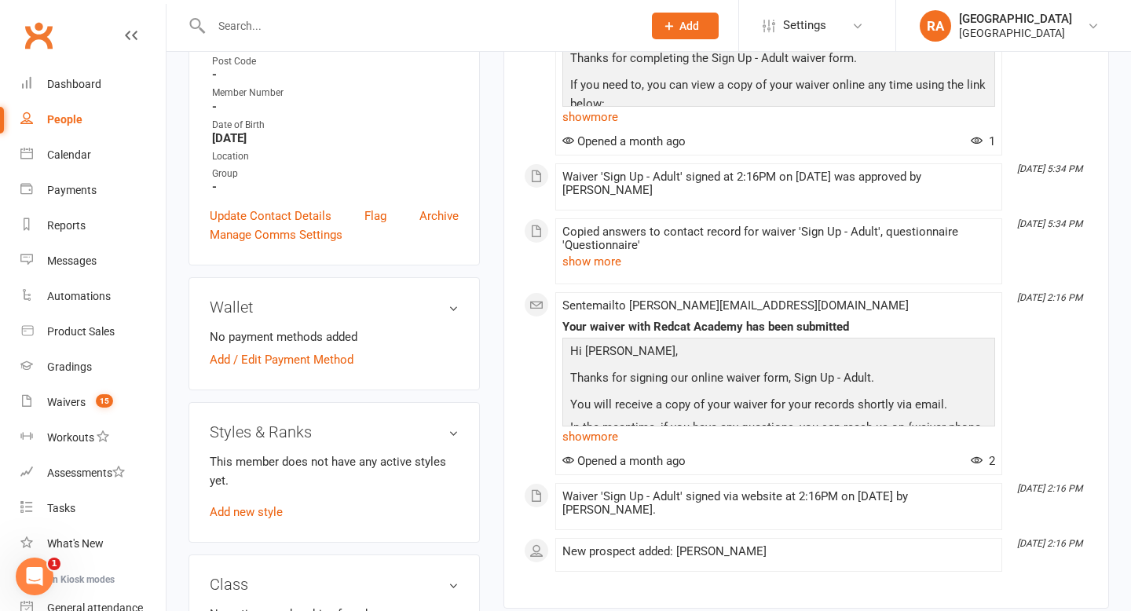
scroll to position [483, 0]
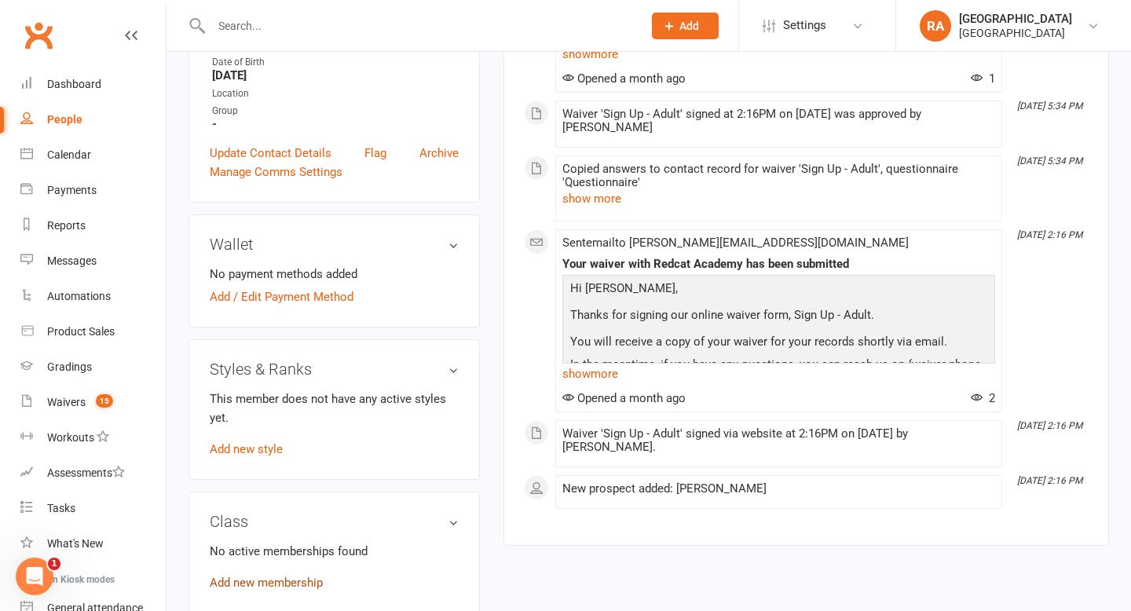
click at [252, 576] on link "Add new membership" at bounding box center [266, 583] width 113 height 14
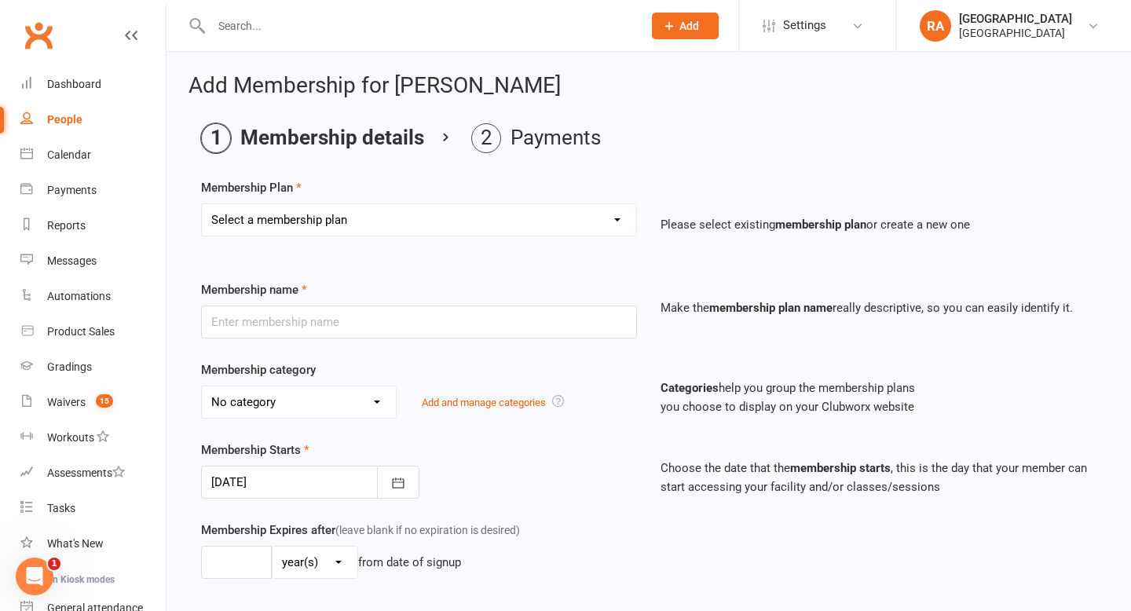
click at [283, 484] on div at bounding box center [310, 482] width 218 height 33
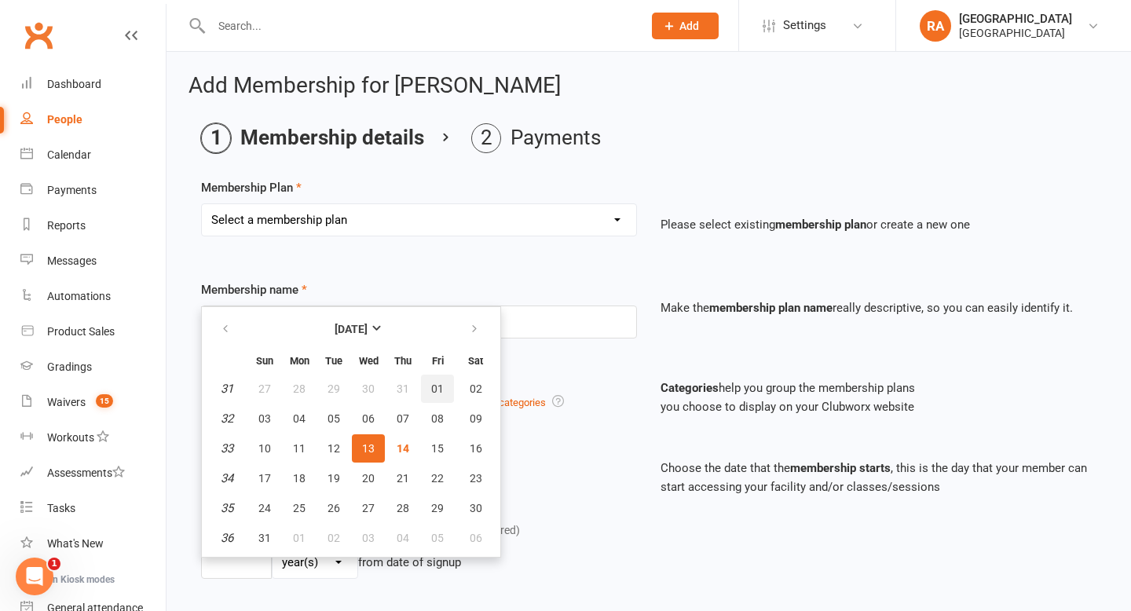
click at [431, 380] on button "01" at bounding box center [437, 389] width 33 height 28
type input "[DATE]"
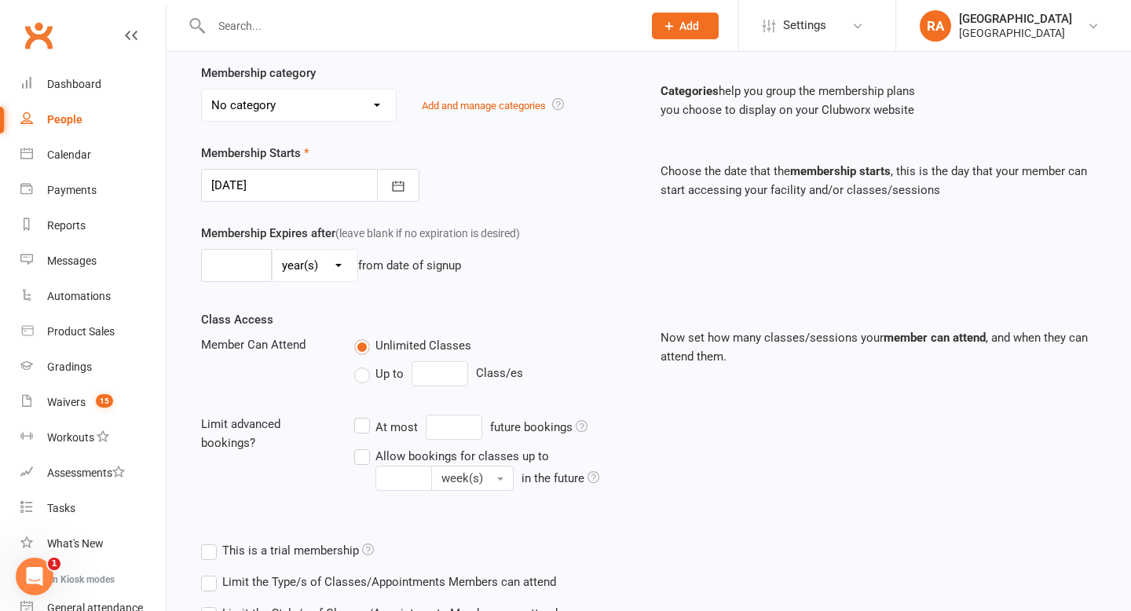
scroll to position [298, 0]
click at [433, 371] on input "number" at bounding box center [439, 372] width 57 height 25
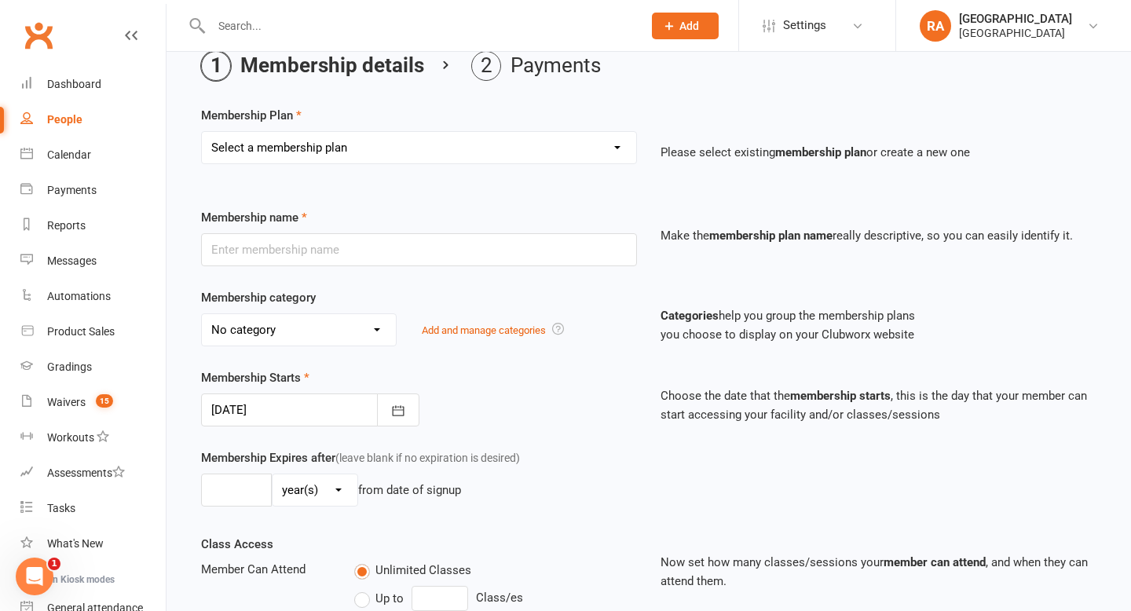
click at [379, 152] on select "Select a membership plan Create new Membership Plan Basic Adult $29 x2 Classes …" at bounding box center [419, 147] width 434 height 31
select select "4"
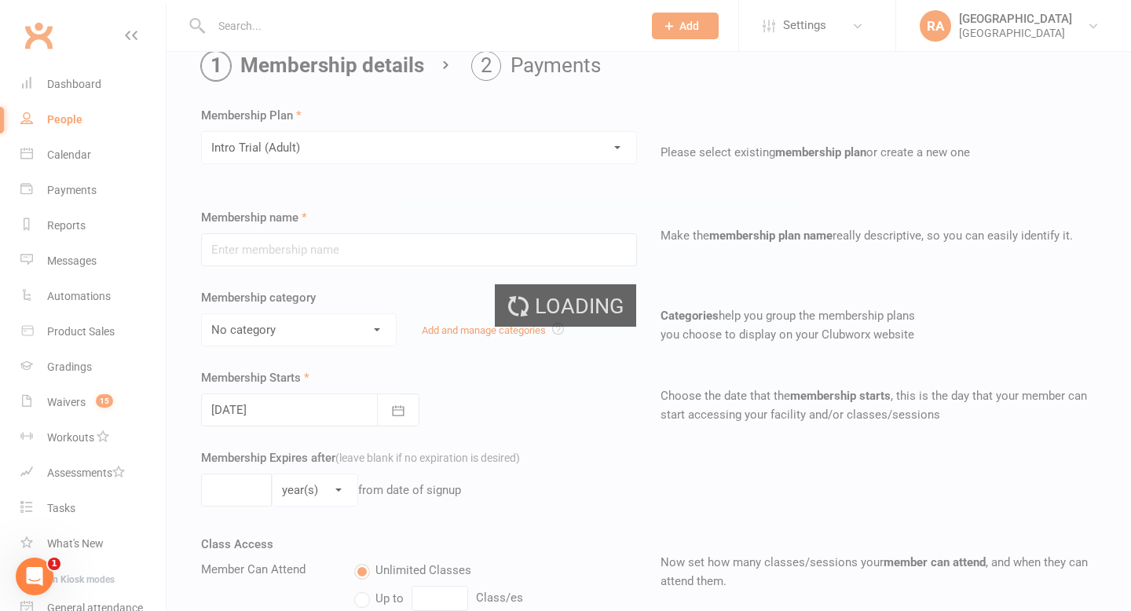
type input "Intro Trial (Adult)"
select select "3"
type input "0"
type input "4"
type input "[DATE]"
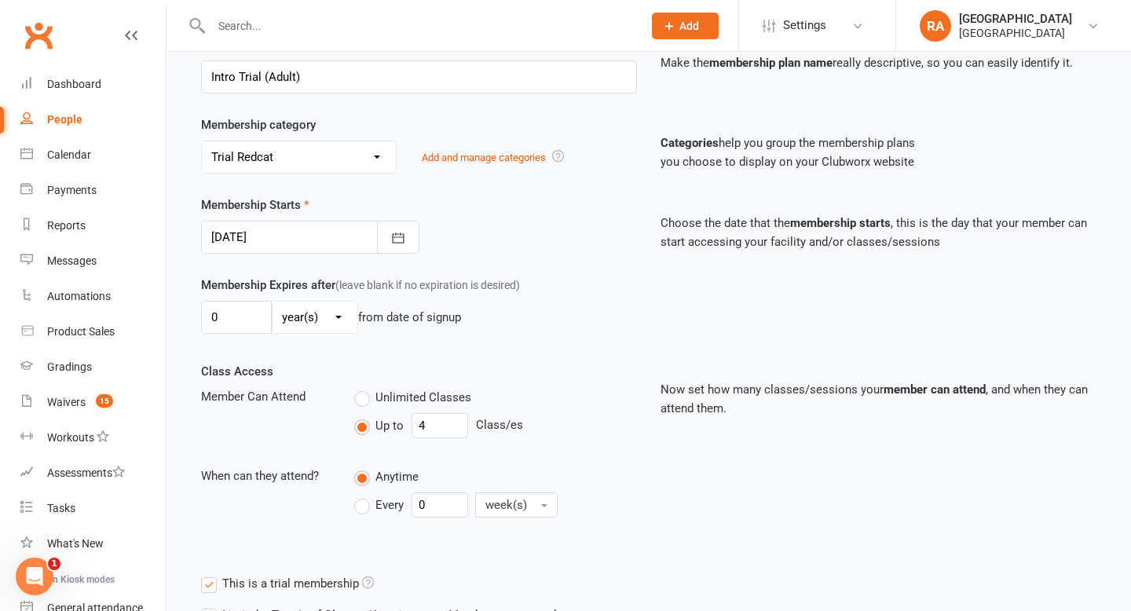
scroll to position [266, 0]
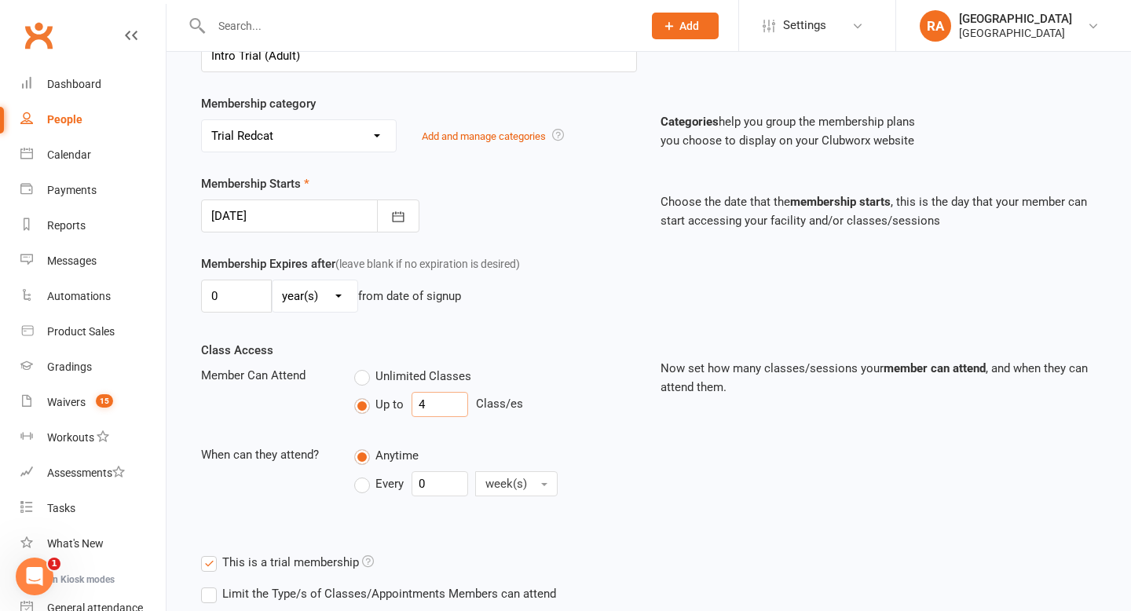
click at [453, 400] on input "4" at bounding box center [439, 404] width 57 height 25
type input "2"
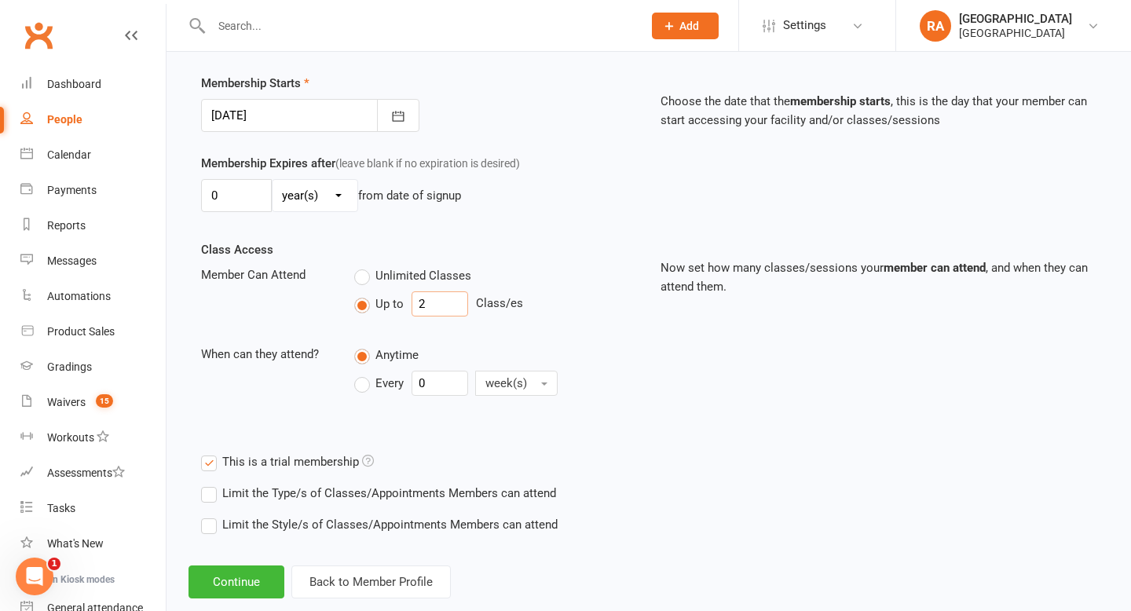
scroll to position [399, 0]
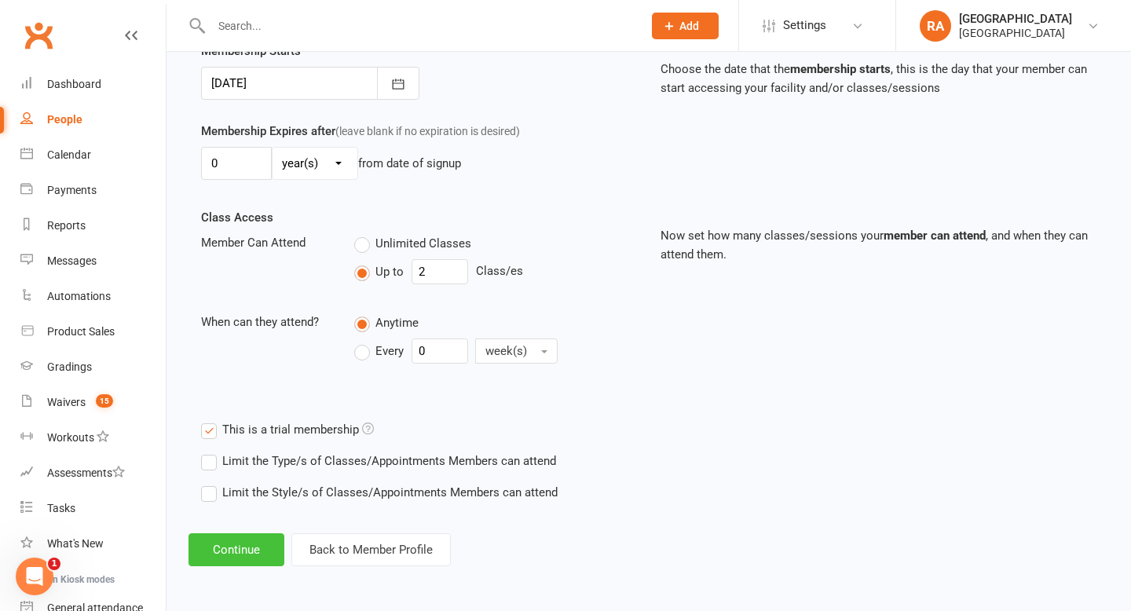
click at [241, 558] on button "Continue" at bounding box center [236, 549] width 96 height 33
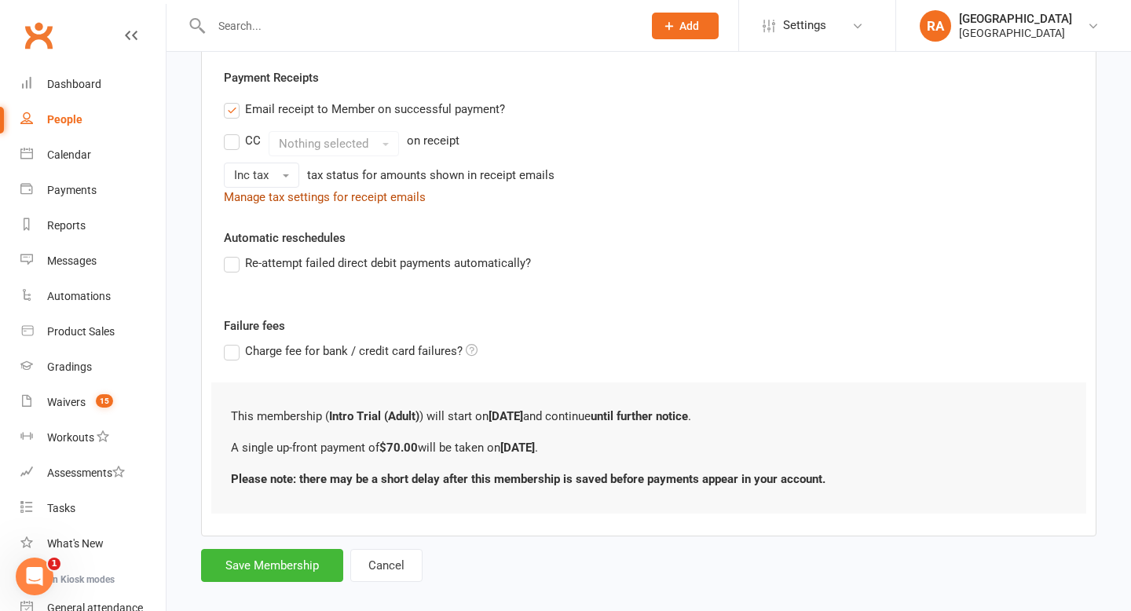
scroll to position [307, 0]
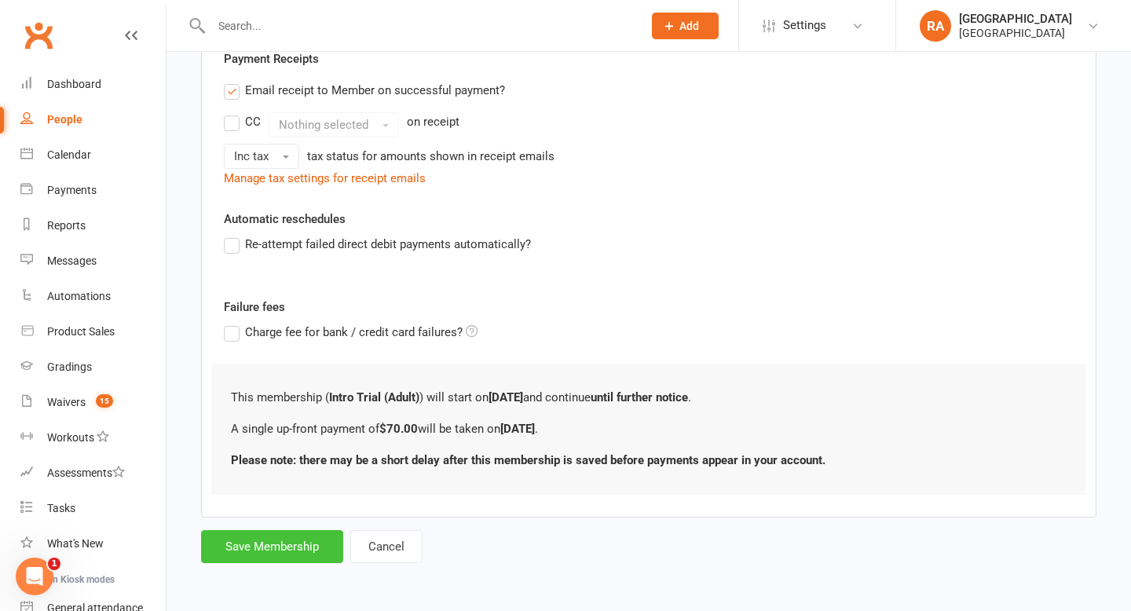
click at [257, 545] on button "Save Membership" at bounding box center [272, 546] width 142 height 33
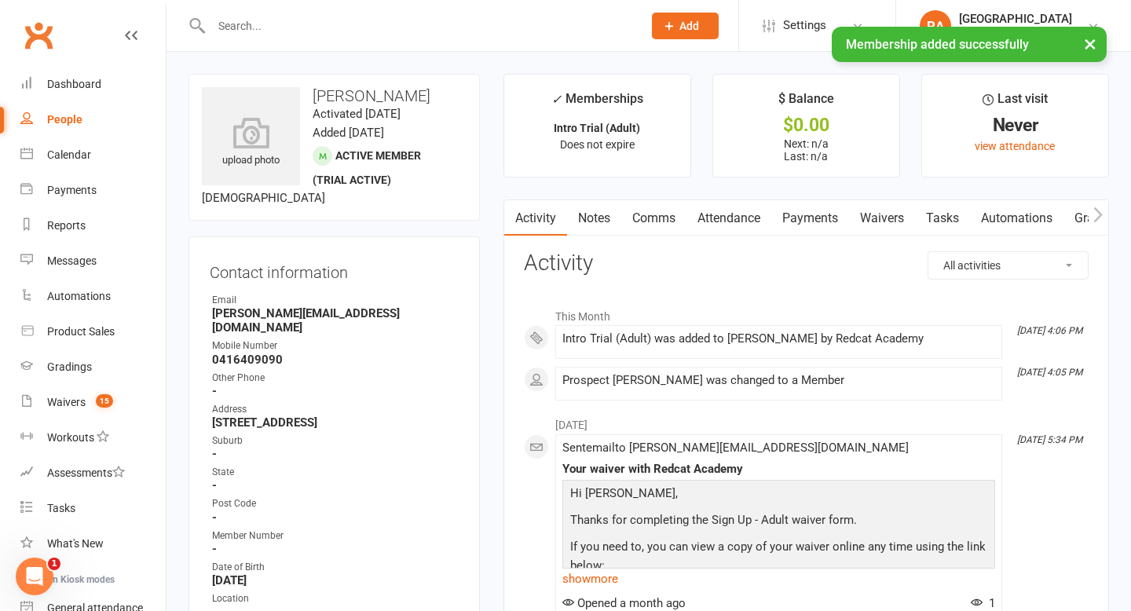
click at [293, 17] on input "text" at bounding box center [419, 26] width 425 height 22
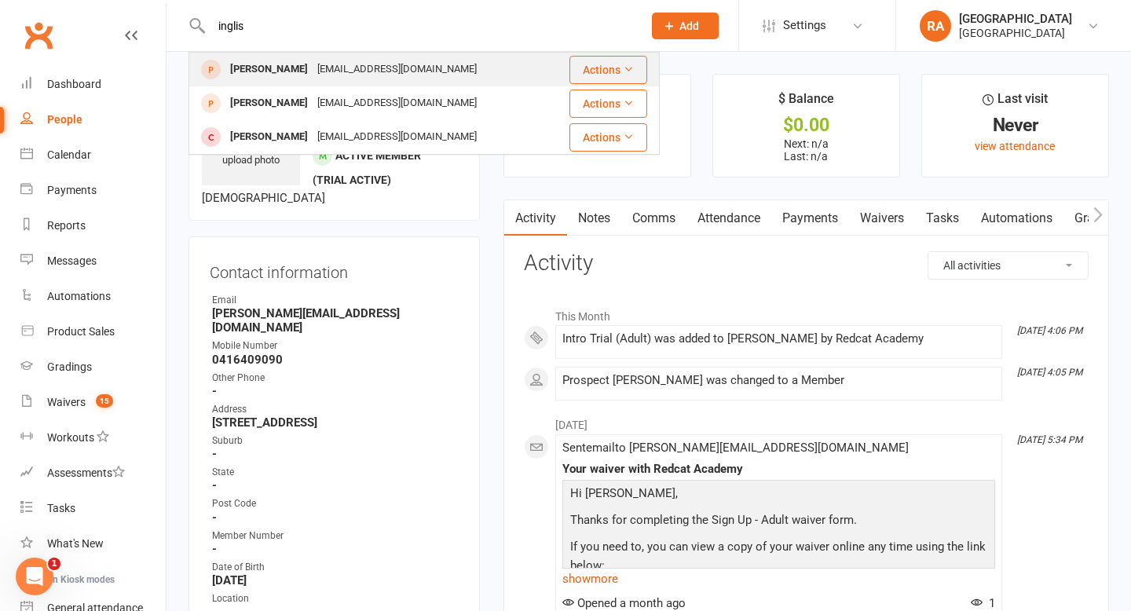
type input "inglis"
click at [281, 72] on div "[PERSON_NAME]" at bounding box center [268, 69] width 87 height 23
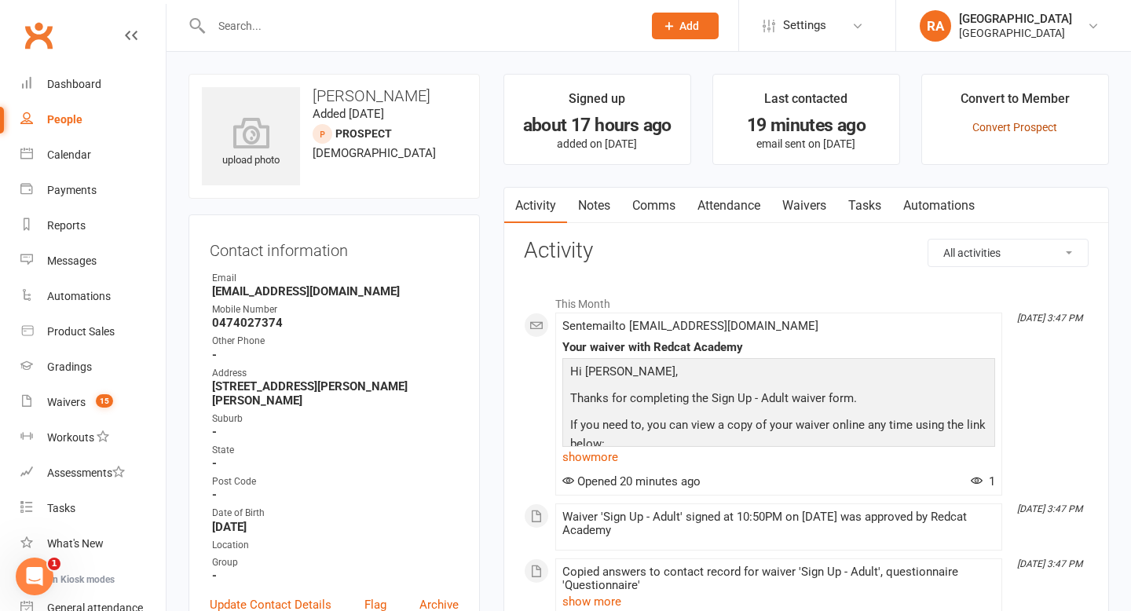
click at [1011, 126] on link "Convert Prospect" at bounding box center [1014, 127] width 85 height 13
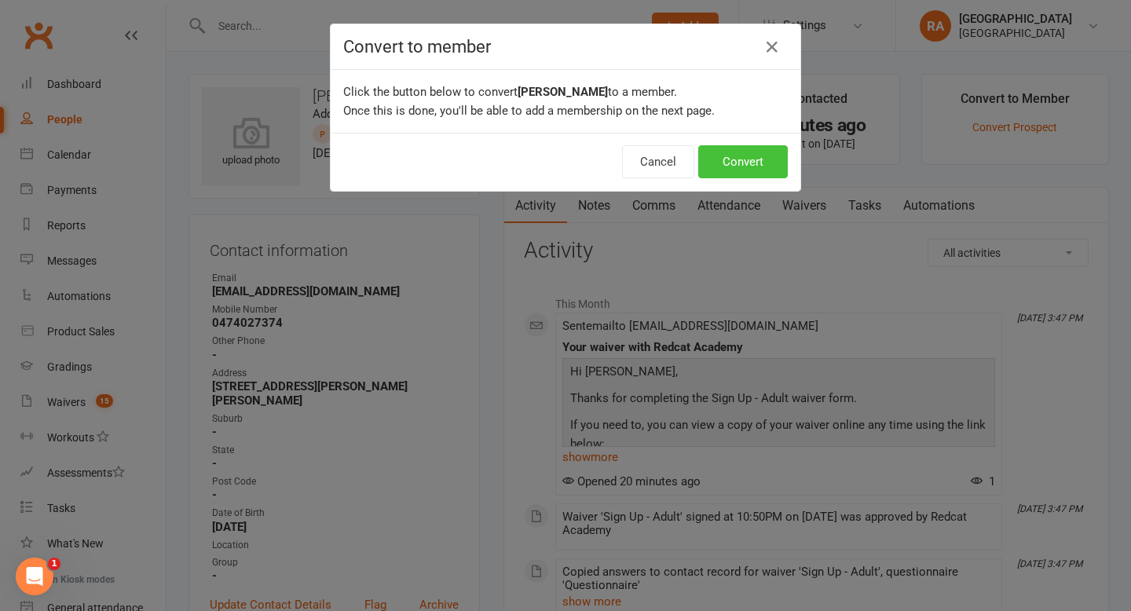
click at [722, 166] on button "Convert" at bounding box center [743, 161] width 90 height 33
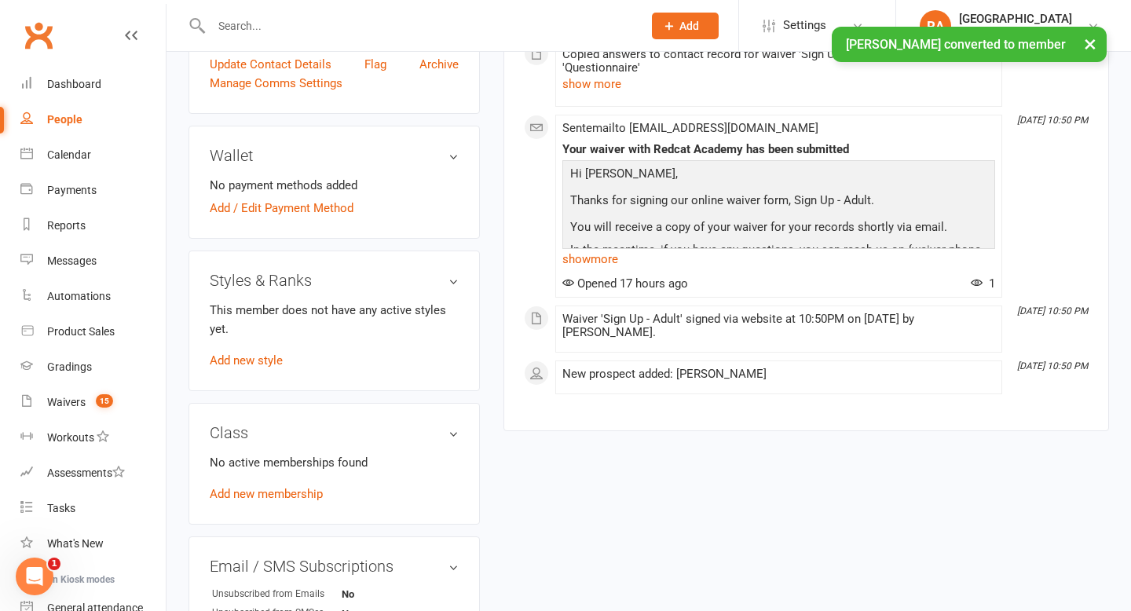
scroll to position [579, 0]
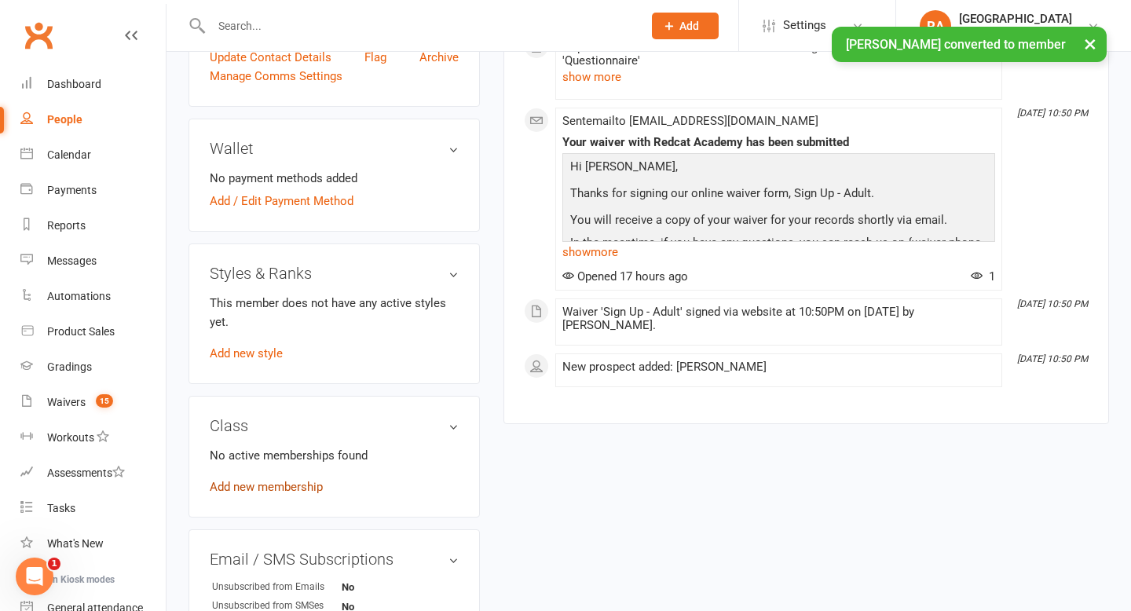
click at [276, 480] on link "Add new membership" at bounding box center [266, 487] width 113 height 14
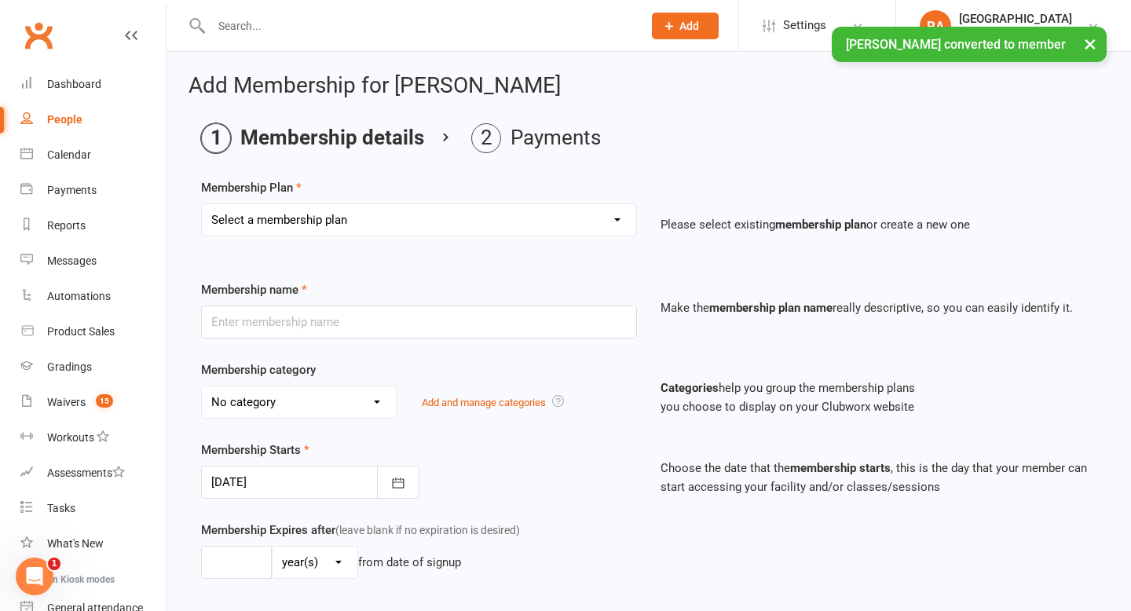
click at [467, 226] on select "Select a membership plan Create new Membership Plan Basic Adult $29 x2 Classes …" at bounding box center [419, 219] width 434 height 31
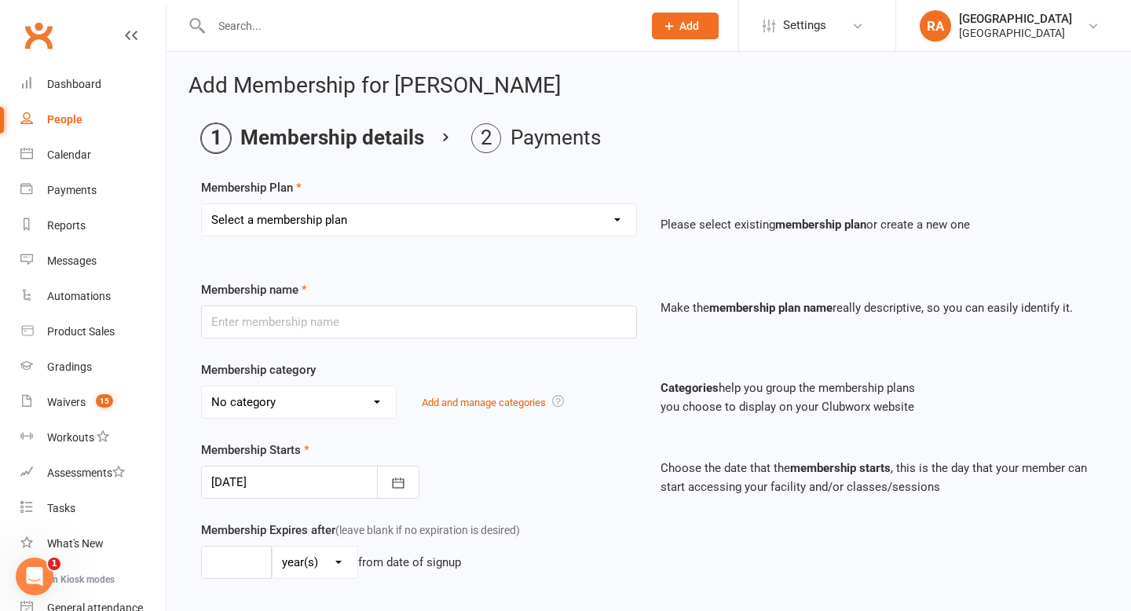
select select "4"
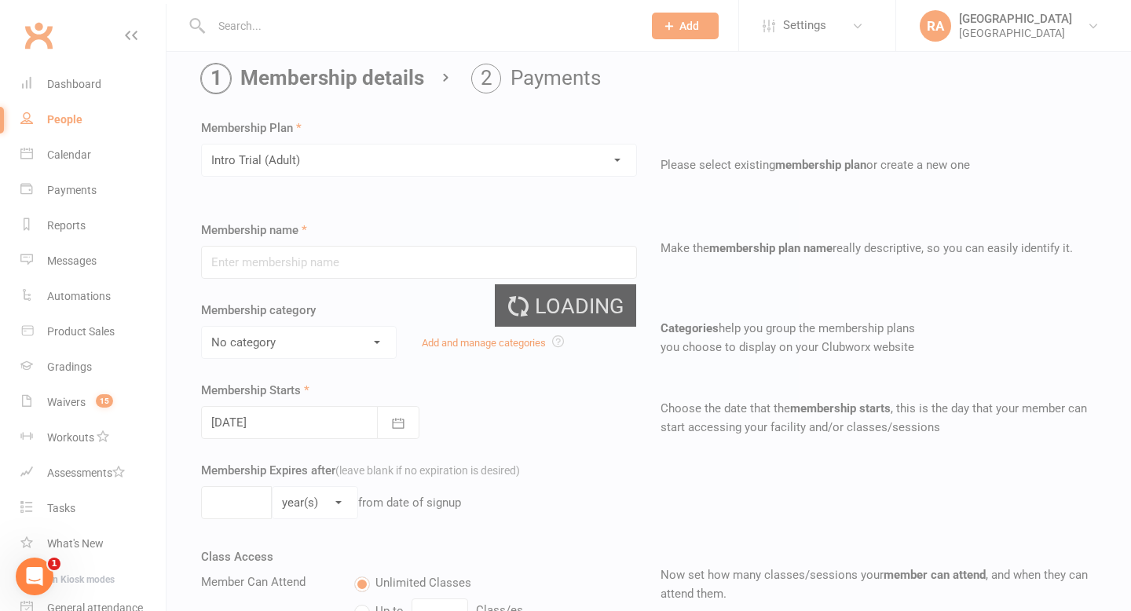
type input "Intro Trial (Adult)"
select select "3"
type input "0"
type input "4"
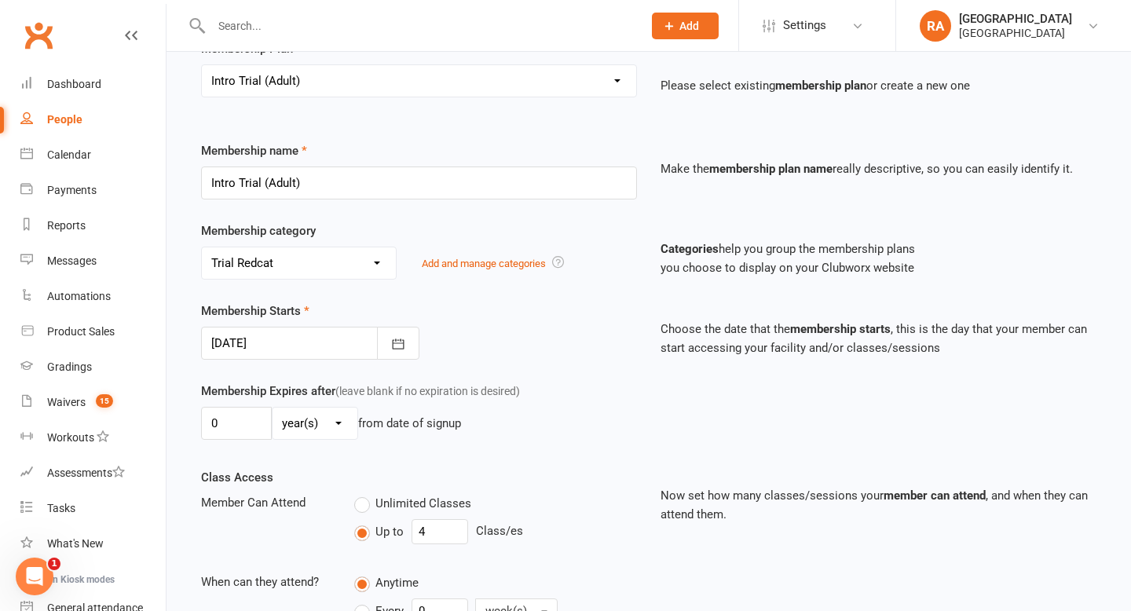
scroll to position [148, 0]
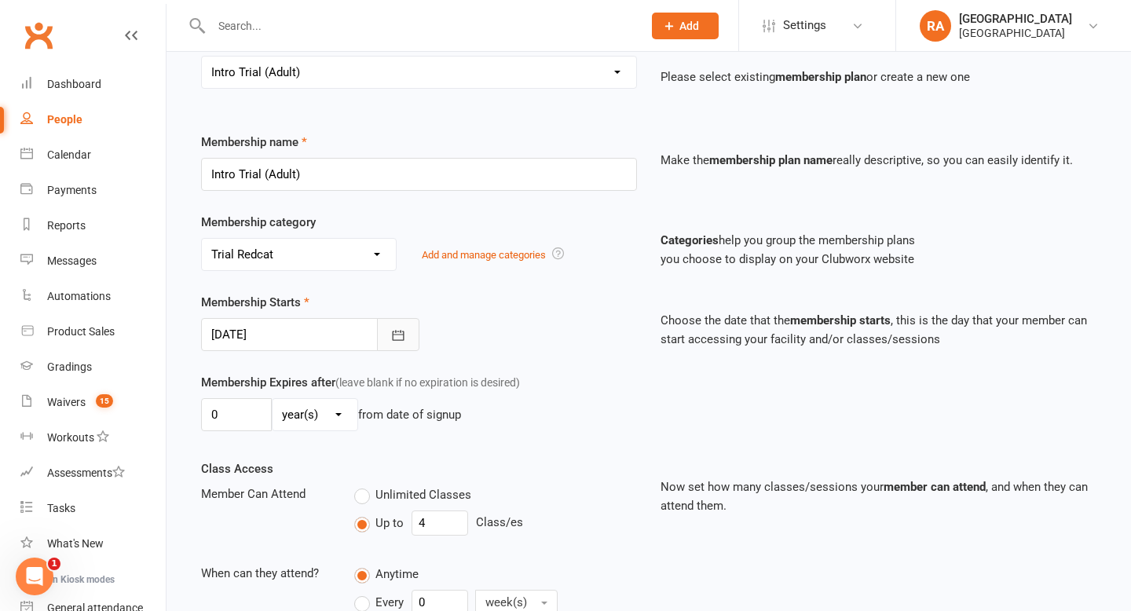
click at [396, 328] on icon "button" at bounding box center [398, 335] width 16 height 16
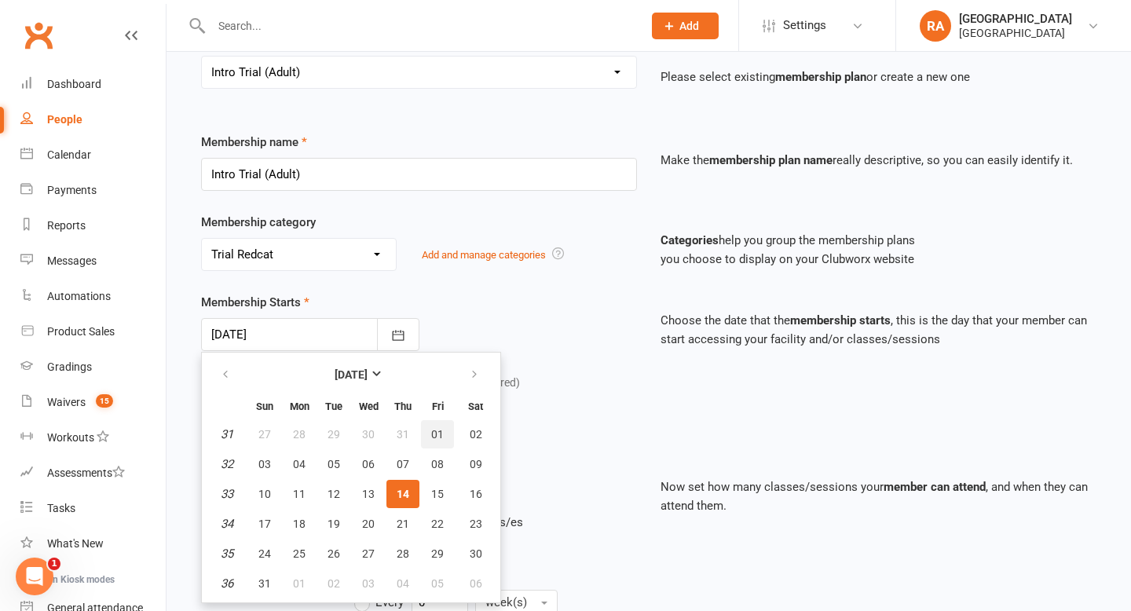
click at [441, 422] on button "01" at bounding box center [437, 434] width 33 height 28
type input "[DATE]"
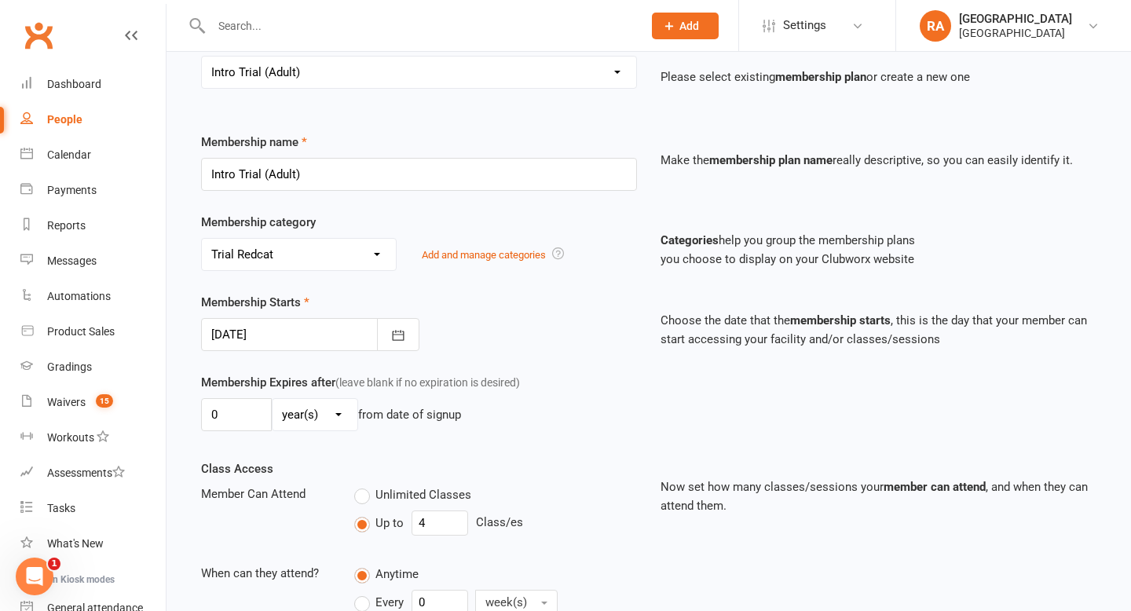
scroll to position [399, 0]
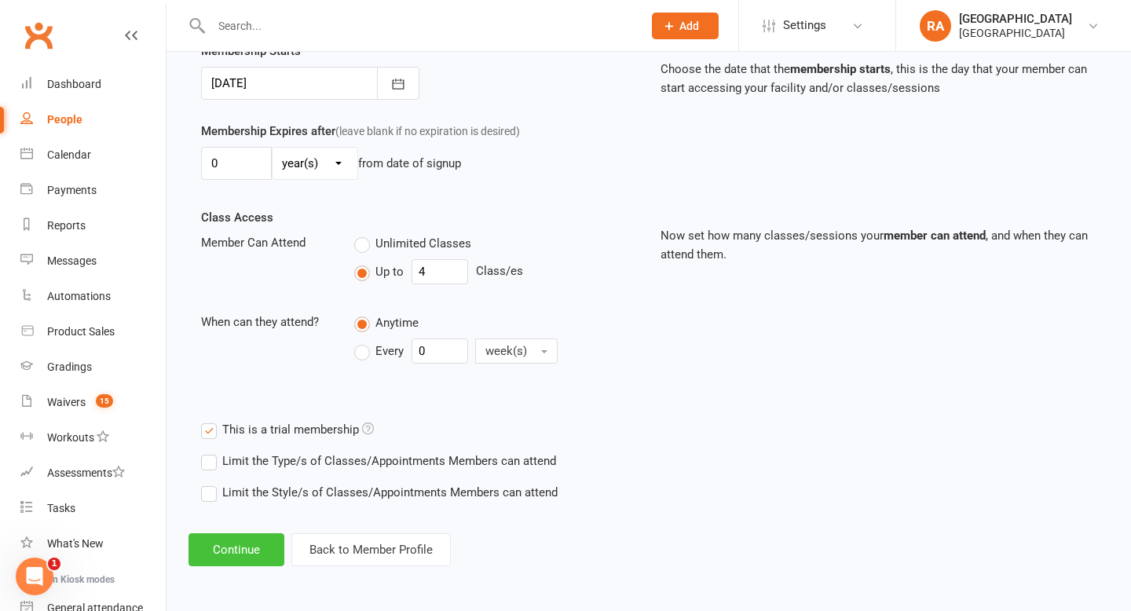
click at [246, 549] on button "Continue" at bounding box center [236, 549] width 96 height 33
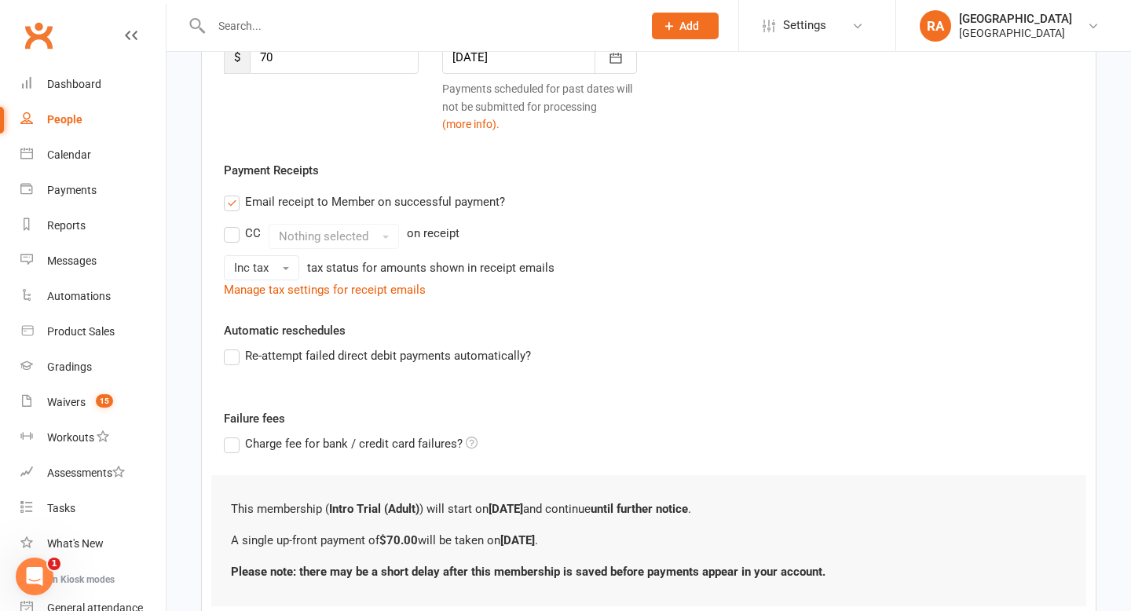
scroll to position [222, 0]
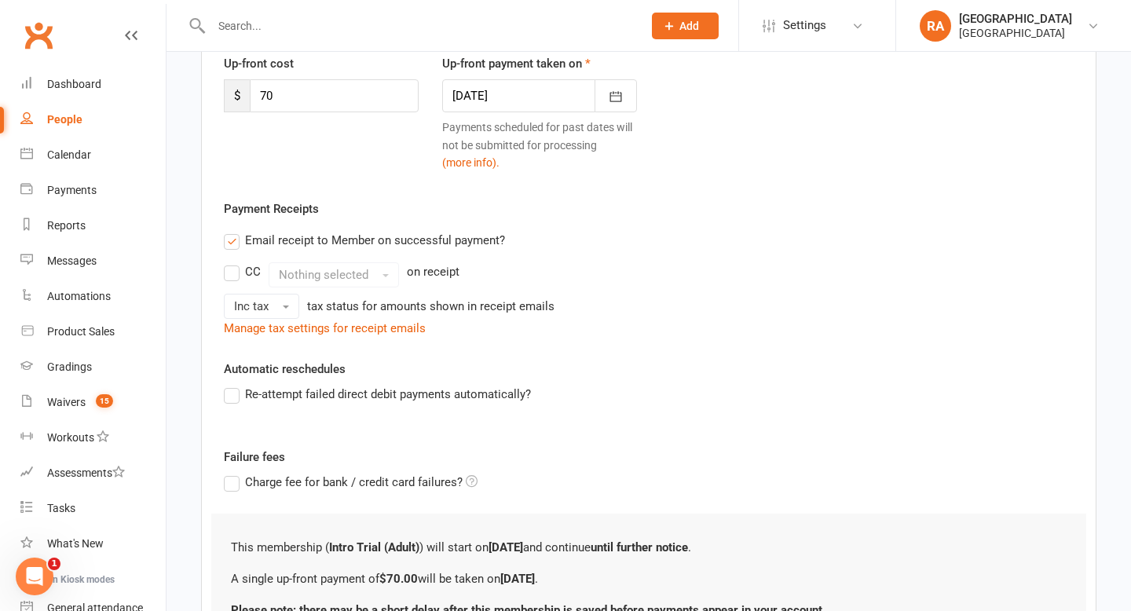
click at [232, 239] on label "Email receipt to Member on successful payment?" at bounding box center [364, 240] width 281 height 19
click at [232, 231] on input "Email receipt to Member on successful payment?" at bounding box center [229, 231] width 10 height 0
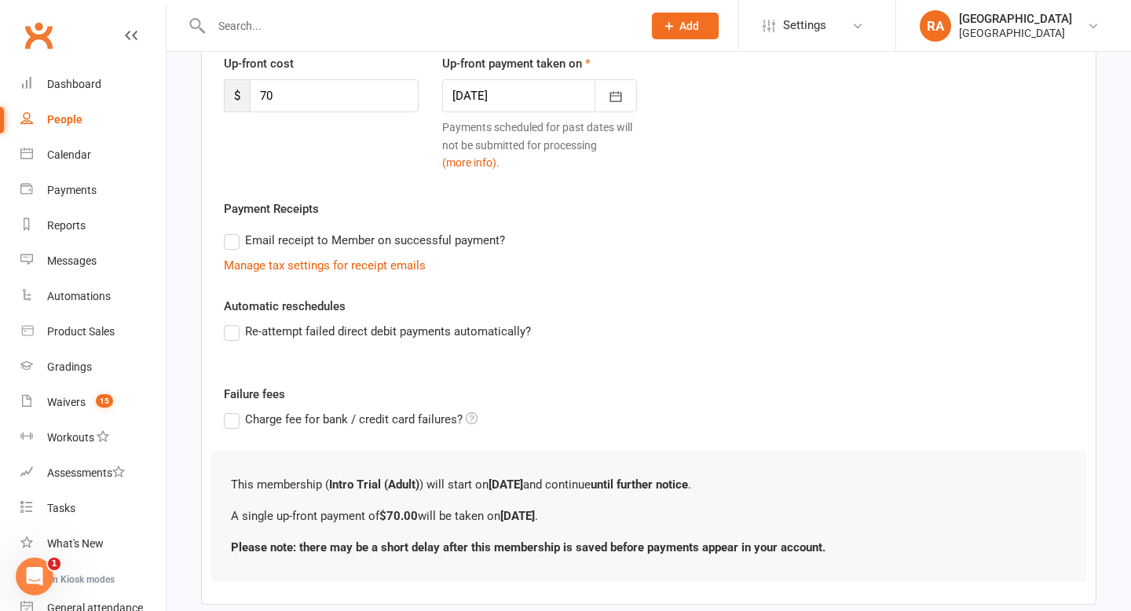
scroll to position [309, 0]
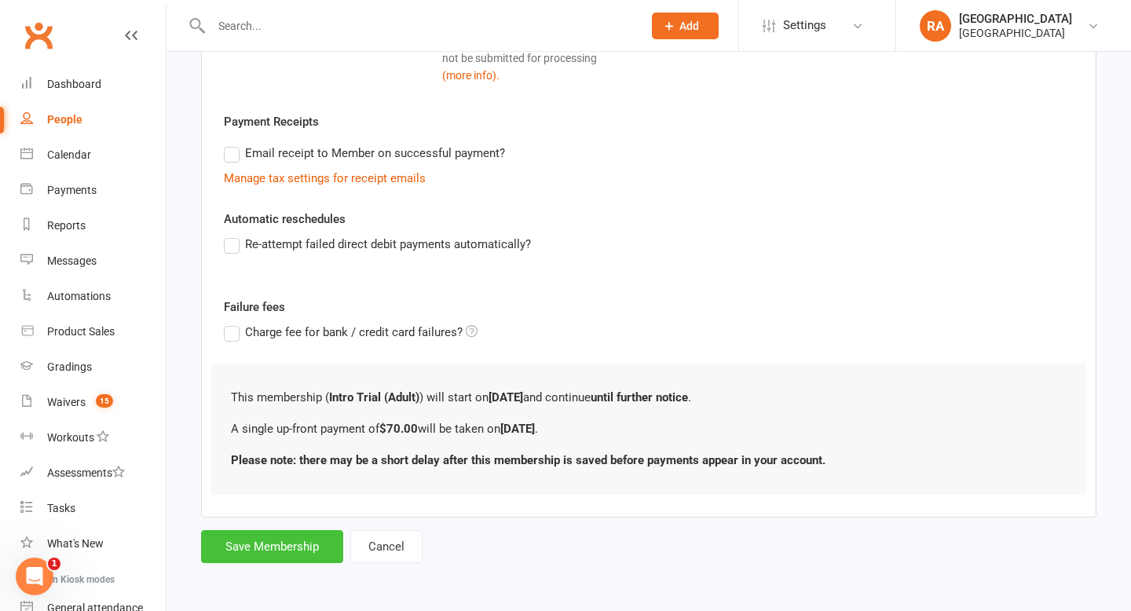
click at [233, 544] on button "Save Membership" at bounding box center [272, 546] width 142 height 33
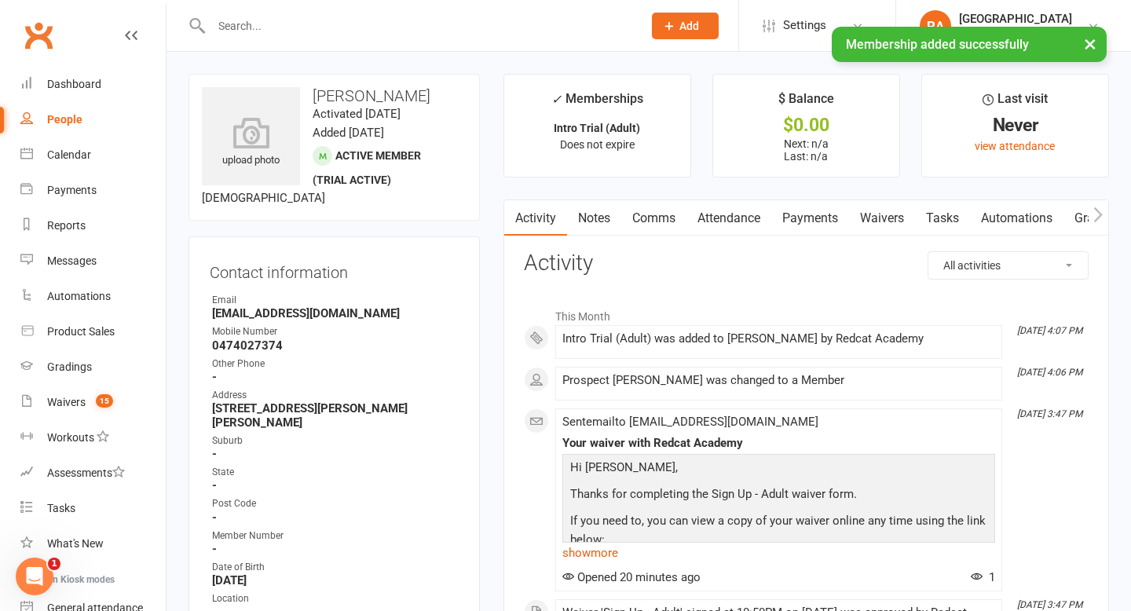
click at [247, 27] on div "× Membership added successfully" at bounding box center [555, 27] width 1110 height 0
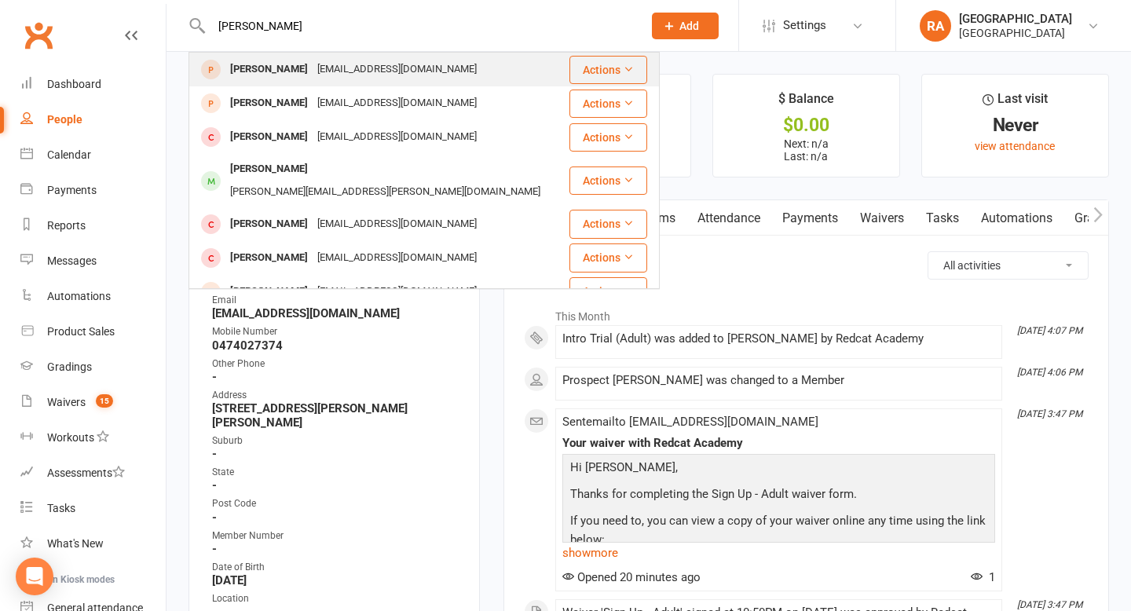
type input "graf"
click at [313, 68] on div "Brockgraf0@gmail.com" at bounding box center [397, 69] width 169 height 23
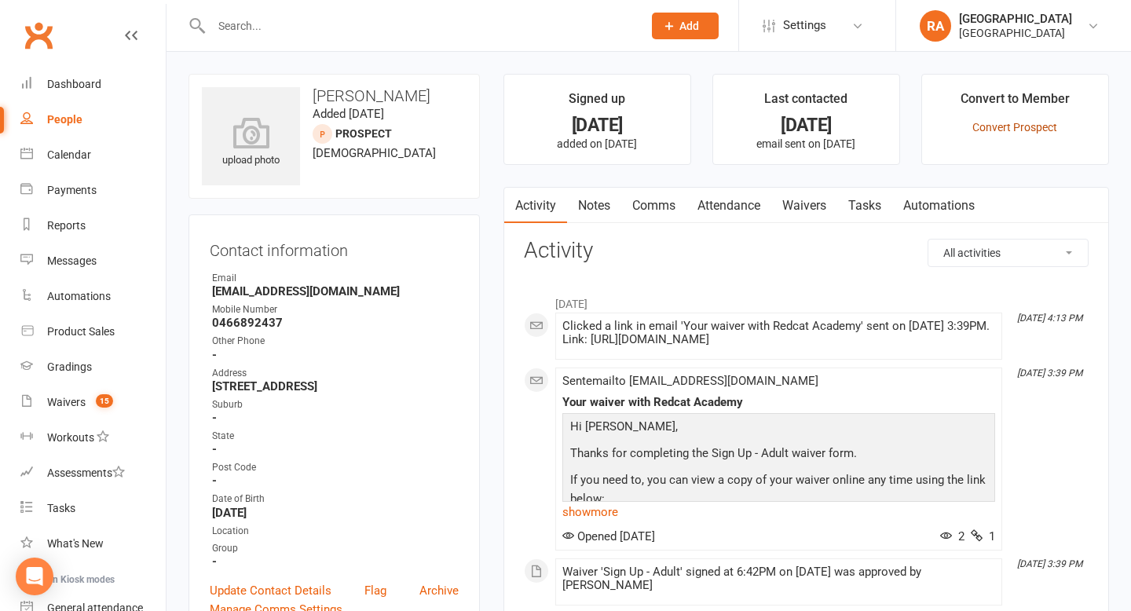
click at [1036, 128] on link "Convert Prospect" at bounding box center [1014, 127] width 85 height 13
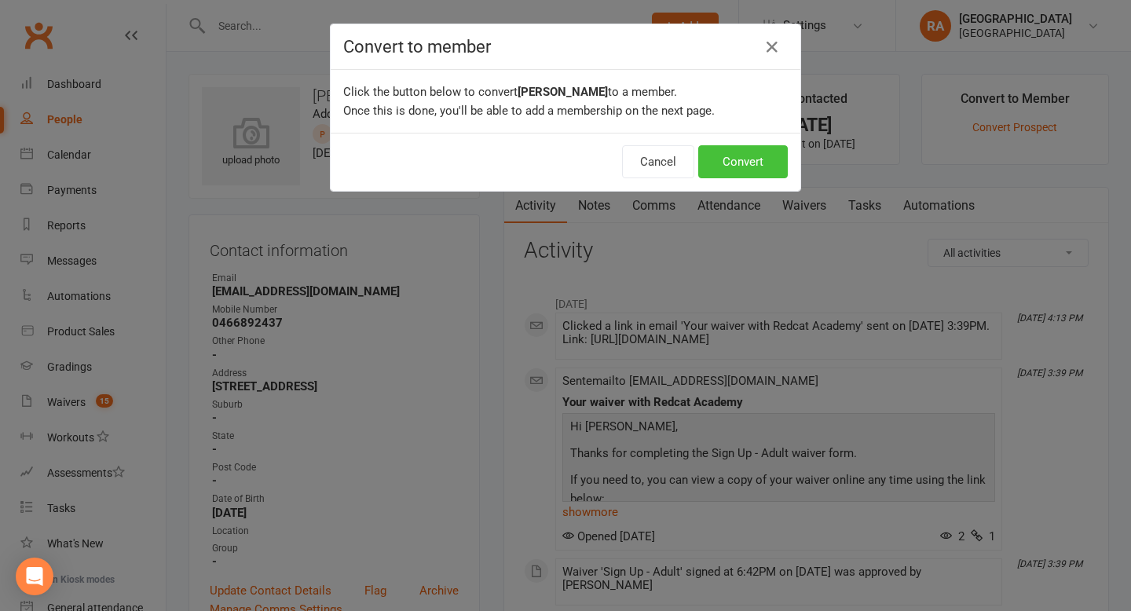
click at [733, 173] on button "Convert" at bounding box center [743, 161] width 90 height 33
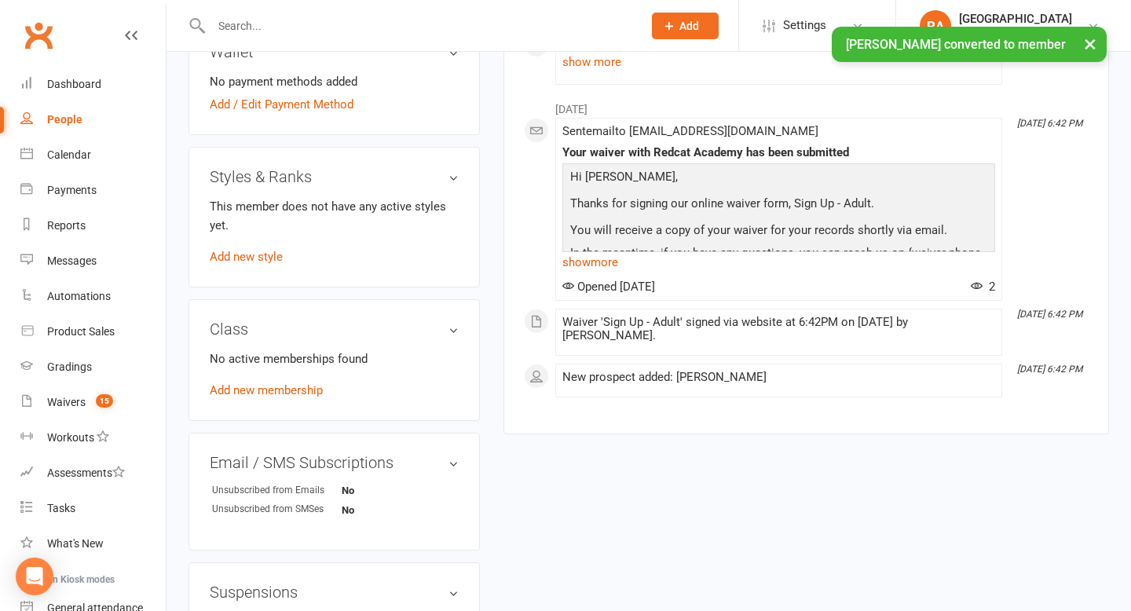
scroll to position [677, 0]
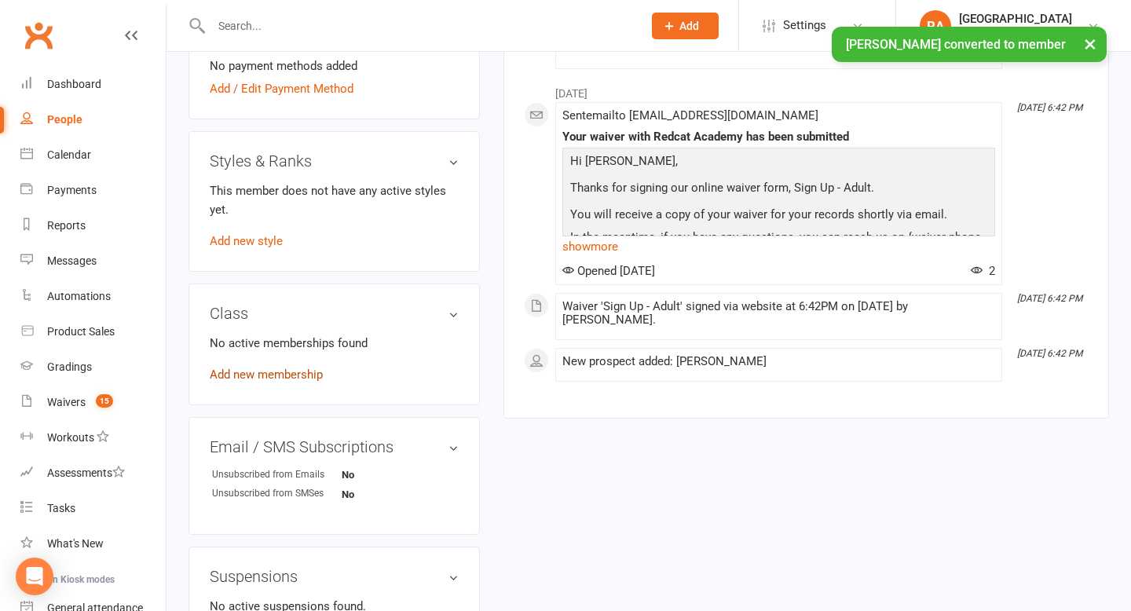
click at [251, 371] on link "Add new membership" at bounding box center [266, 374] width 113 height 14
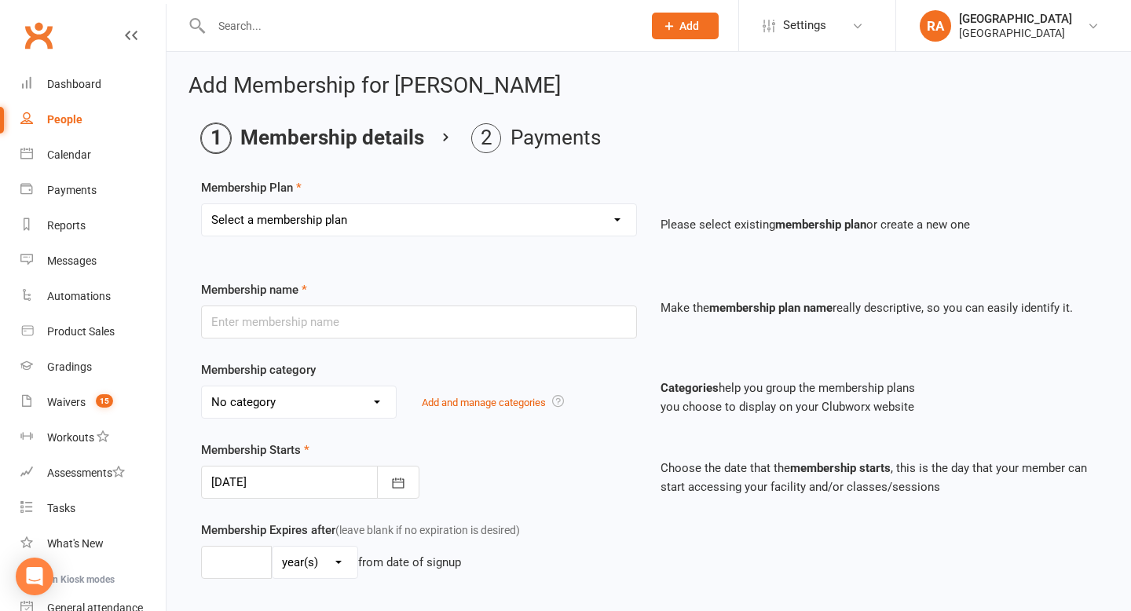
click at [340, 210] on select "Select a membership plan Create new Membership Plan Basic Adult $29 x2 Classes …" at bounding box center [419, 219] width 434 height 31
select select "4"
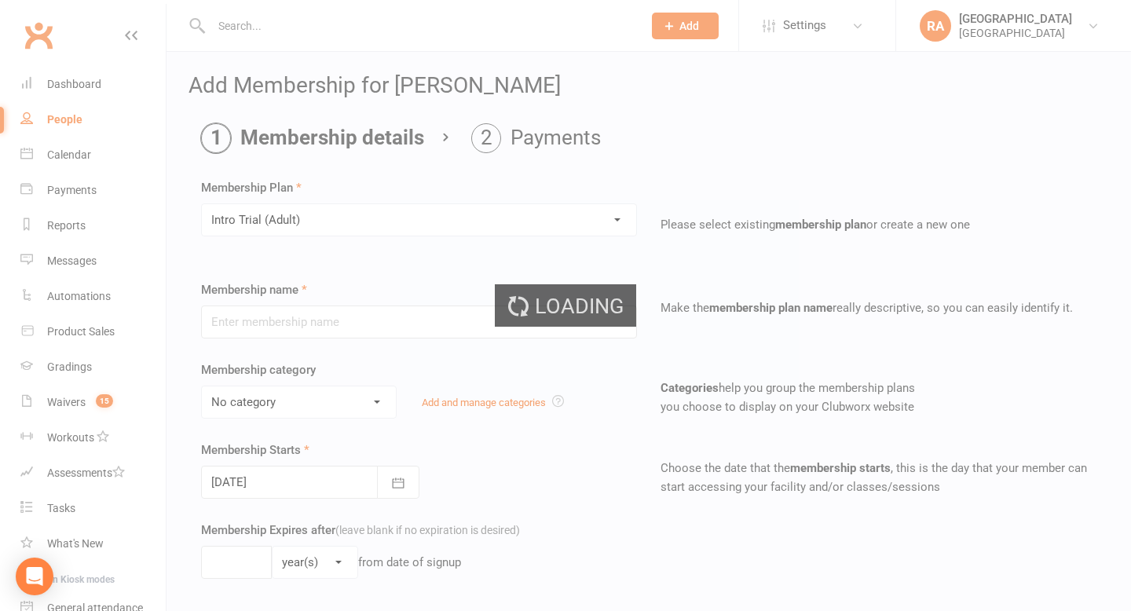
type input "Intro Trial (Adult)"
select select "3"
type input "0"
type input "4"
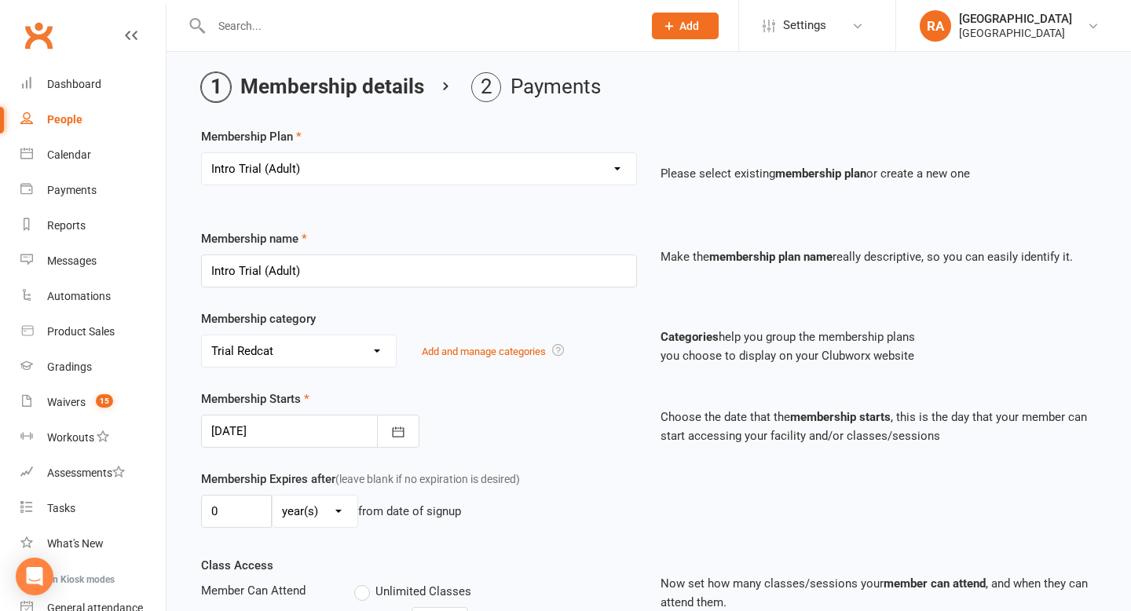
scroll to position [62, 0]
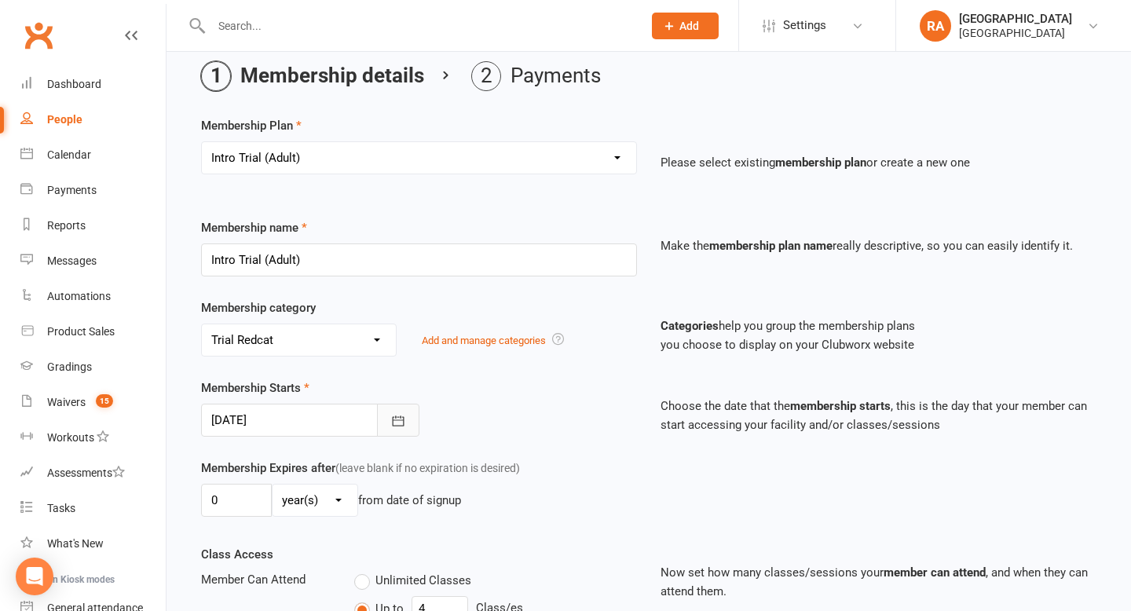
click at [395, 421] on icon "button" at bounding box center [398, 421] width 16 height 16
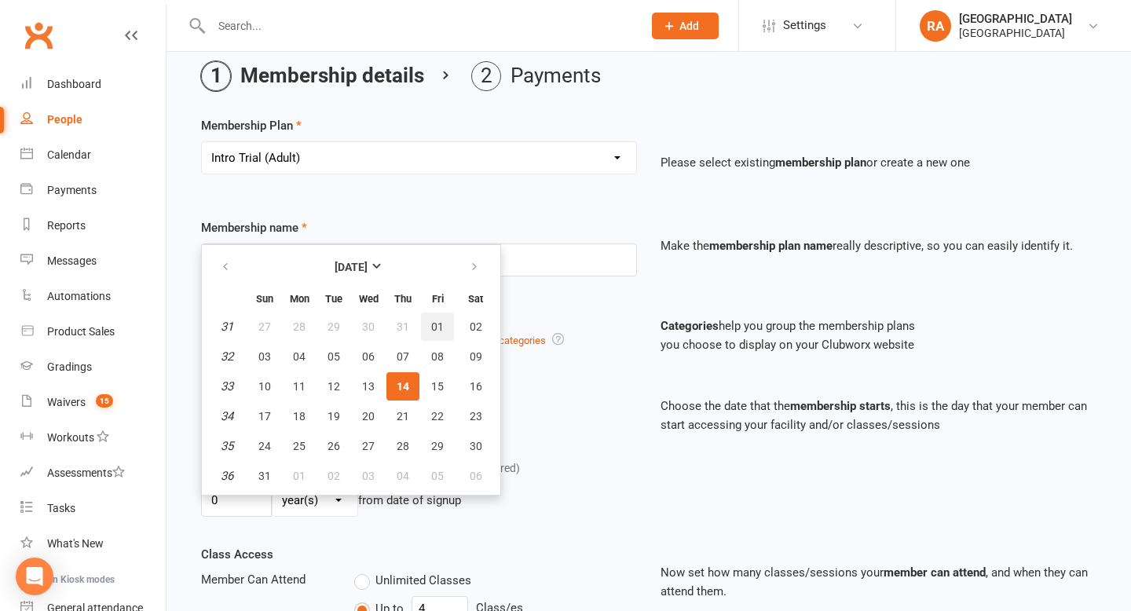
click at [440, 323] on span "01" at bounding box center [437, 326] width 13 height 13
type input "[DATE]"
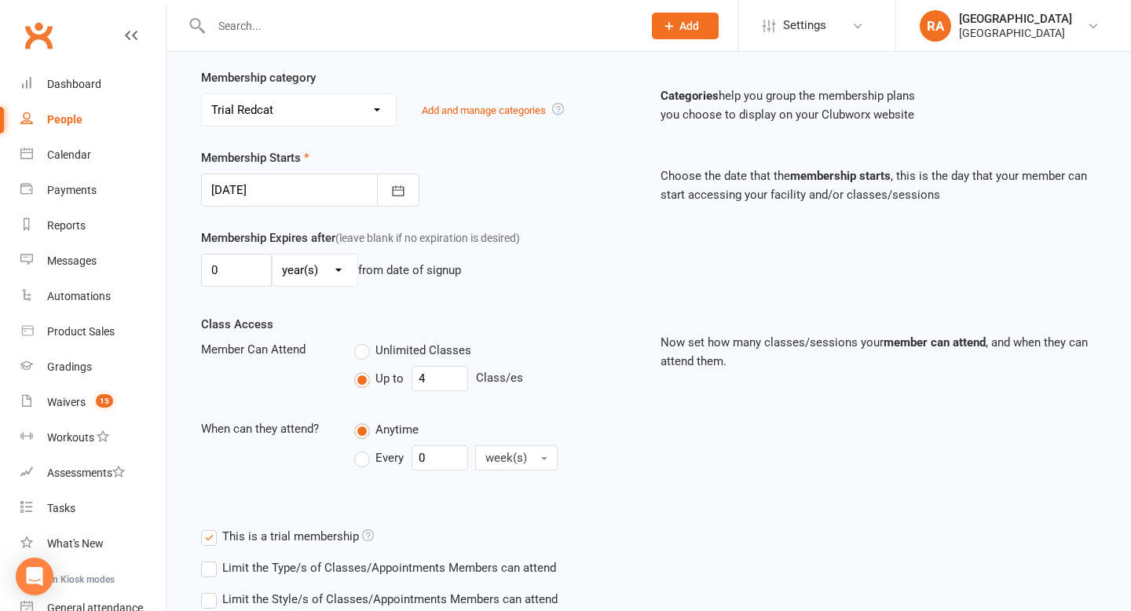
scroll to position [298, 0]
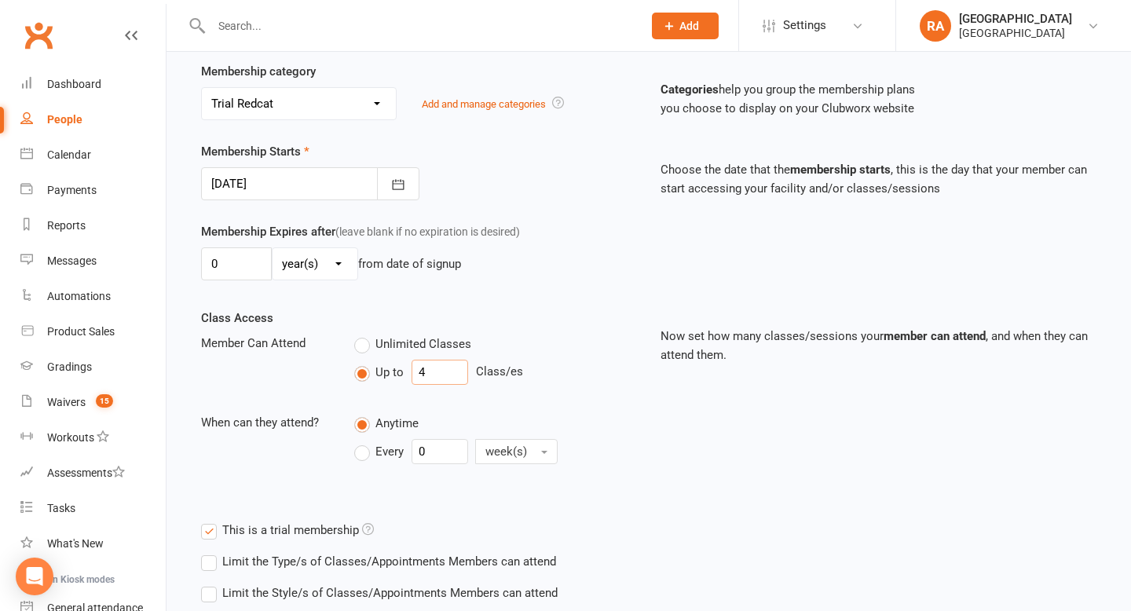
click at [444, 379] on input "4" at bounding box center [439, 372] width 57 height 25
type input "3"
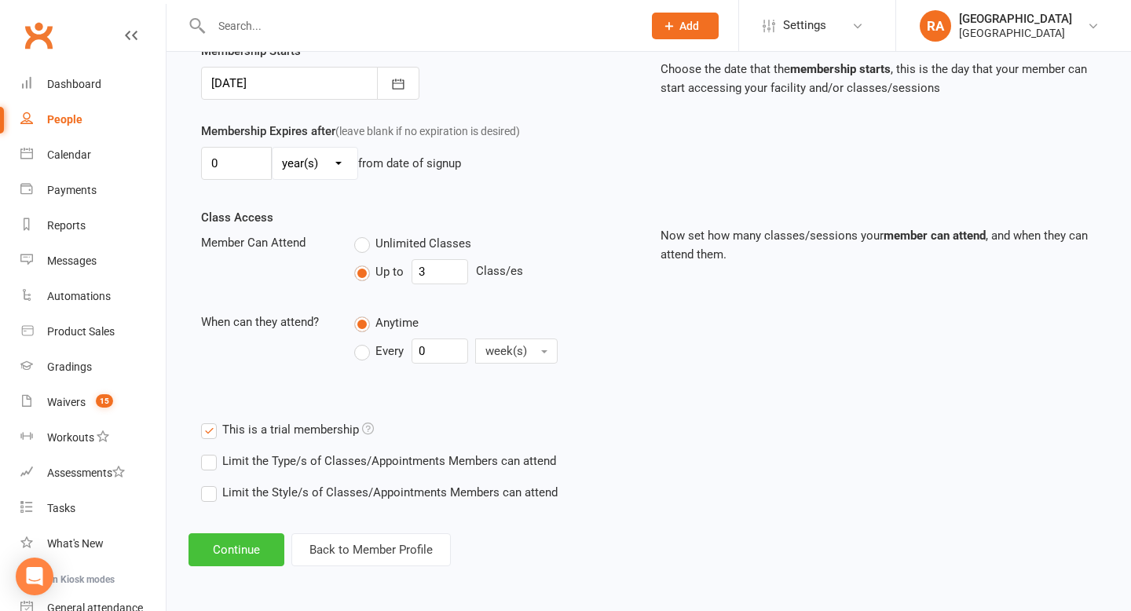
click at [253, 547] on button "Continue" at bounding box center [236, 549] width 96 height 33
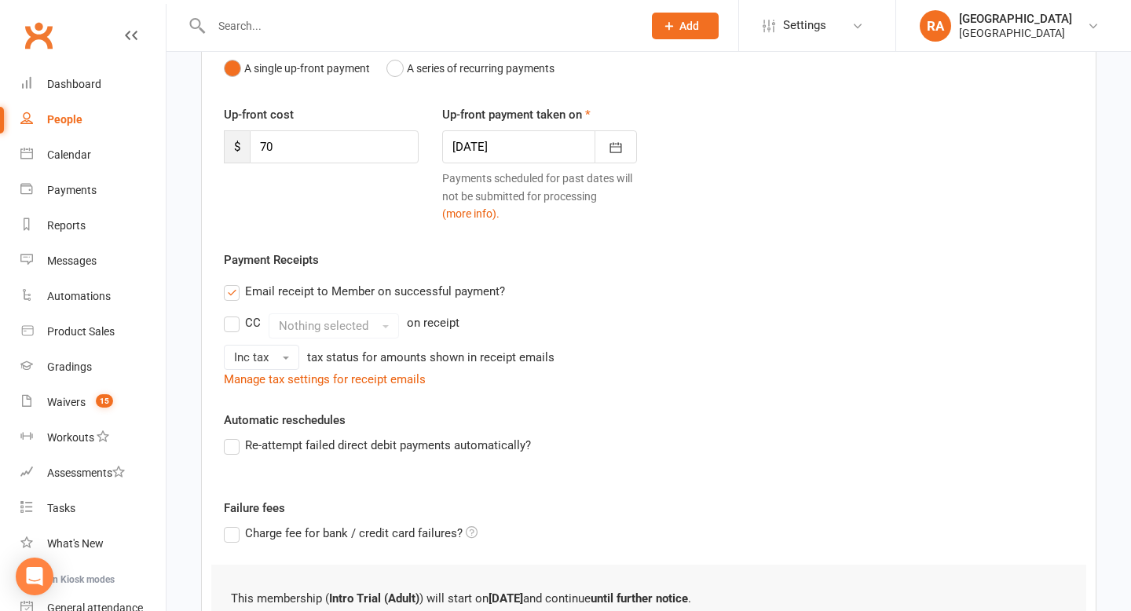
scroll to position [372, 0]
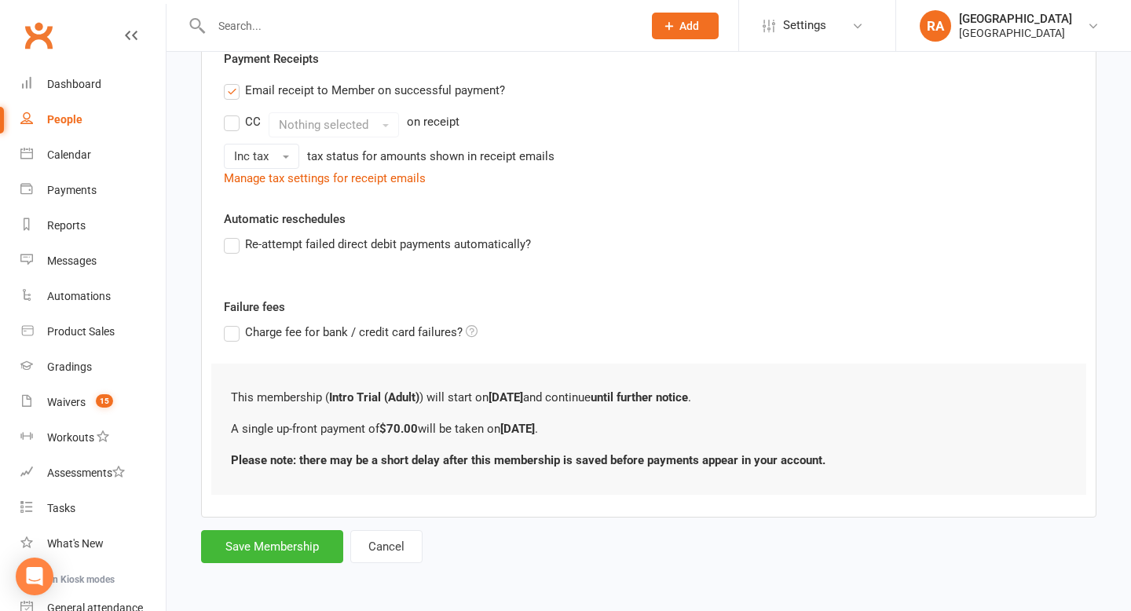
click at [282, 93] on label "Email receipt to Member on successful payment?" at bounding box center [364, 90] width 281 height 19
click at [234, 81] on input "Email receipt to Member on successful payment?" at bounding box center [229, 81] width 10 height 0
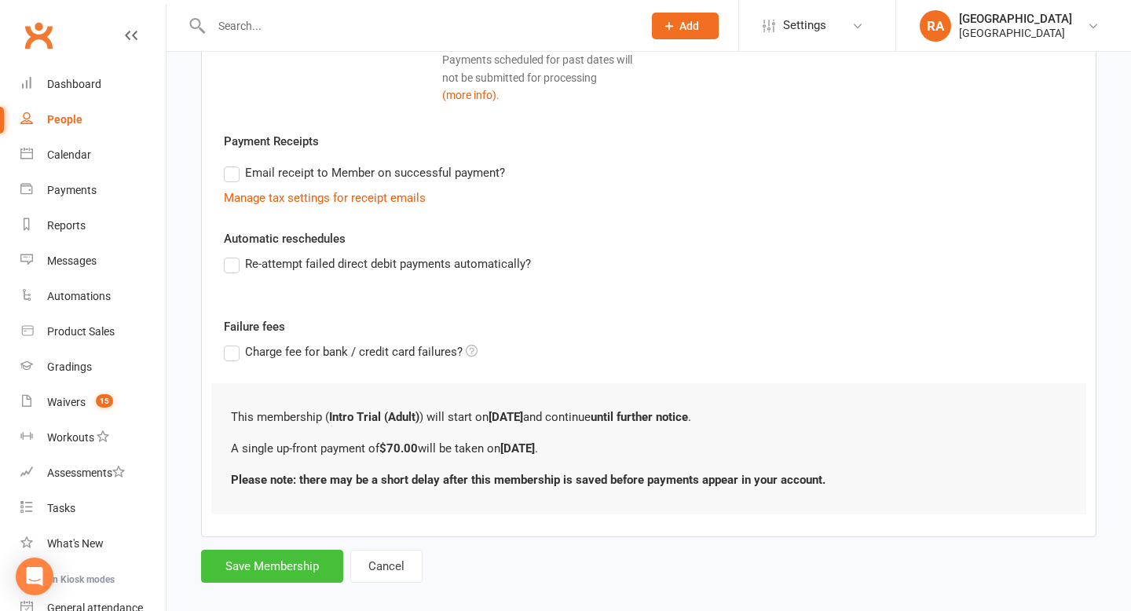
scroll to position [282, 0]
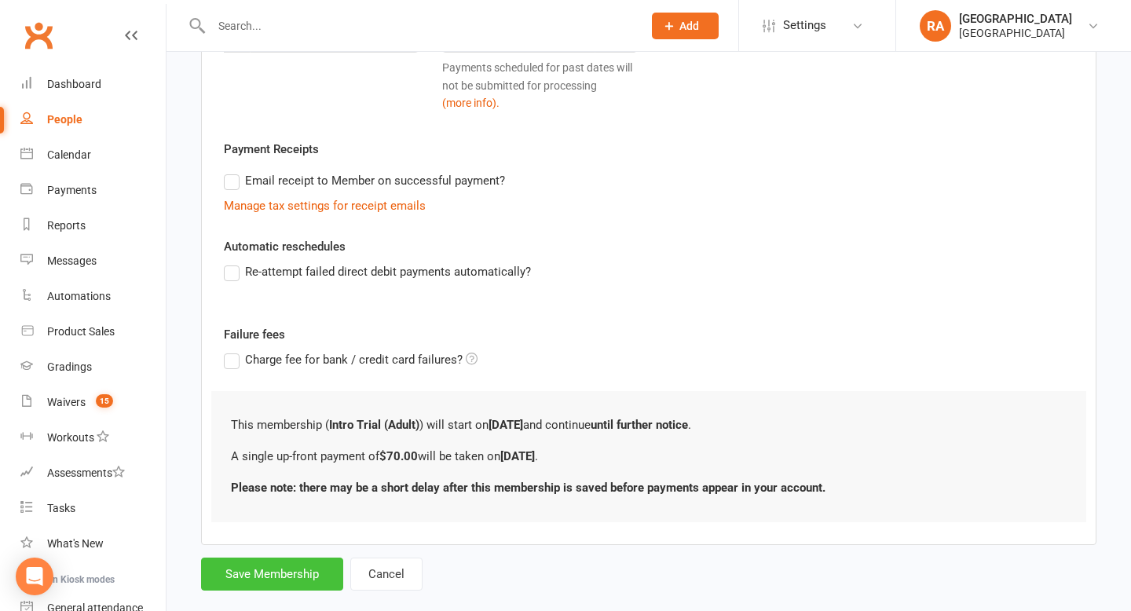
click at [236, 574] on button "Save Membership" at bounding box center [272, 574] width 142 height 33
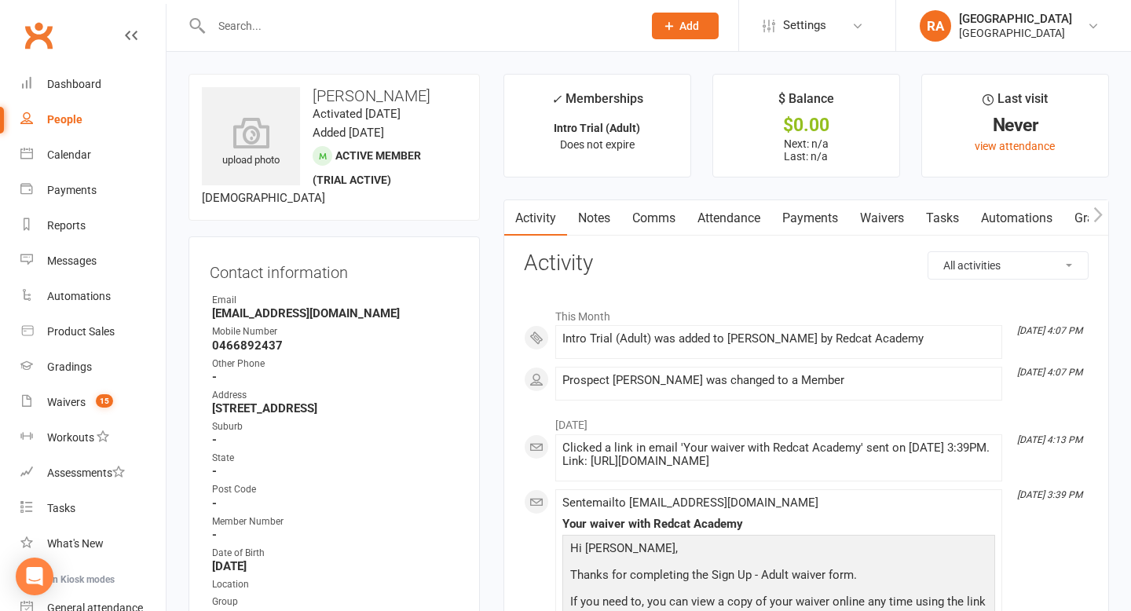
click at [298, 13] on div at bounding box center [409, 25] width 443 height 51
click at [286, 27] on input "text" at bounding box center [419, 26] width 425 height 22
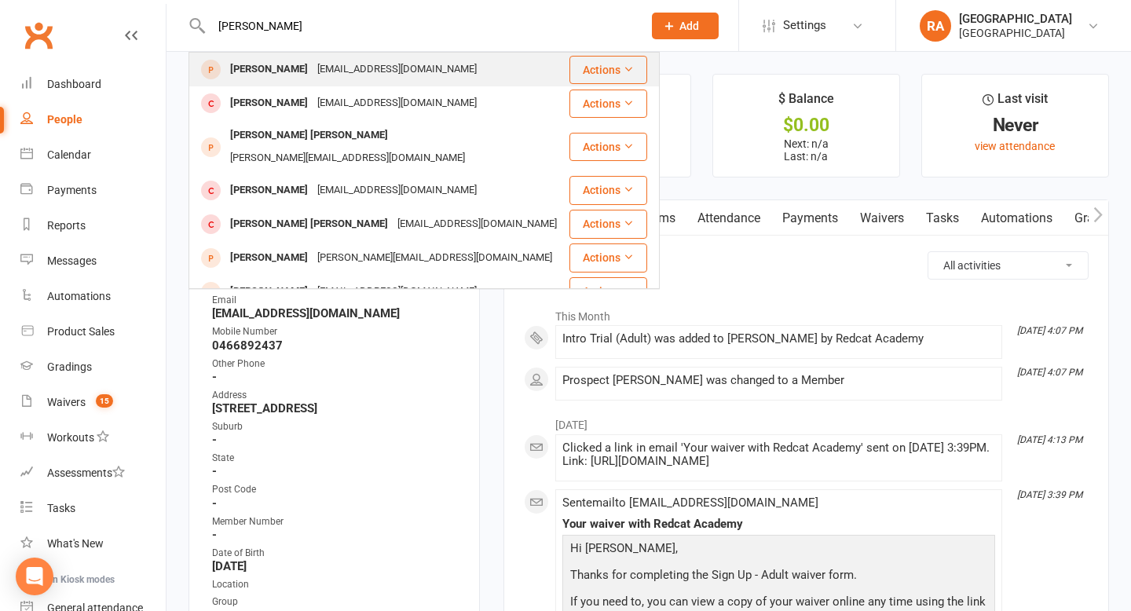
type input "cooper"
click at [320, 81] on div "Bailey Cooper Bailey_c@live.com.au" at bounding box center [379, 69] width 378 height 32
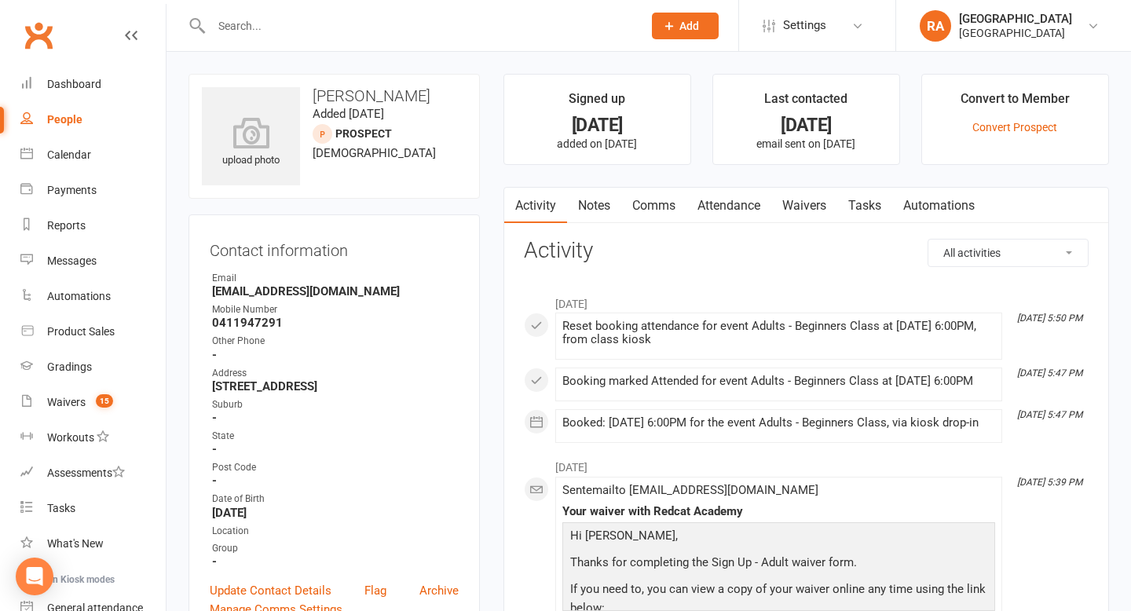
scroll to position [16, 0]
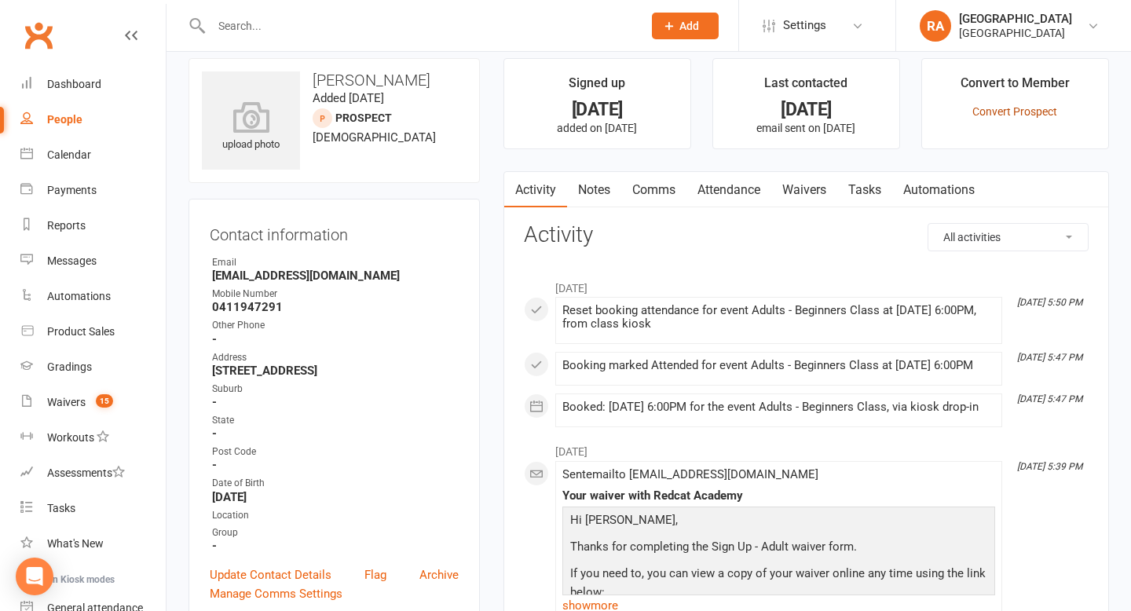
click at [1016, 107] on link "Convert Prospect" at bounding box center [1014, 111] width 85 height 13
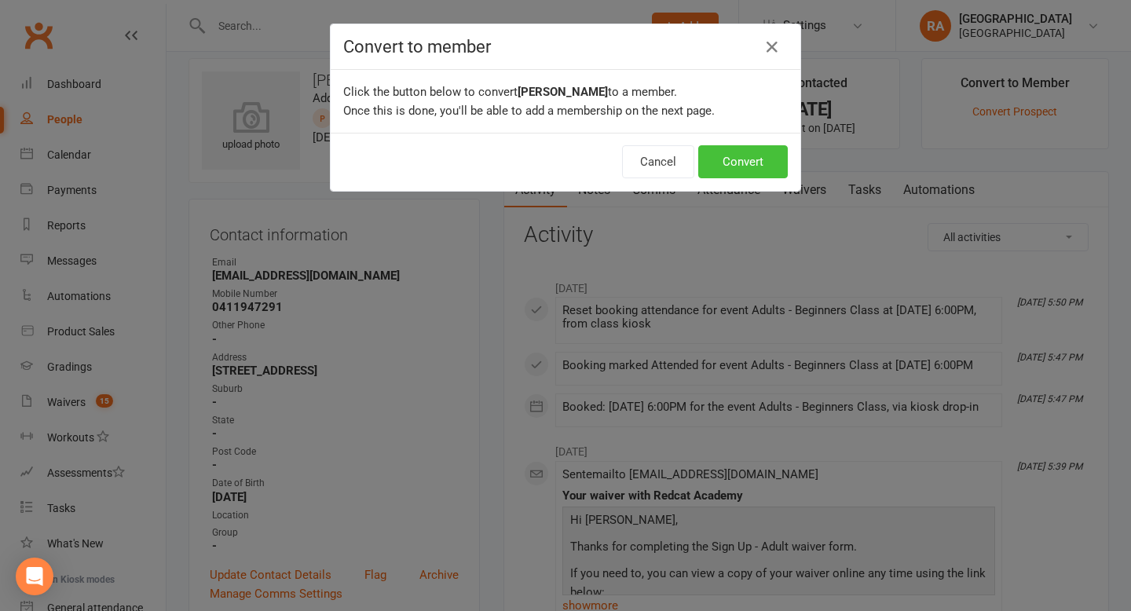
click at [732, 165] on button "Convert" at bounding box center [743, 161] width 90 height 33
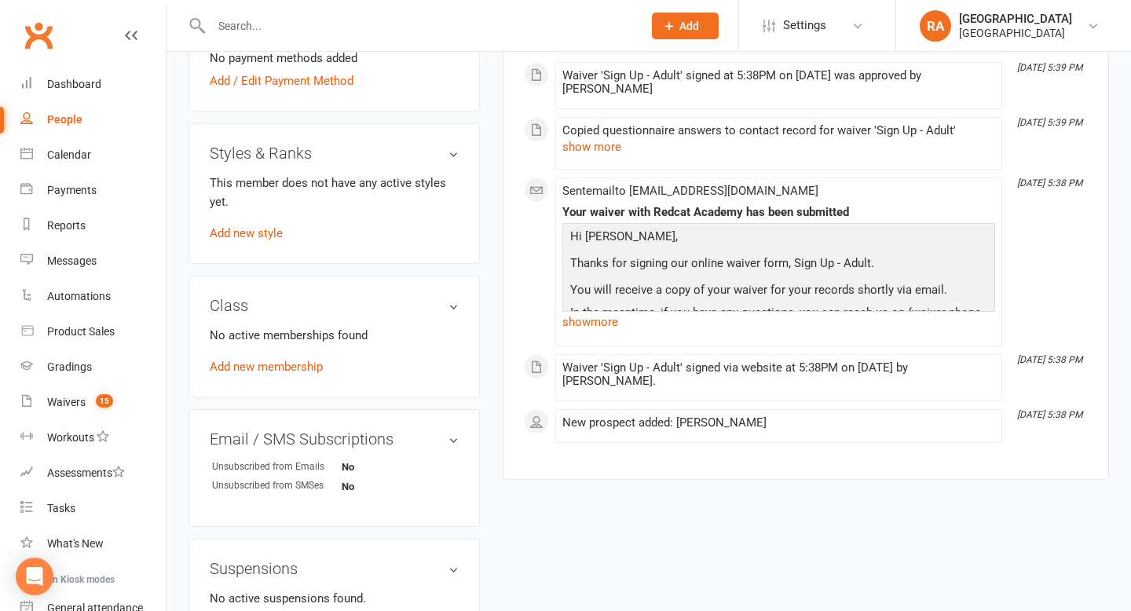
scroll to position [700, 0]
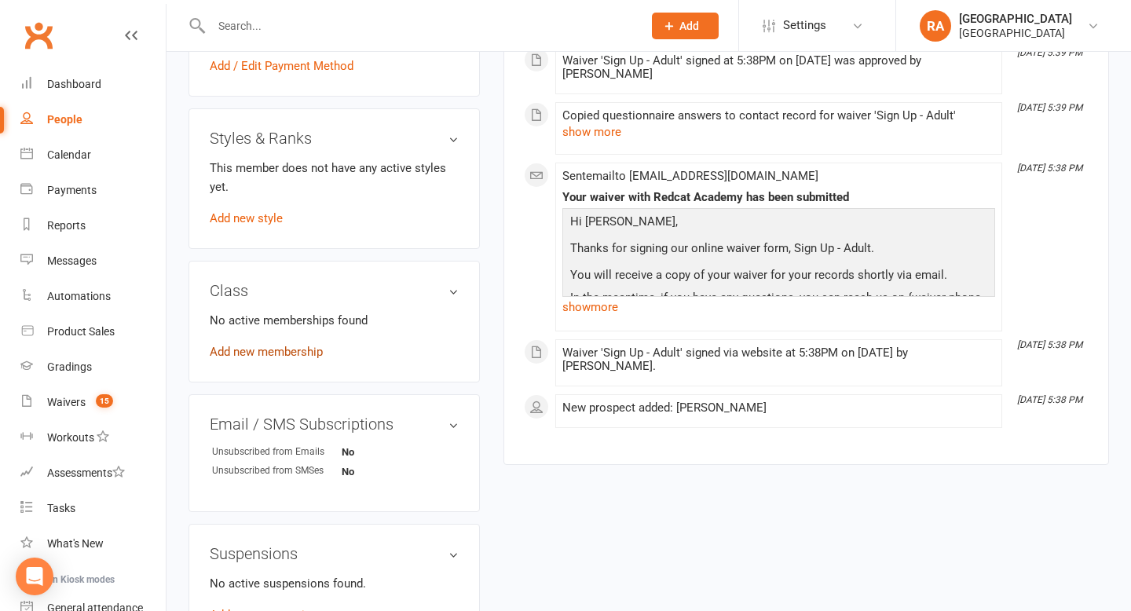
click at [279, 350] on link "Add new membership" at bounding box center [266, 352] width 113 height 14
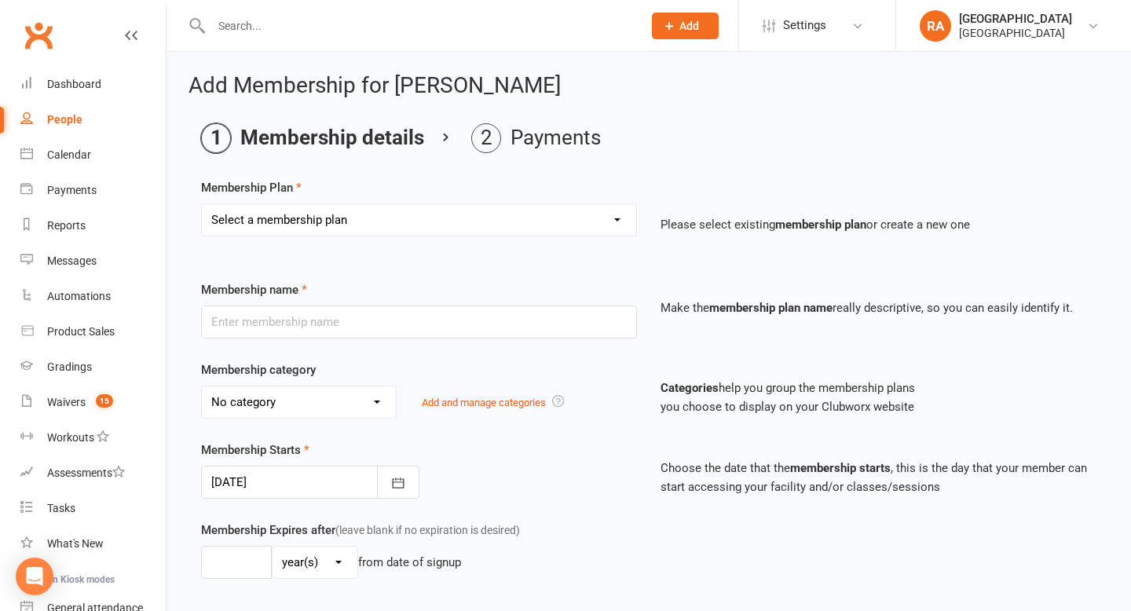
click at [502, 202] on div "Membership Plan Select a membership plan Create new Membership Plan Basic Adult…" at bounding box center [648, 218] width 895 height 80
click at [482, 216] on select "Select a membership plan Create new Membership Plan Basic Adult $29 x2 Classes …" at bounding box center [419, 219] width 434 height 31
select select "4"
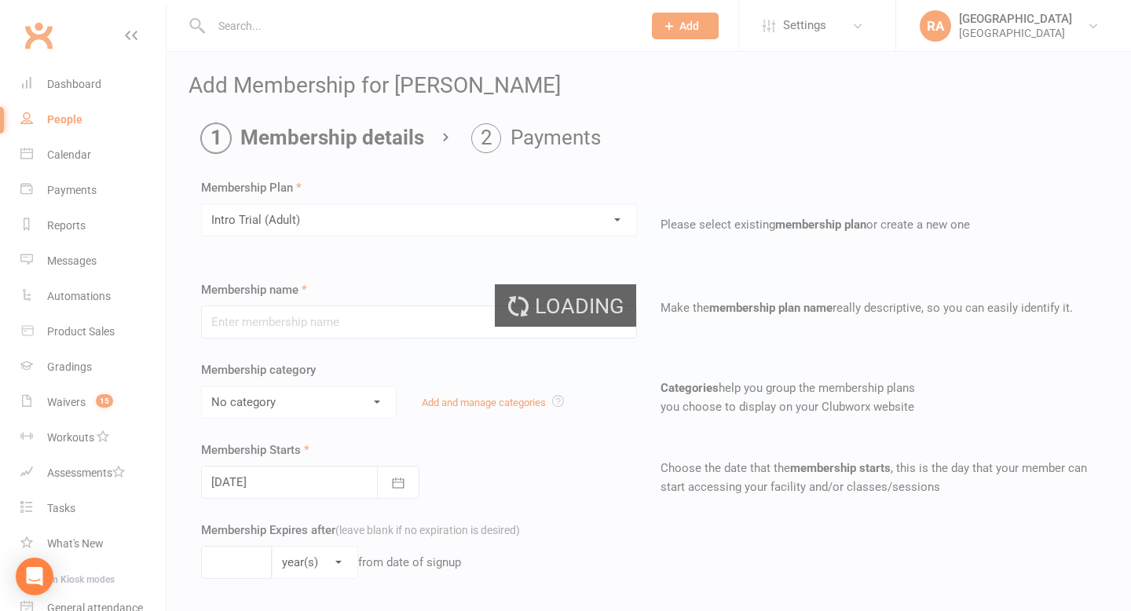
type input "Intro Trial (Adult)"
select select "3"
type input "0"
type input "4"
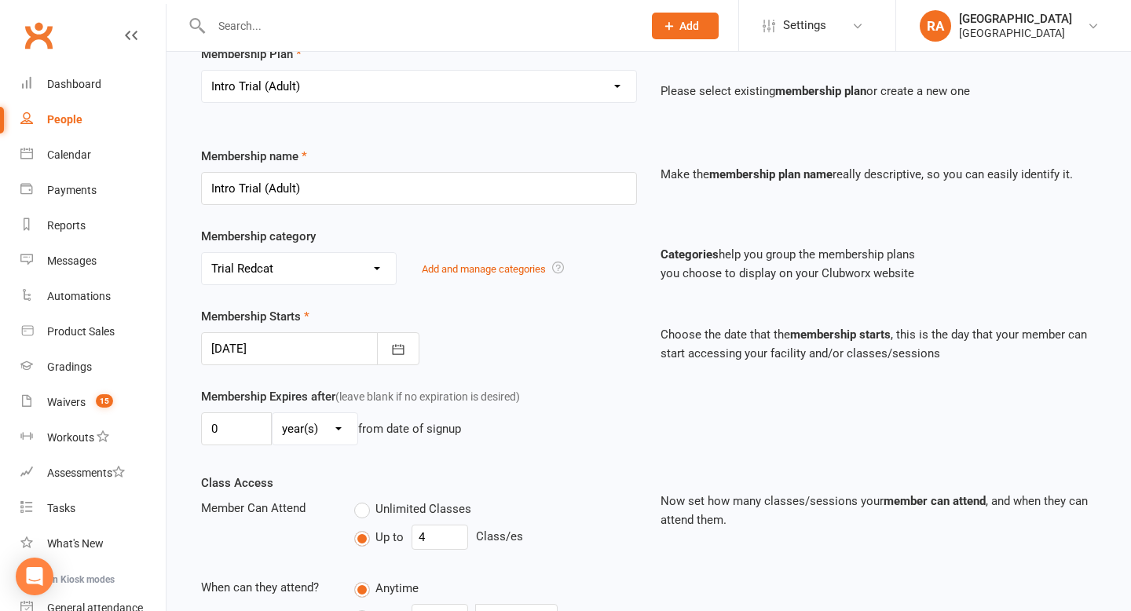
scroll to position [137, 0]
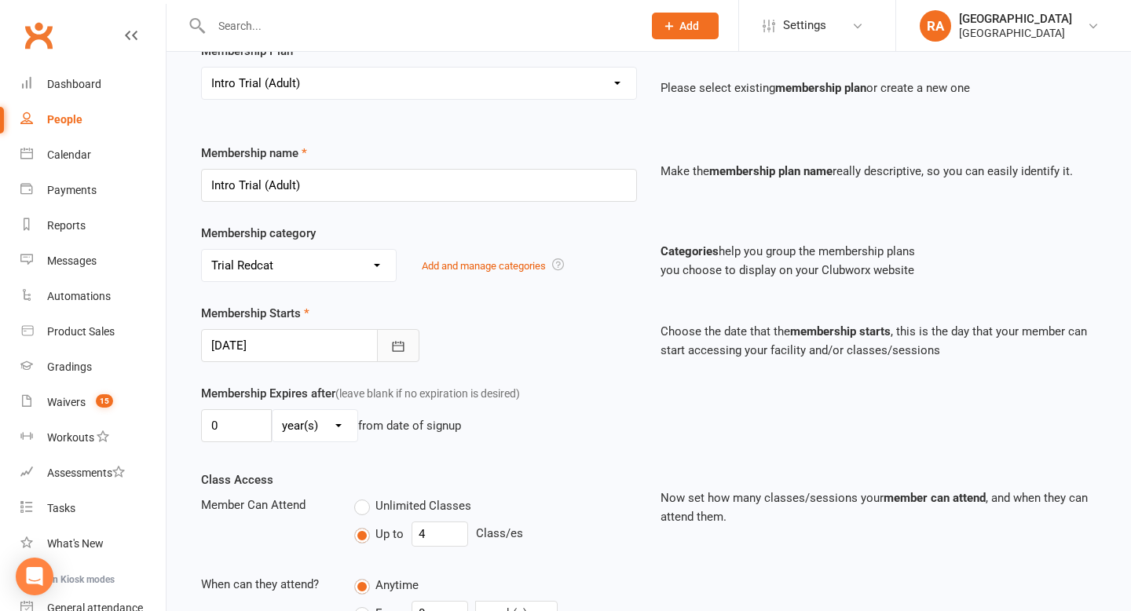
click at [406, 337] on button "button" at bounding box center [398, 345] width 42 height 33
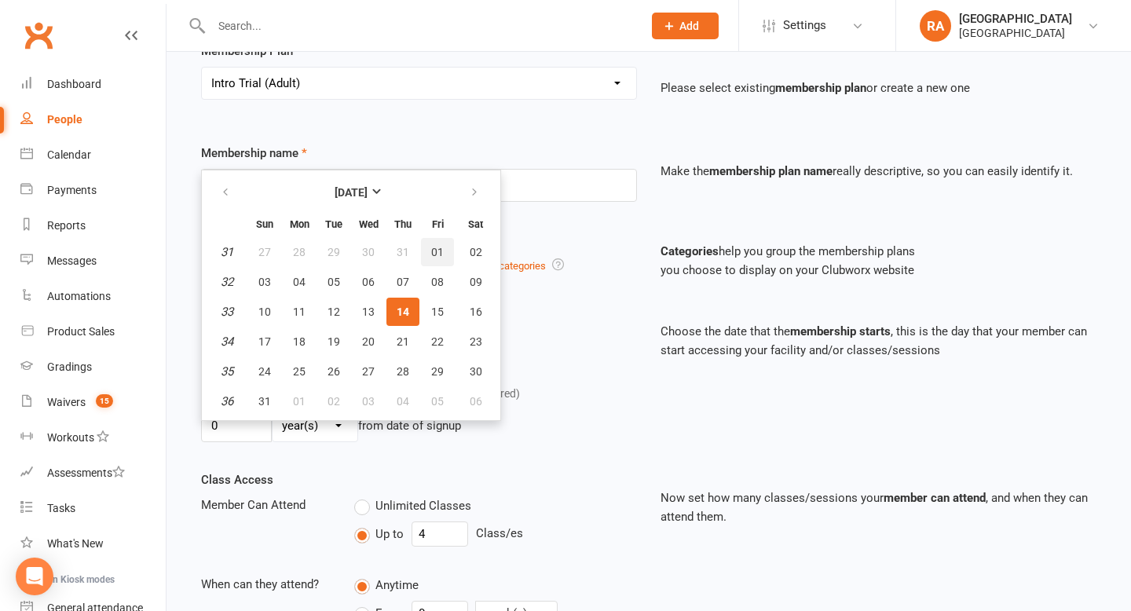
click at [434, 250] on span "01" at bounding box center [437, 252] width 13 height 13
type input "[DATE]"
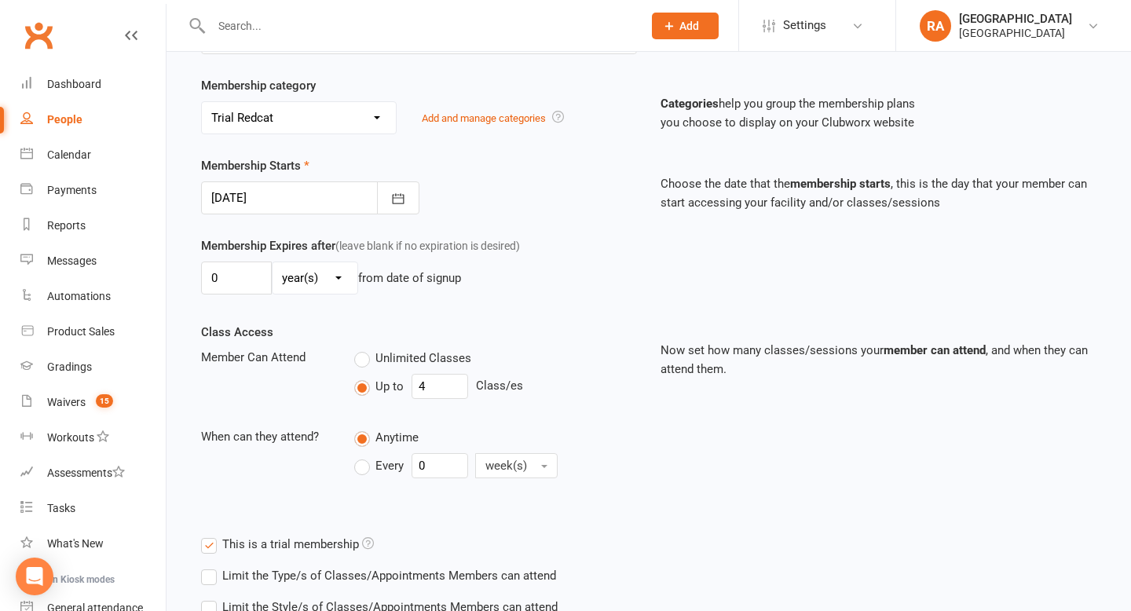
scroll to position [339, 0]
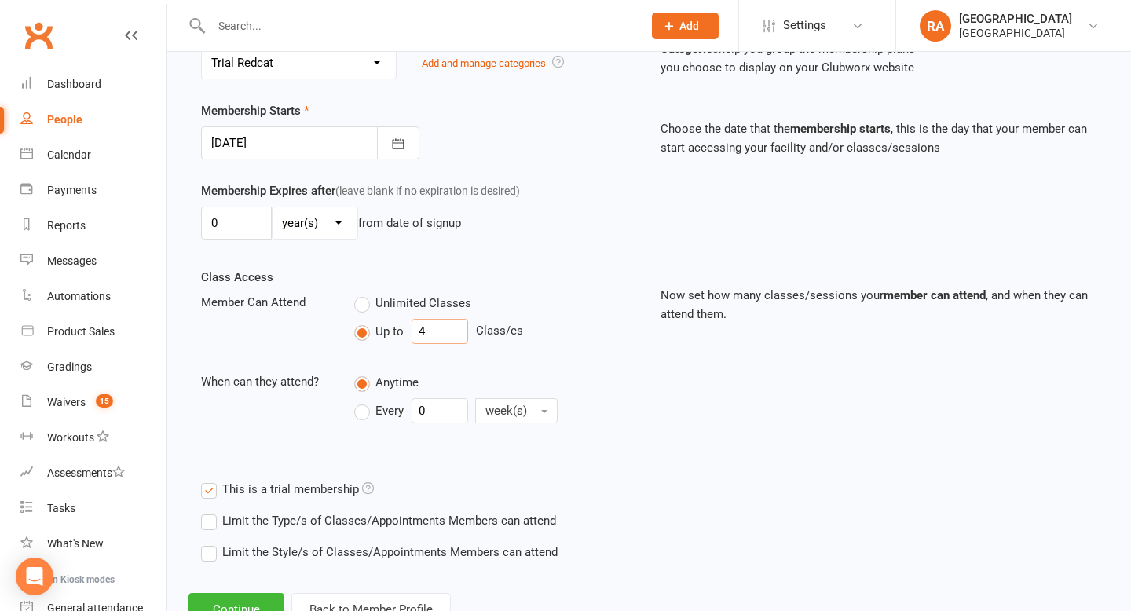
click at [433, 328] on input "4" at bounding box center [439, 331] width 57 height 25
type input "1"
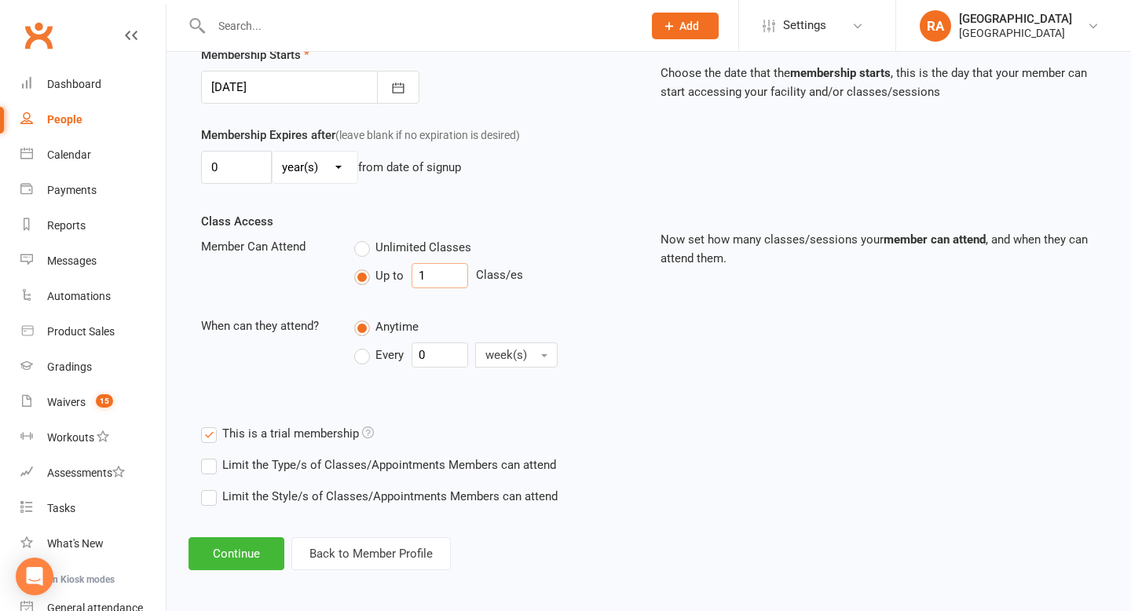
scroll to position [399, 0]
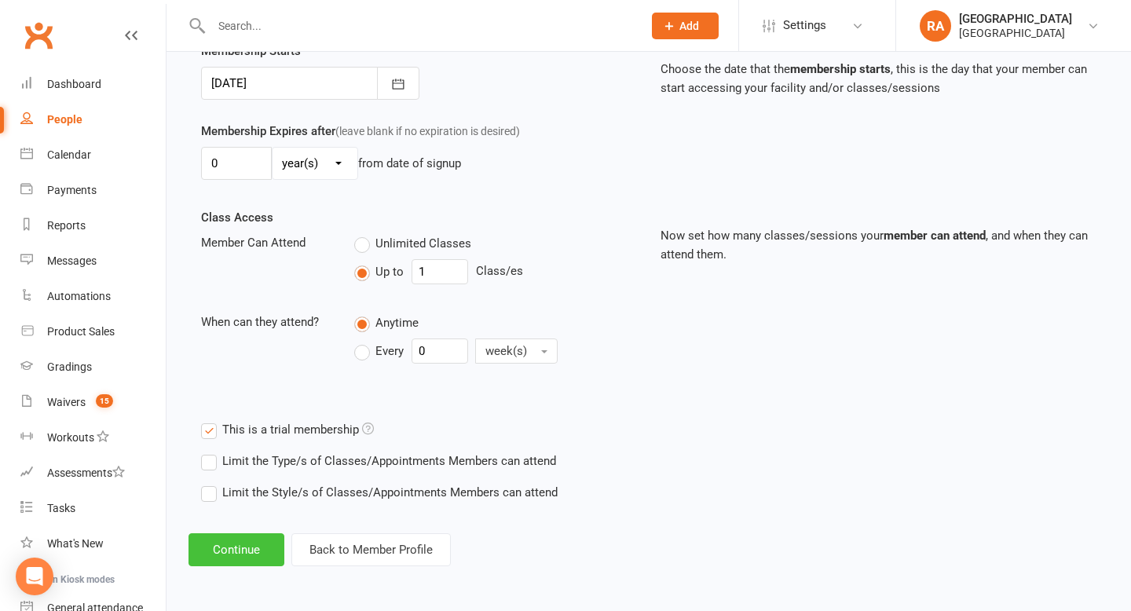
click at [245, 550] on button "Continue" at bounding box center [236, 549] width 96 height 33
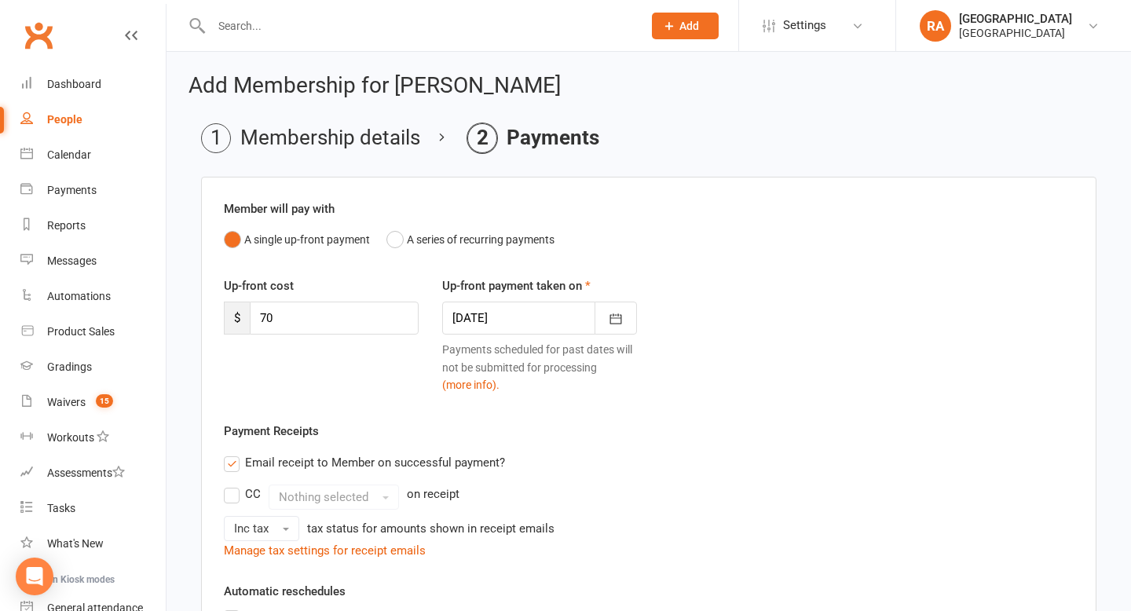
scroll to position [372, 0]
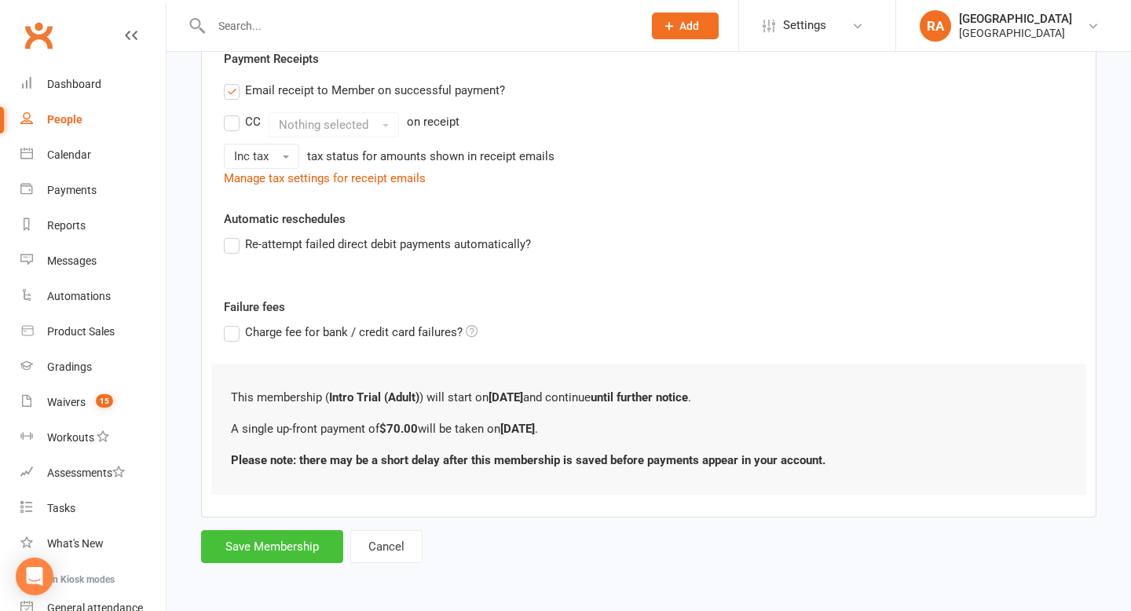
click at [243, 537] on button "Save Membership" at bounding box center [272, 546] width 142 height 33
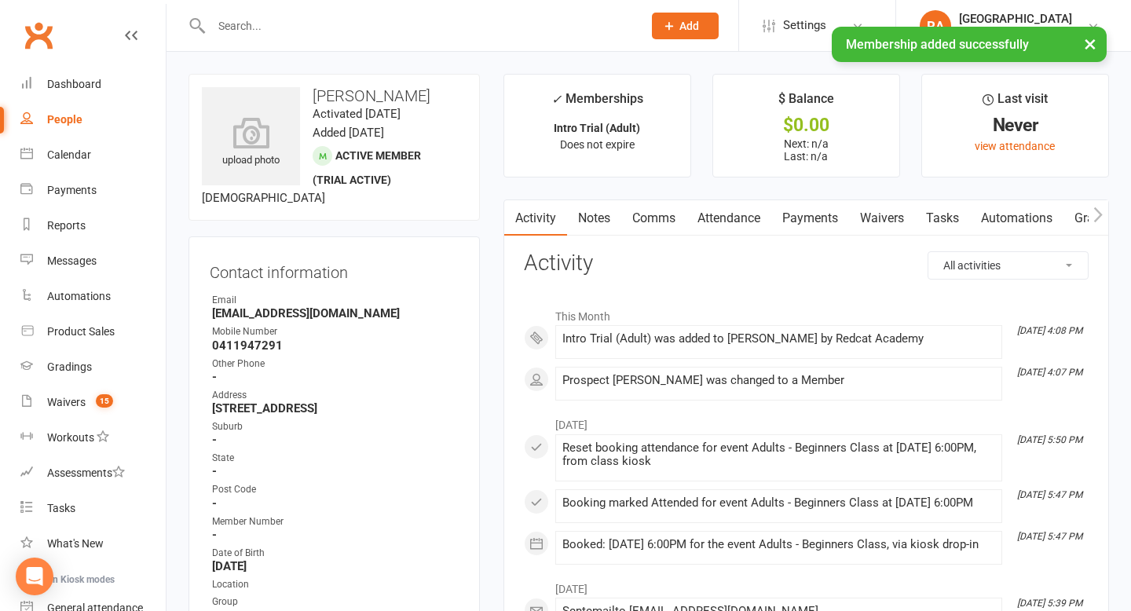
click at [234, 27] on div "× Membership added successfully" at bounding box center [555, 27] width 1110 height 0
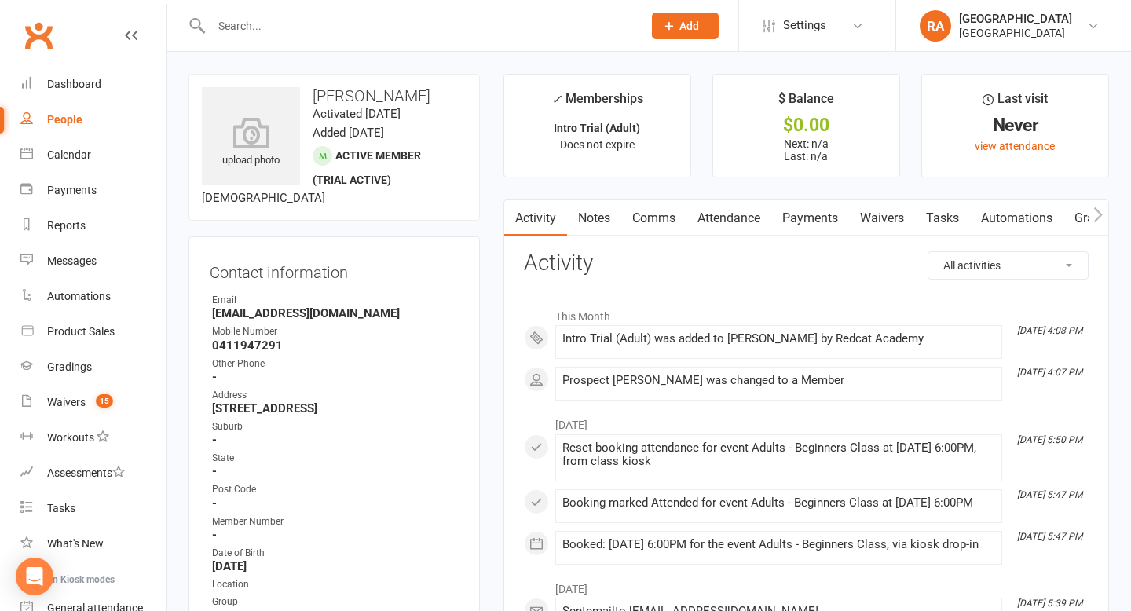
drag, startPoint x: 234, startPoint y: 30, endPoint x: 235, endPoint y: 6, distance: 23.6
click at [234, 27] on input "text" at bounding box center [419, 26] width 425 height 22
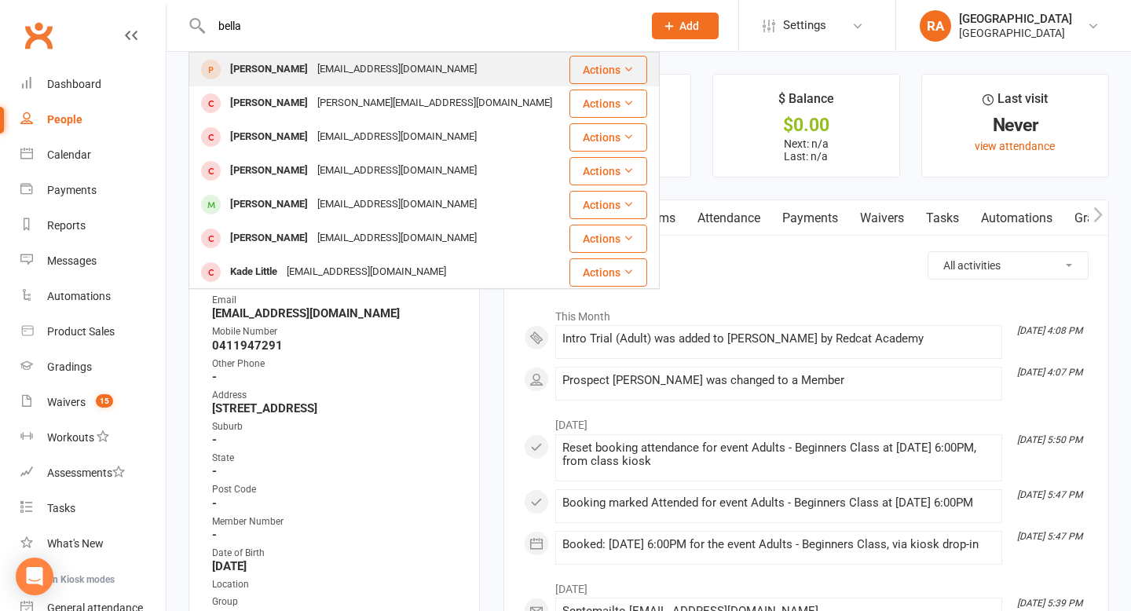
type input "bella"
click at [271, 75] on div "Bella Cooke" at bounding box center [268, 69] width 87 height 23
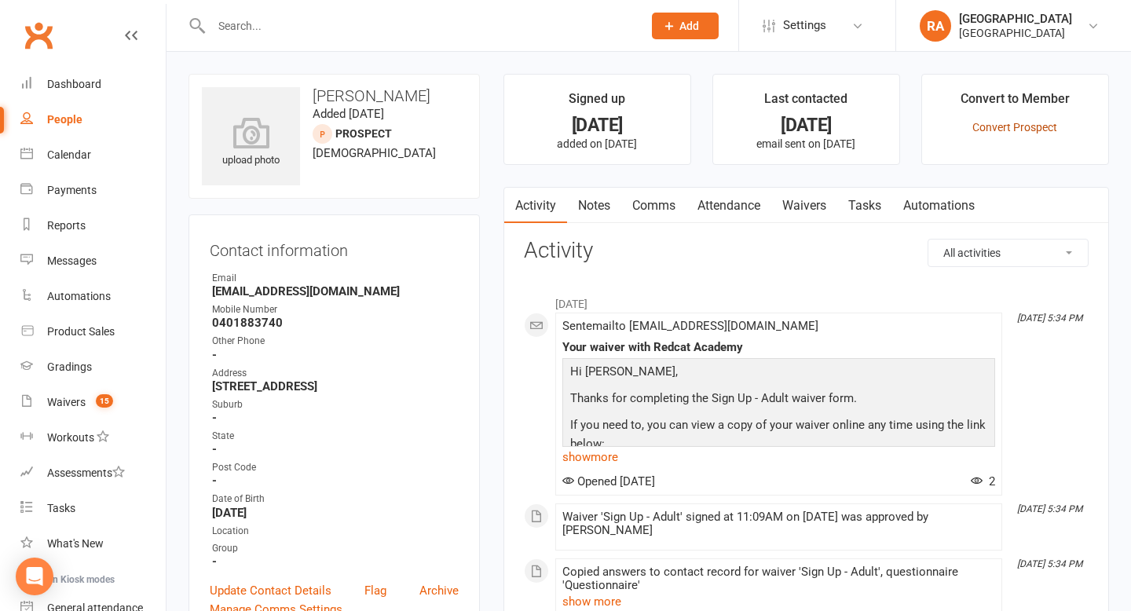
click at [976, 123] on link "Convert Prospect" at bounding box center [1014, 127] width 85 height 13
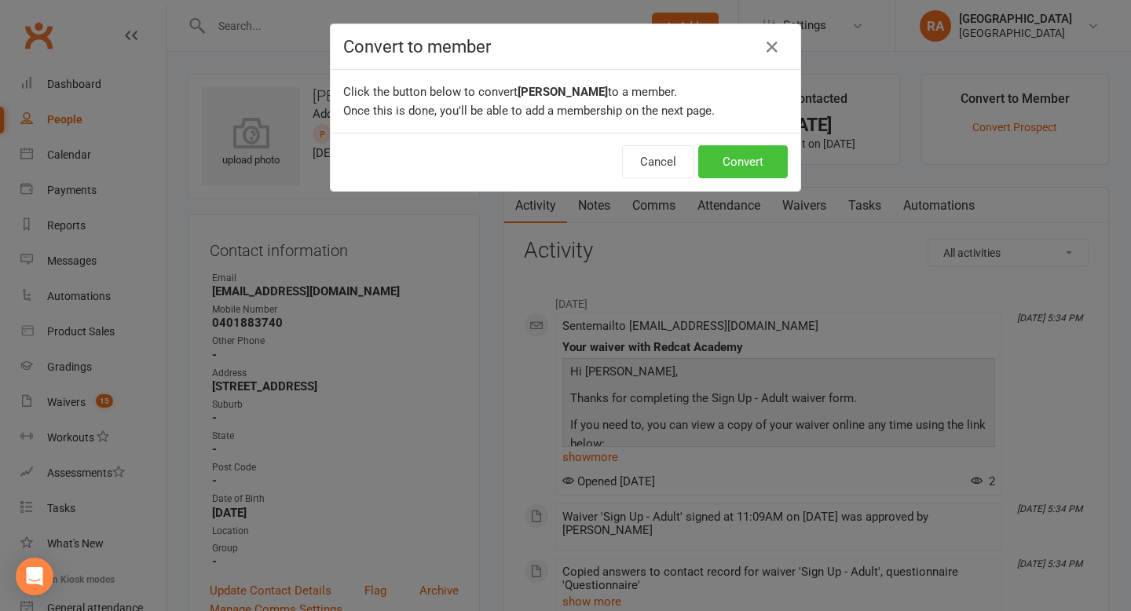
click at [759, 167] on button "Convert" at bounding box center [743, 161] width 90 height 33
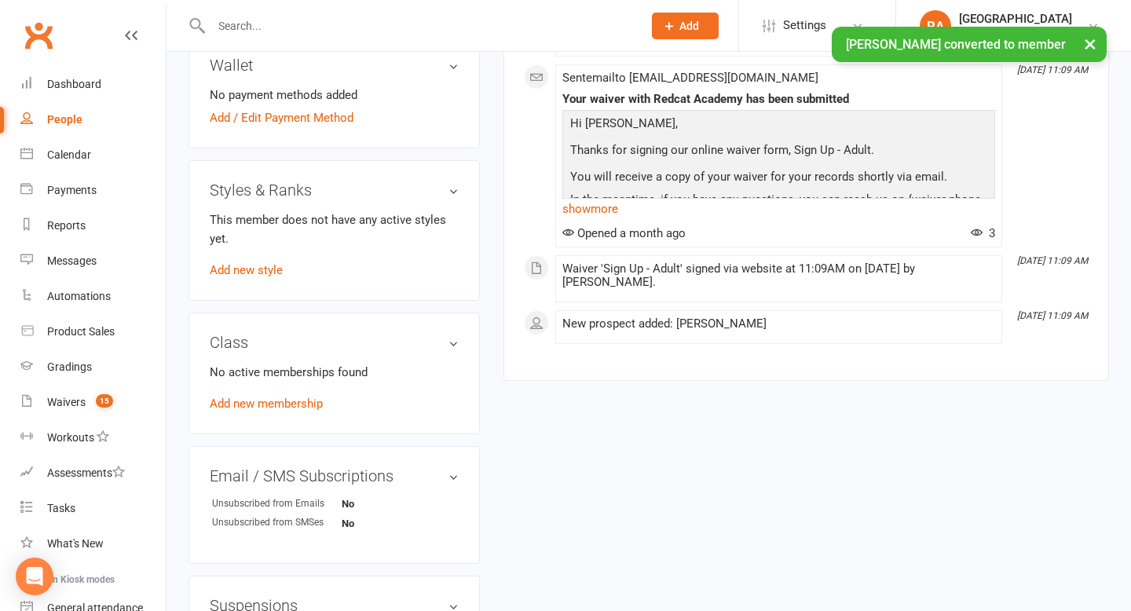
scroll to position [656, 0]
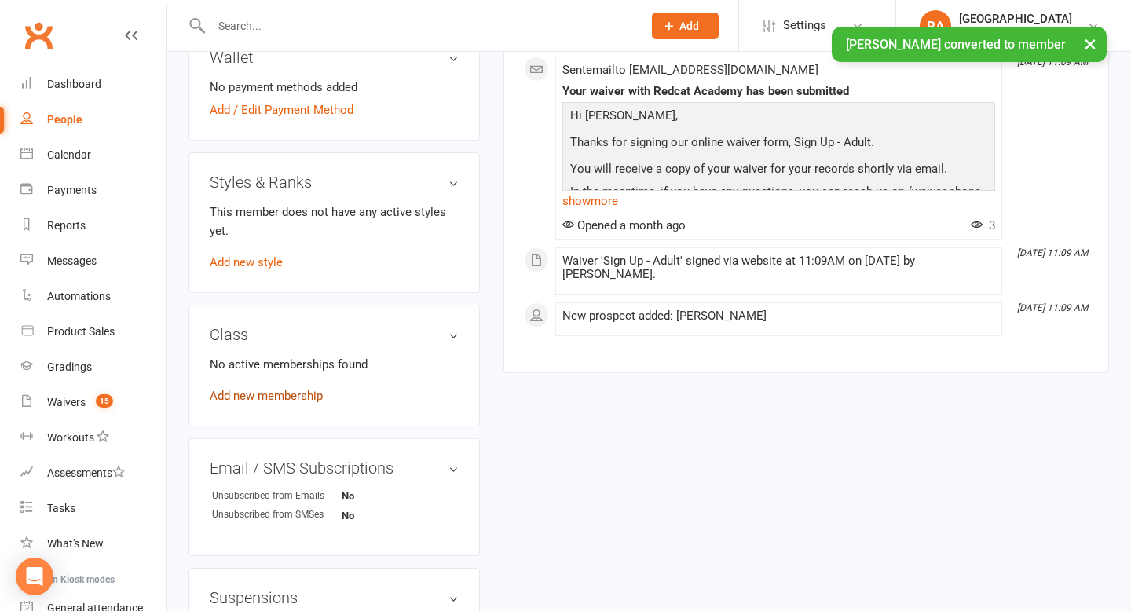
click at [258, 389] on link "Add new membership" at bounding box center [266, 396] width 113 height 14
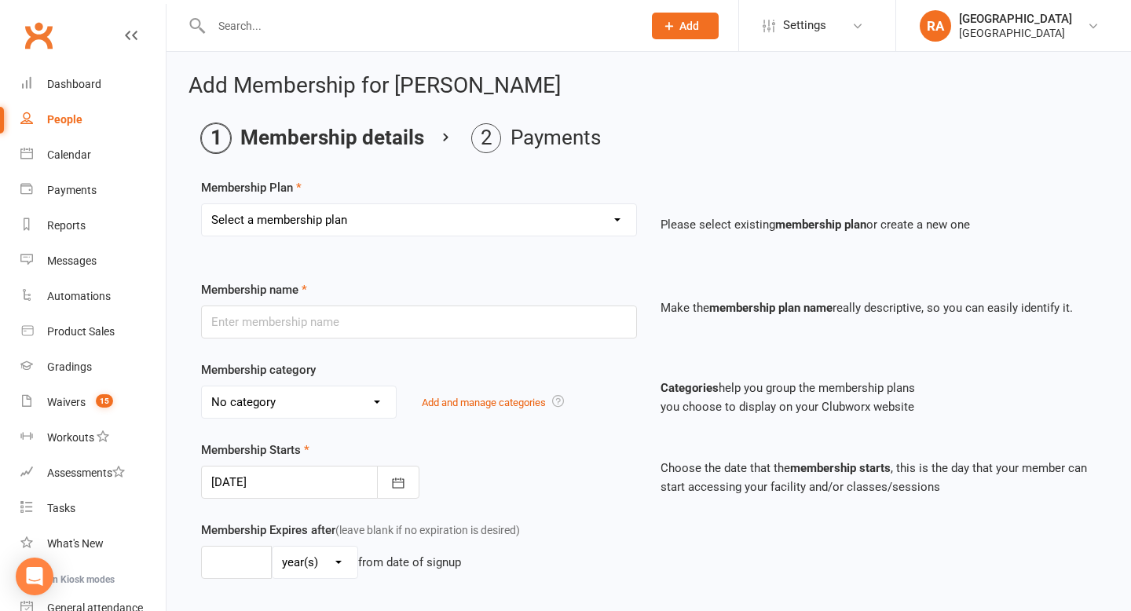
click at [382, 214] on select "Select a membership plan Create new Membership Plan Basic Adult $29 x2 Classes …" at bounding box center [419, 219] width 434 height 31
select select "4"
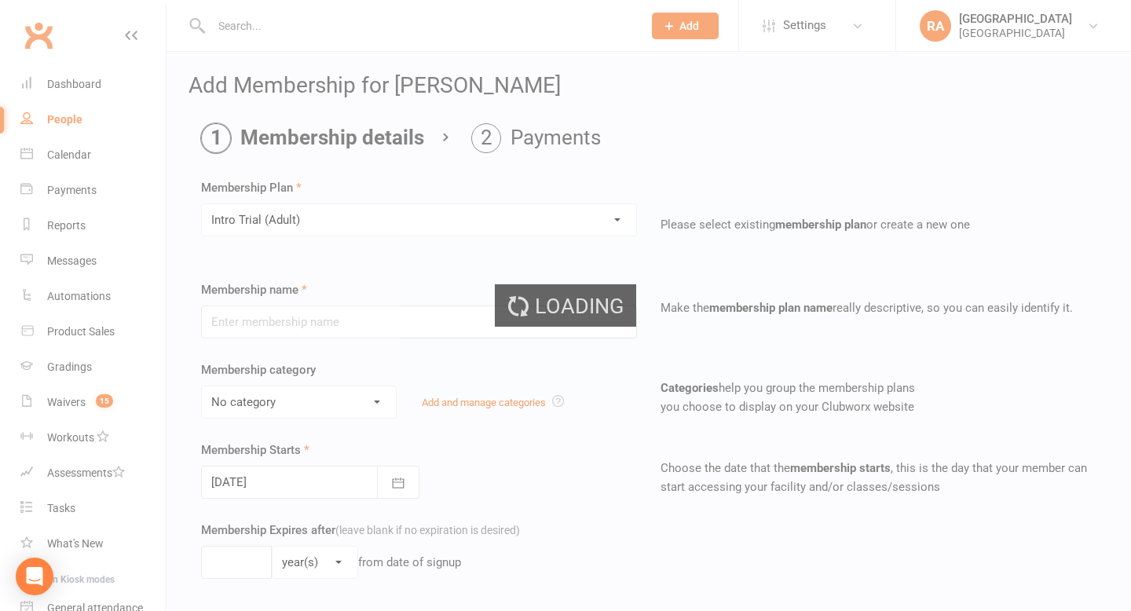
type input "Intro Trial (Adult)"
select select "3"
type input "0"
type input "4"
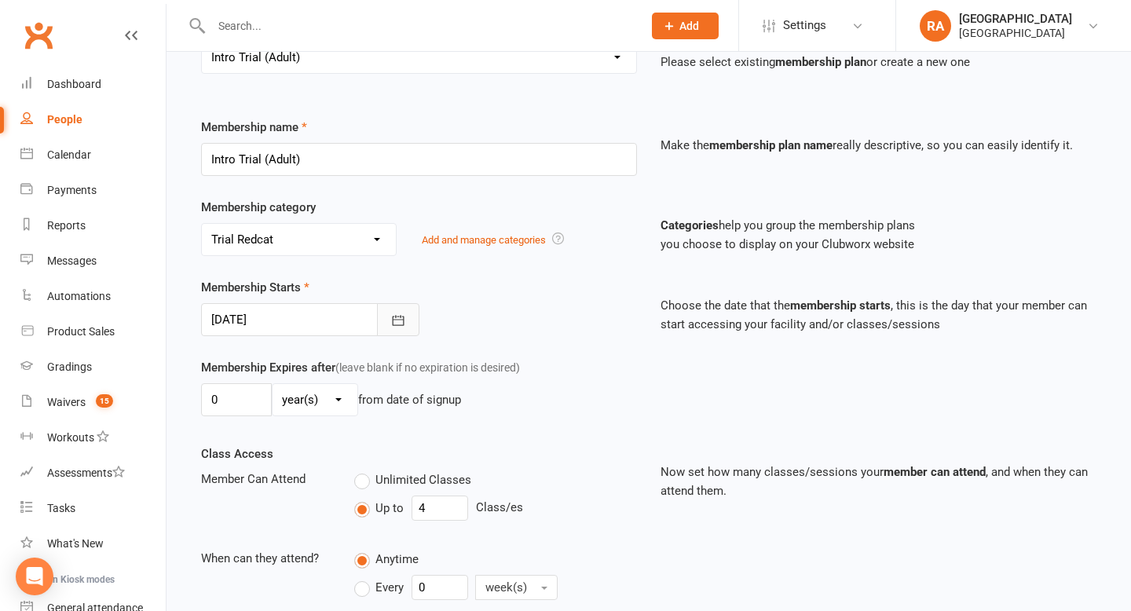
scroll to position [170, 0]
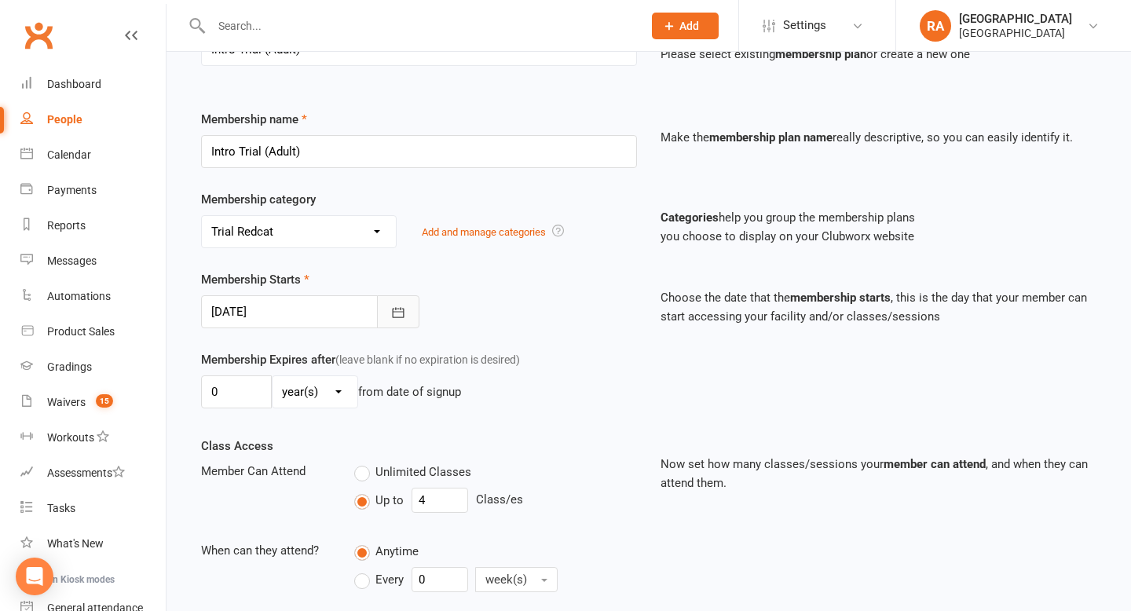
click at [390, 311] on icon "button" at bounding box center [398, 313] width 16 height 16
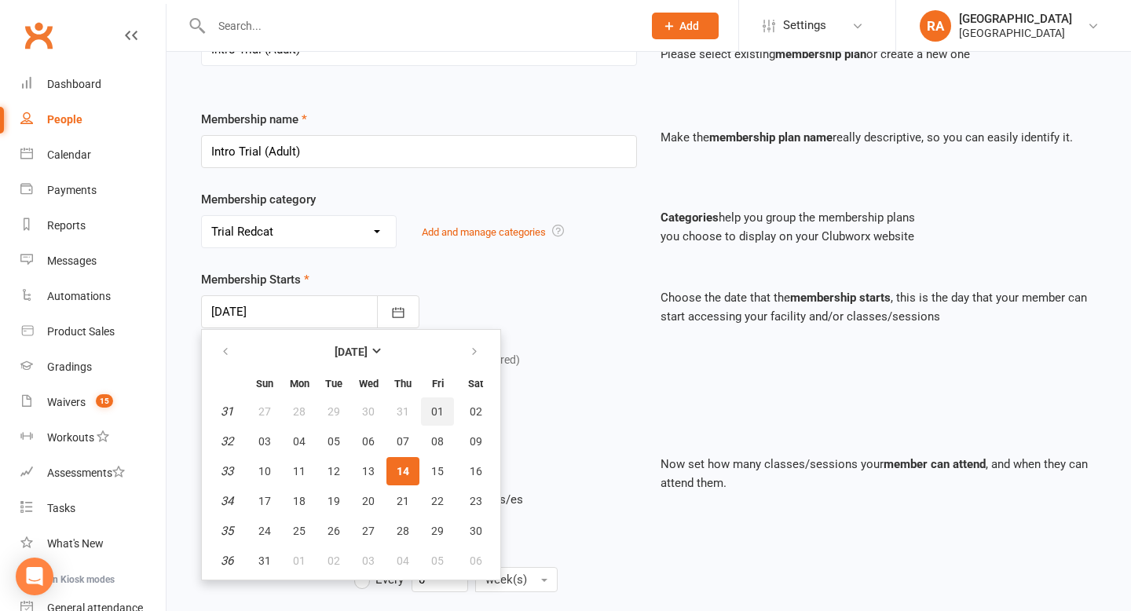
click at [433, 399] on button "01" at bounding box center [437, 411] width 33 height 28
type input "[DATE]"
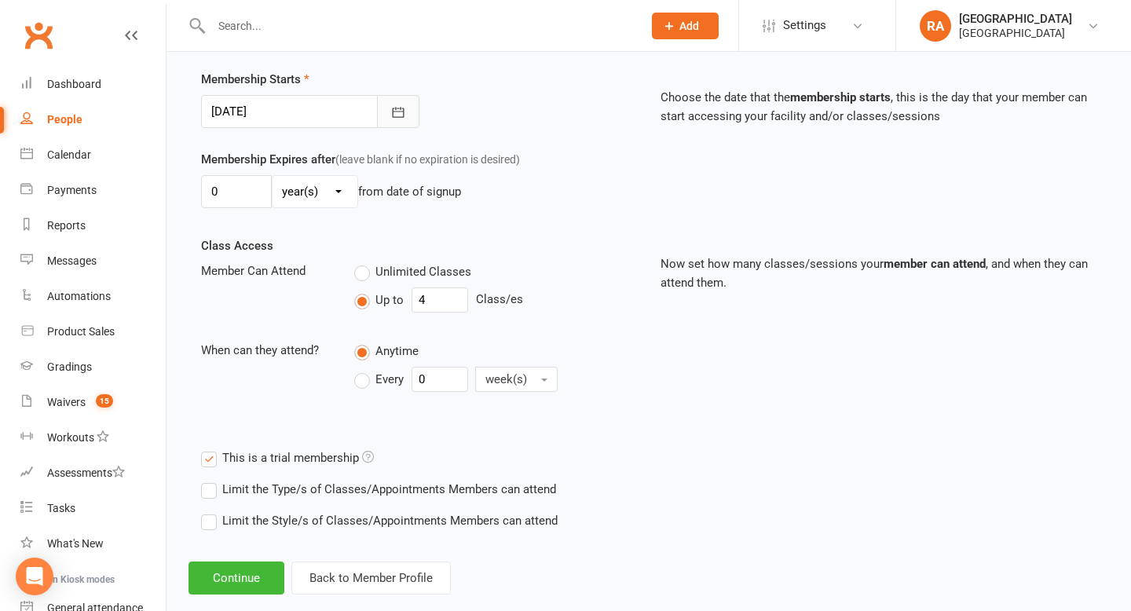
scroll to position [399, 0]
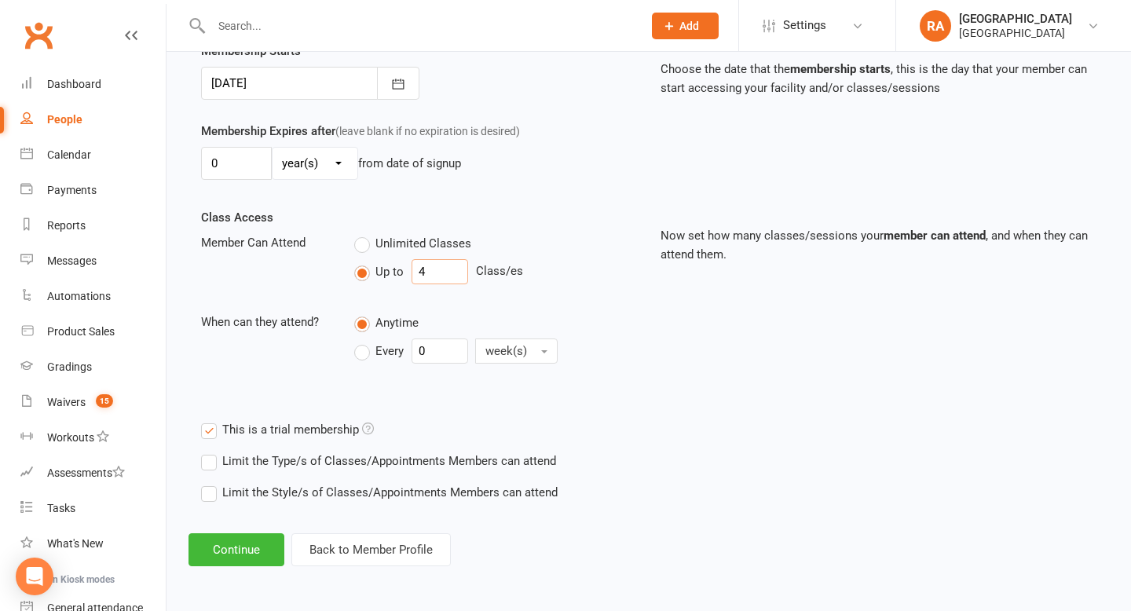
click at [433, 272] on input "4" at bounding box center [439, 271] width 57 height 25
type input "3"
click at [236, 541] on button "Continue" at bounding box center [236, 549] width 96 height 33
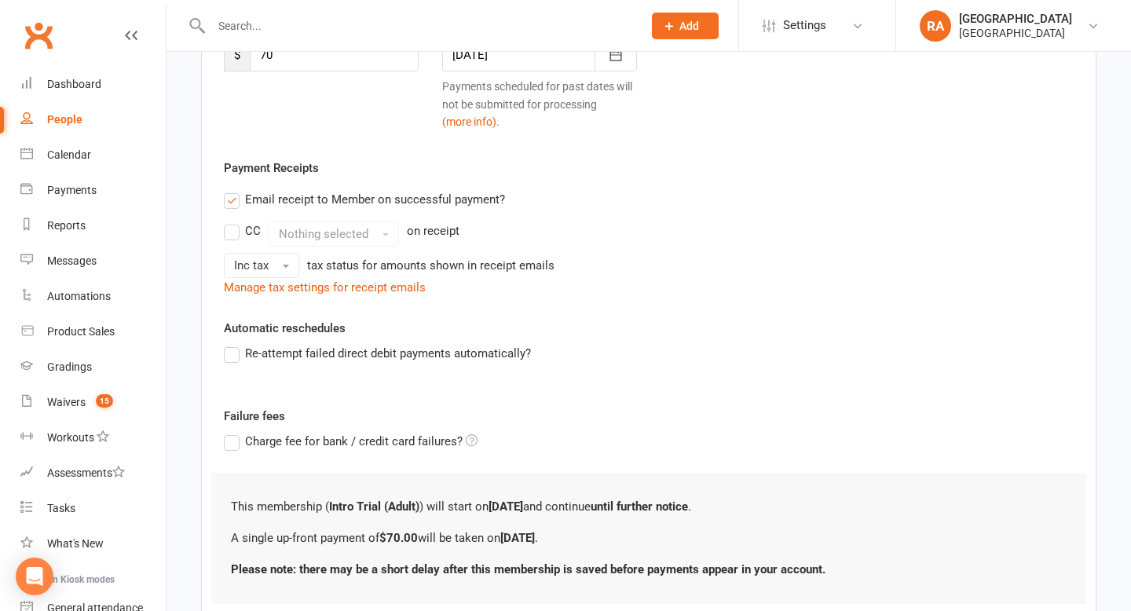
scroll to position [372, 0]
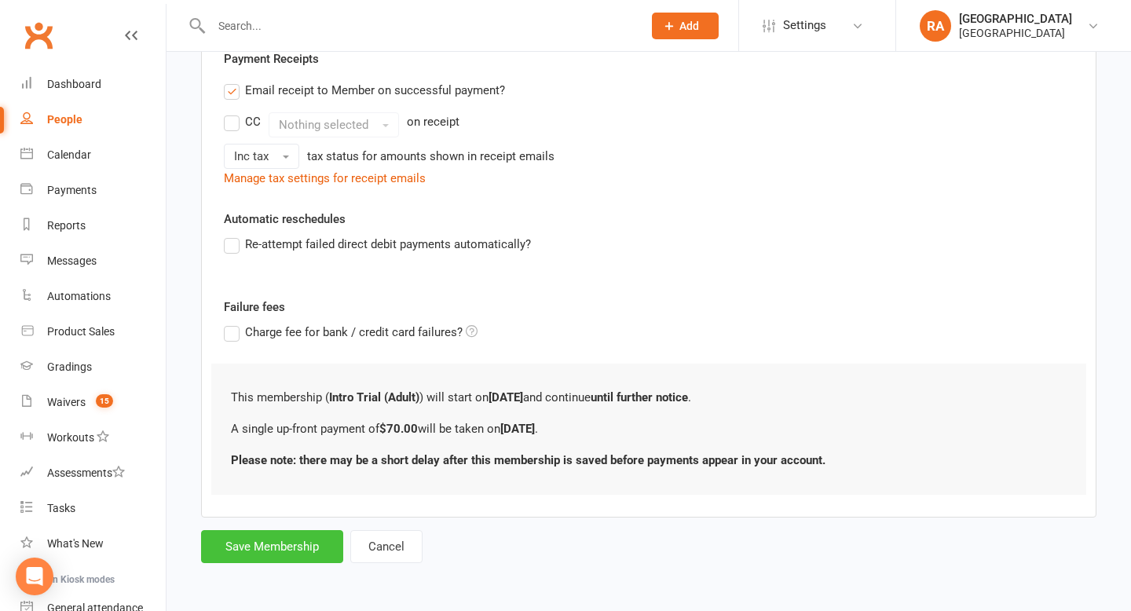
click at [276, 545] on button "Save Membership" at bounding box center [272, 546] width 142 height 33
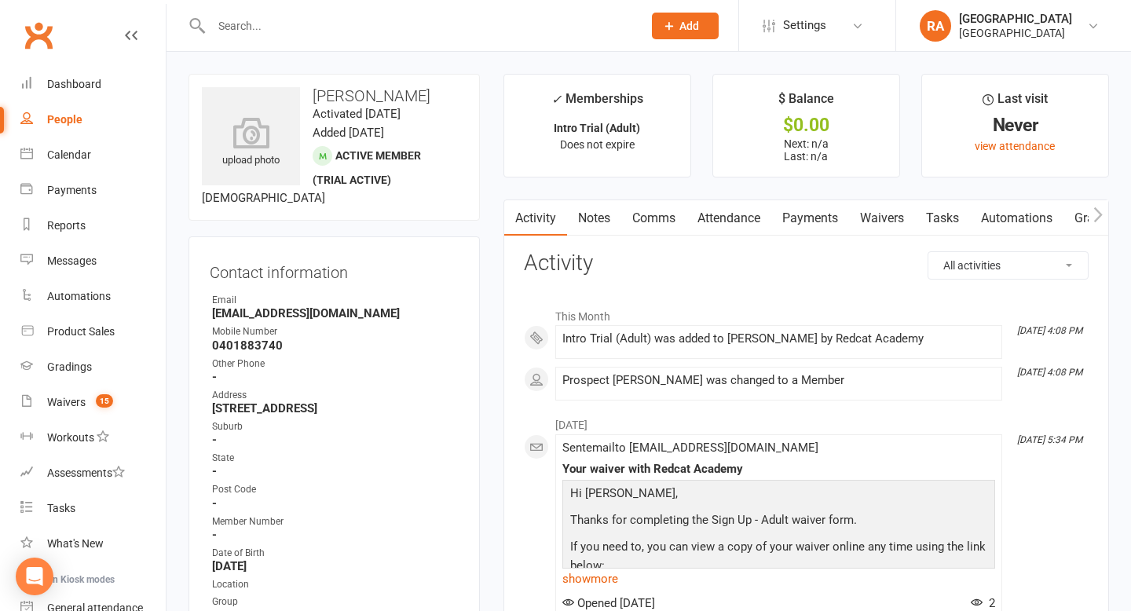
click at [455, 25] on input "text" at bounding box center [419, 26] width 425 height 22
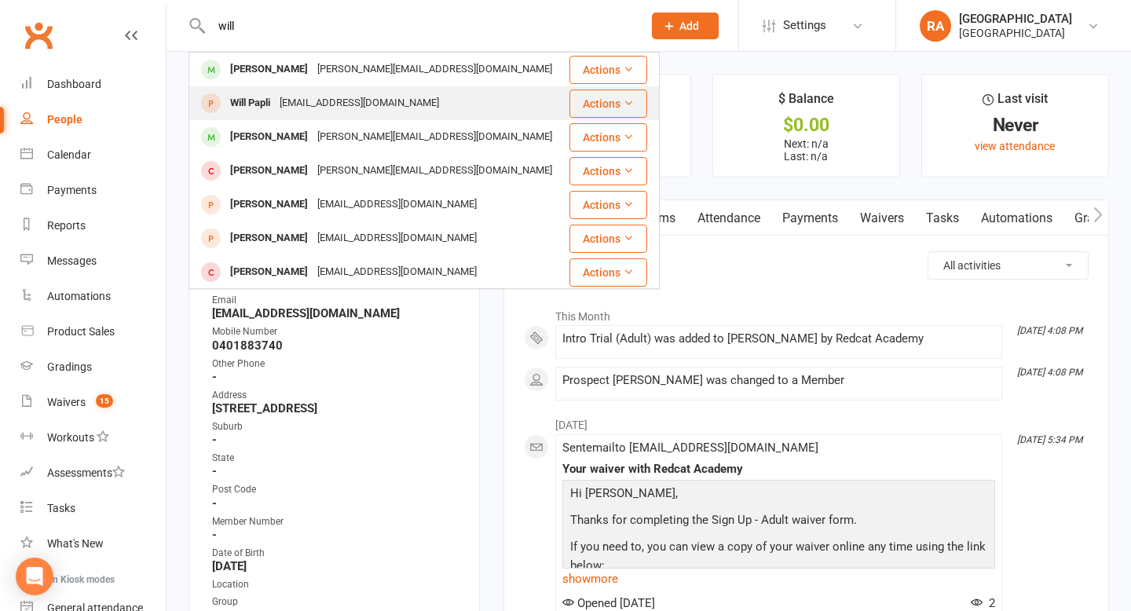
type input "will"
click at [375, 93] on div "Will Papli apapli@gmail.com" at bounding box center [378, 103] width 377 height 32
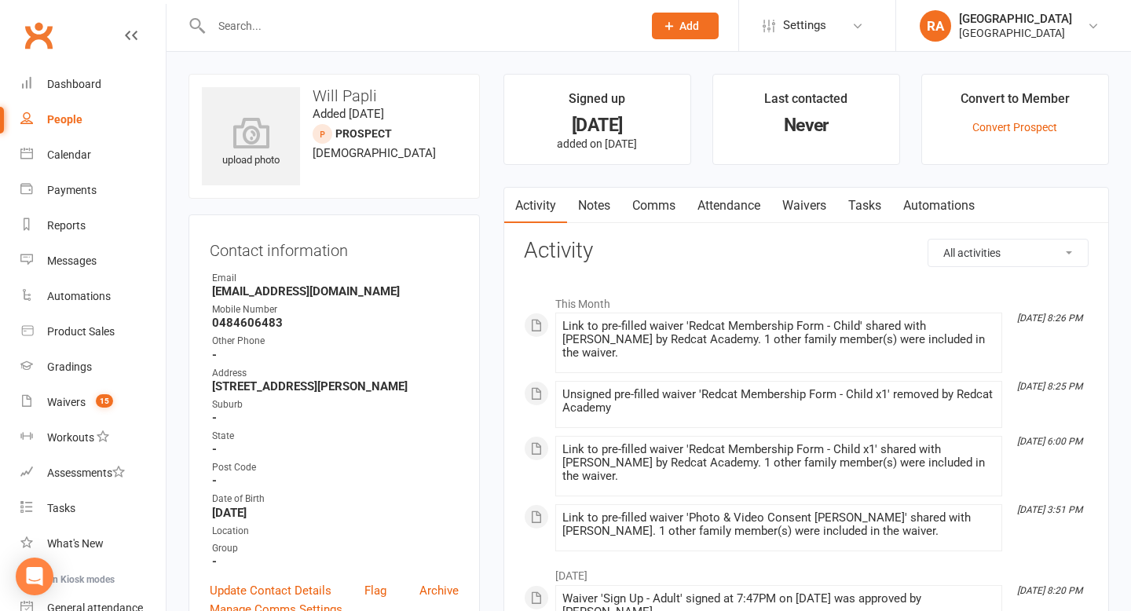
click at [370, 15] on input "text" at bounding box center [419, 26] width 425 height 22
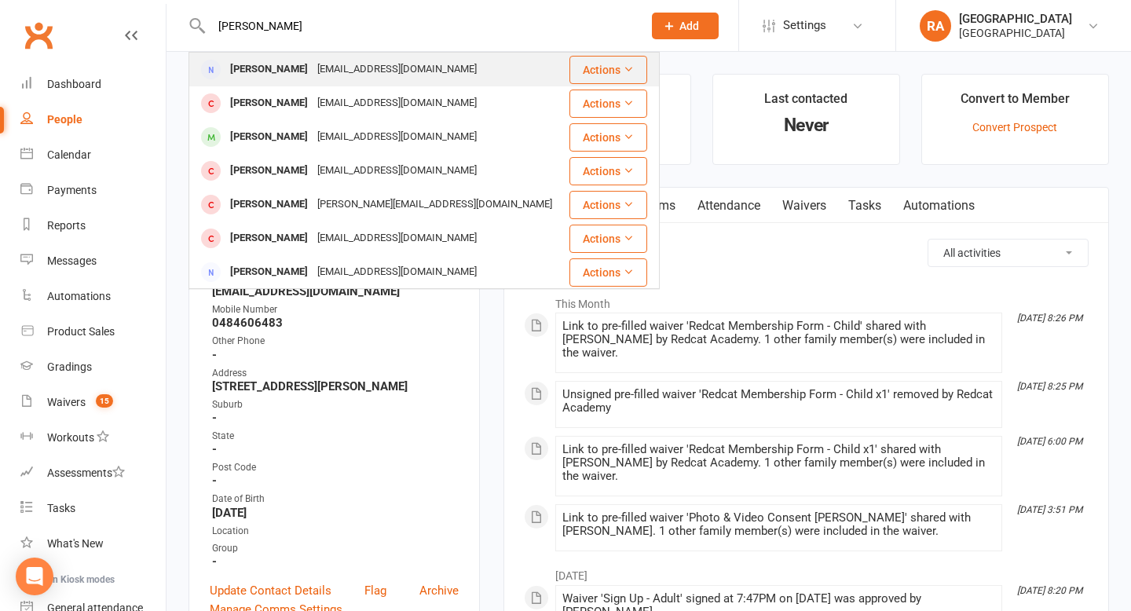
type input "alex"
click at [324, 69] on div "apapli@gmail.com" at bounding box center [397, 69] width 169 height 23
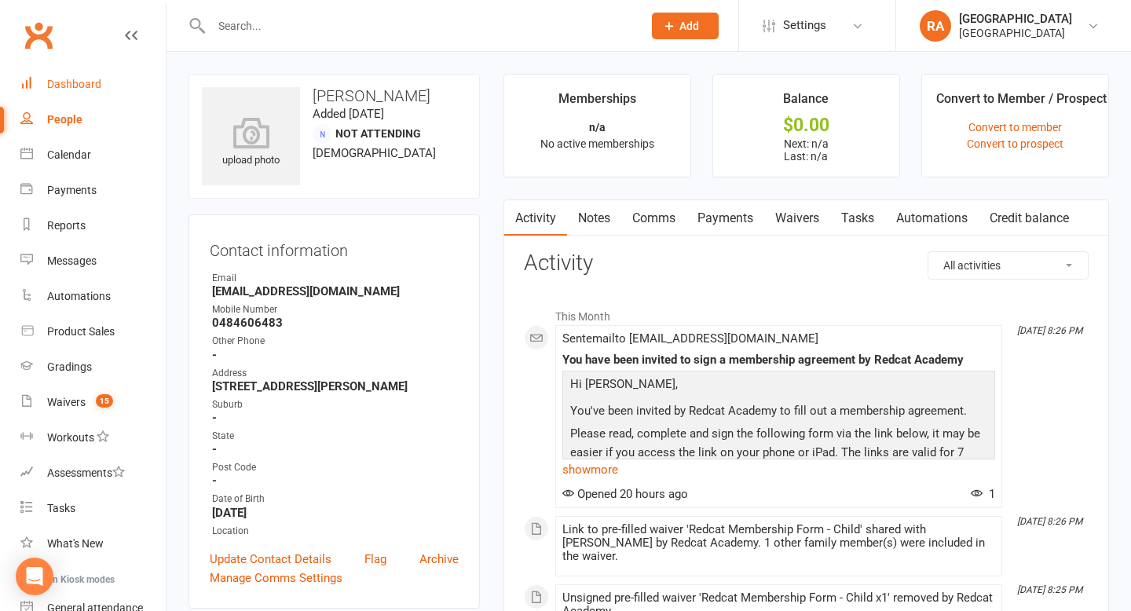
click at [71, 82] on div "Dashboard" at bounding box center [74, 84] width 54 height 13
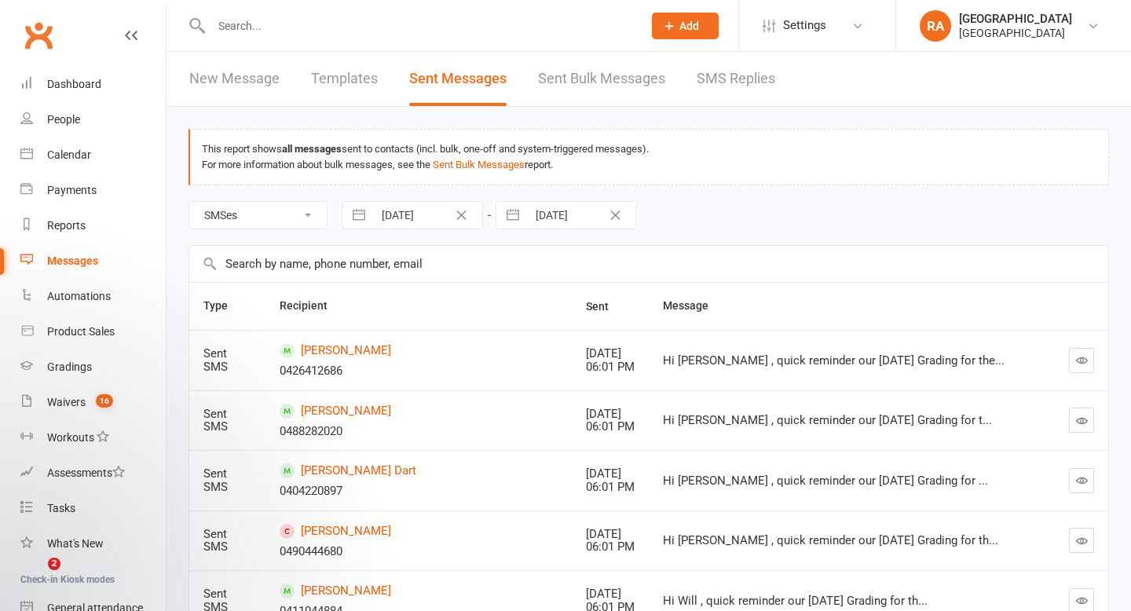
select select "sms"
